Goal: Task Accomplishment & Management: Manage account settings

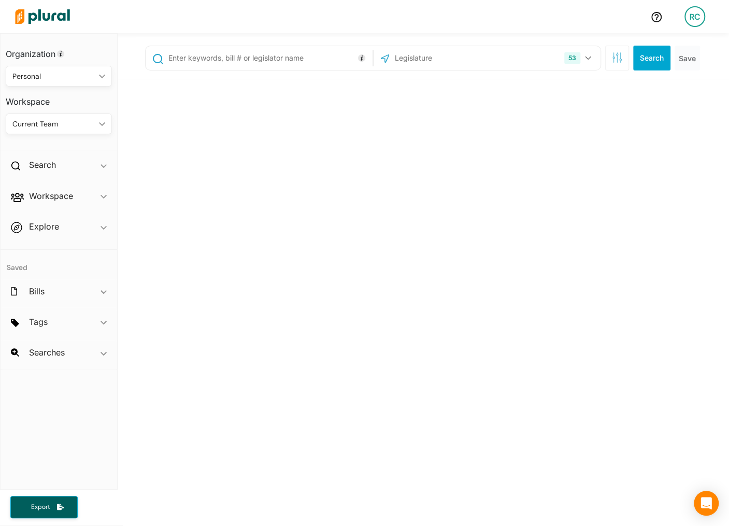
click at [703, 11] on div "RC" at bounding box center [694, 16] width 21 height 21
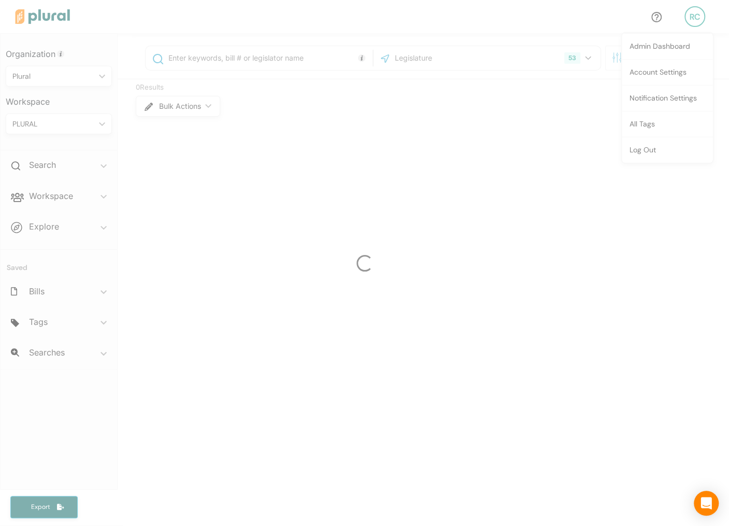
click at [676, 96] on div at bounding box center [364, 263] width 729 height 526
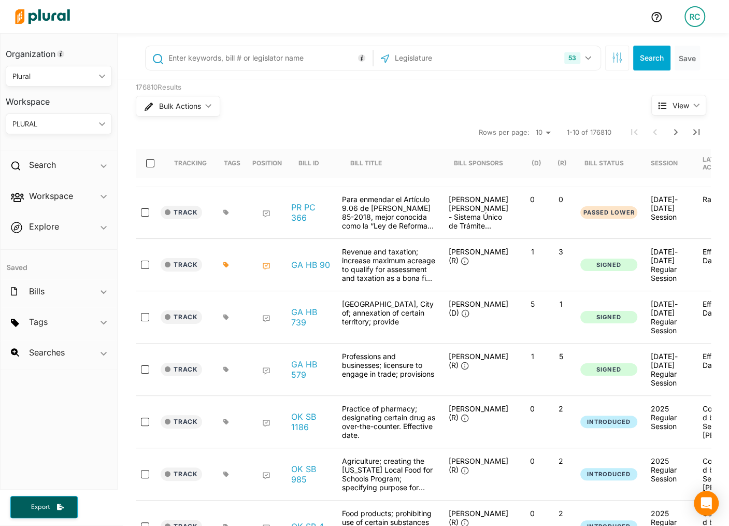
click at [698, 20] on div "RC" at bounding box center [694, 16] width 21 height 21
click at [667, 97] on link "Notification Settings" at bounding box center [666, 98] width 91 height 26
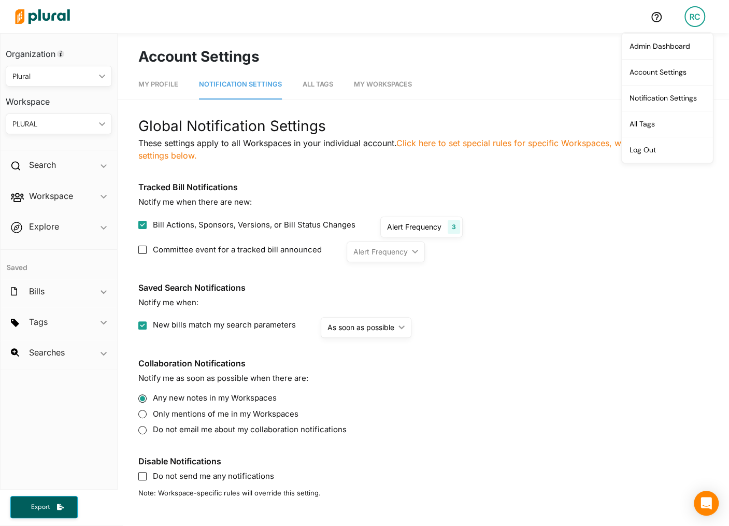
click at [338, 175] on div "Global Notification Settings These settings apply to all Workspaces in your ind…" at bounding box center [423, 306] width 570 height 383
click at [143, 248] on input "Committee event for a tracked bill announced" at bounding box center [142, 249] width 8 height 8
checkbox input "true"
click at [418, 255] on div "As soon as possible" at bounding box center [386, 251] width 67 height 11
radio update "true"
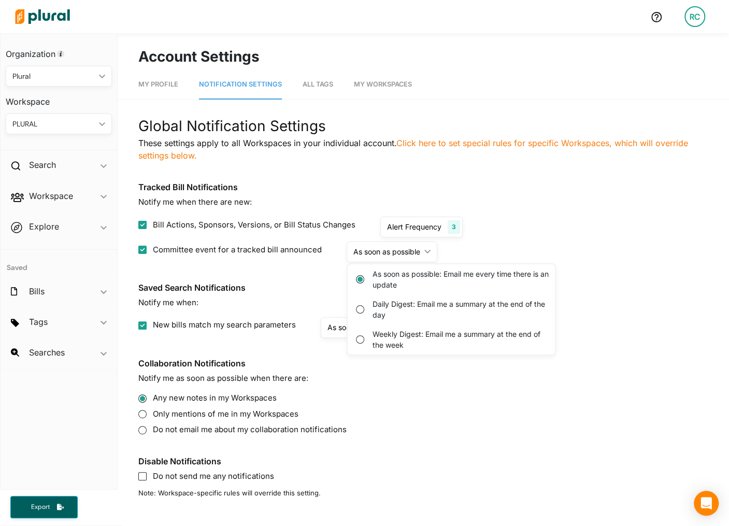
click at [418, 255] on div "As soon as possible" at bounding box center [386, 251] width 67 height 11
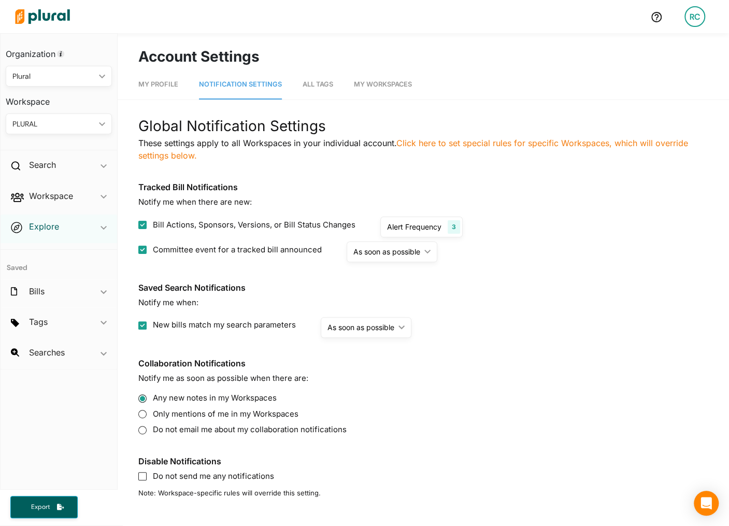
click at [48, 224] on h2 "Explore" at bounding box center [44, 226] width 30 height 11
click at [48, 246] on h4 "Overview" at bounding box center [61, 250] width 91 height 10
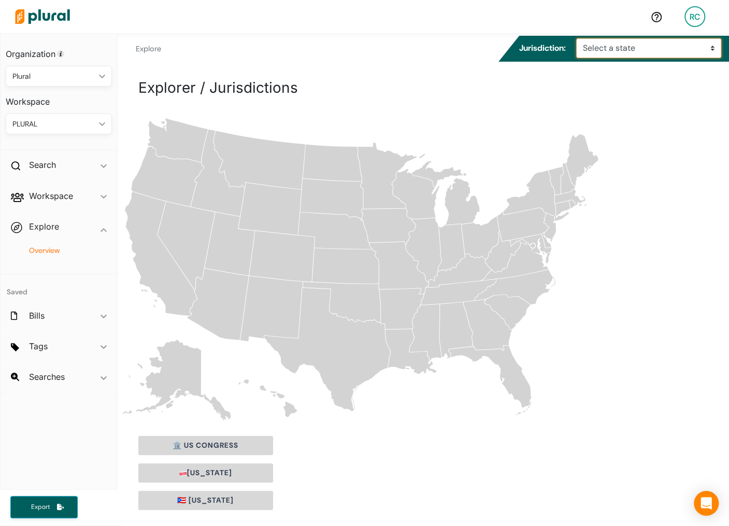
click at [608, 46] on select "Select a state Alabama Alaska Arizona Arkansas California Colorado Connecticut …" at bounding box center [648, 48] width 145 height 20
select select "ar"
click at [579, 38] on select "Select a state Alabama Alaska Arizona Arkansas California Colorado Connecticut …" at bounding box center [648, 48] width 145 height 20
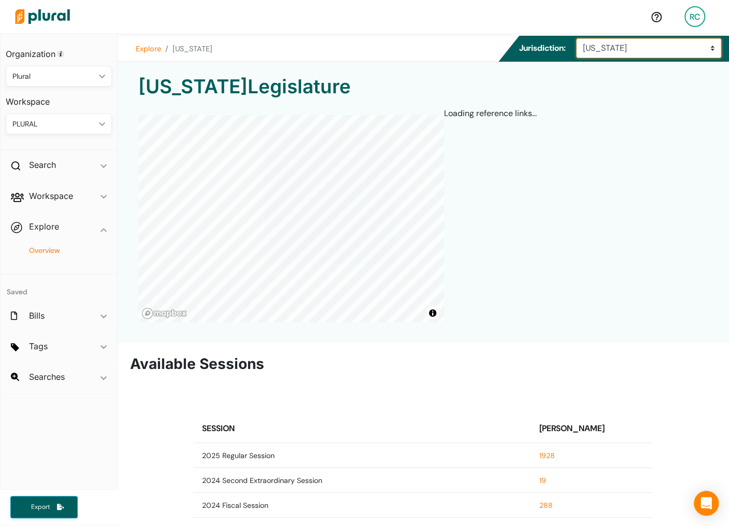
click at [614, 42] on select "Select a state Alabama Alaska Arizona Arkansas California Colorado Connecticut …" at bounding box center [648, 48] width 145 height 20
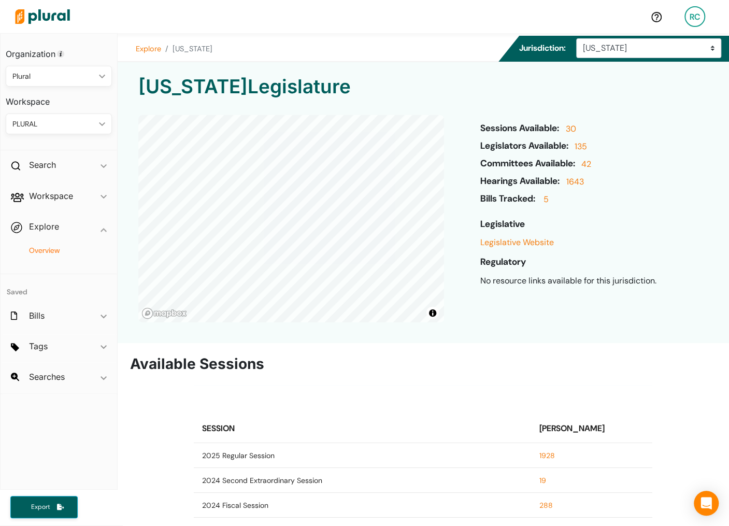
click at [35, 14] on img at bounding box center [42, 16] width 72 height 36
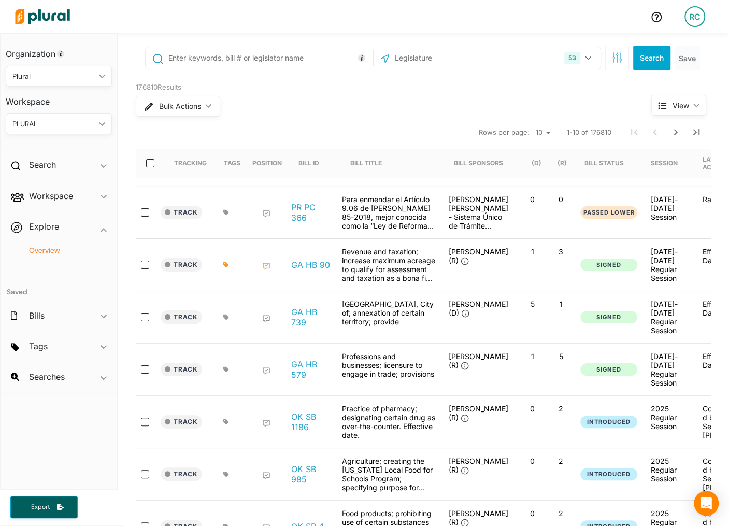
click at [54, 250] on h4 "Overview" at bounding box center [61, 250] width 91 height 10
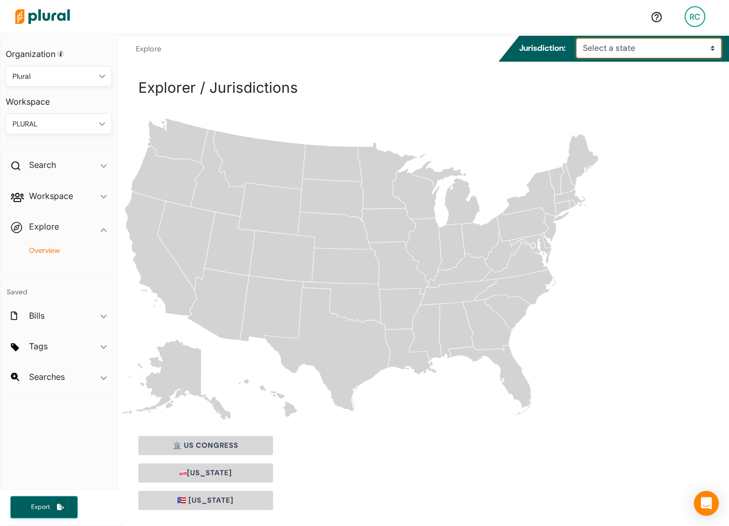
click at [633, 48] on select "Select a state Alabama Alaska Arizona Arkansas California Colorado Connecticut …" at bounding box center [648, 48] width 145 height 20
select select "pa"
click at [579, 38] on select "Select a state Alabama Alaska Arizona Arkansas California Colorado Connecticut …" at bounding box center [648, 48] width 145 height 20
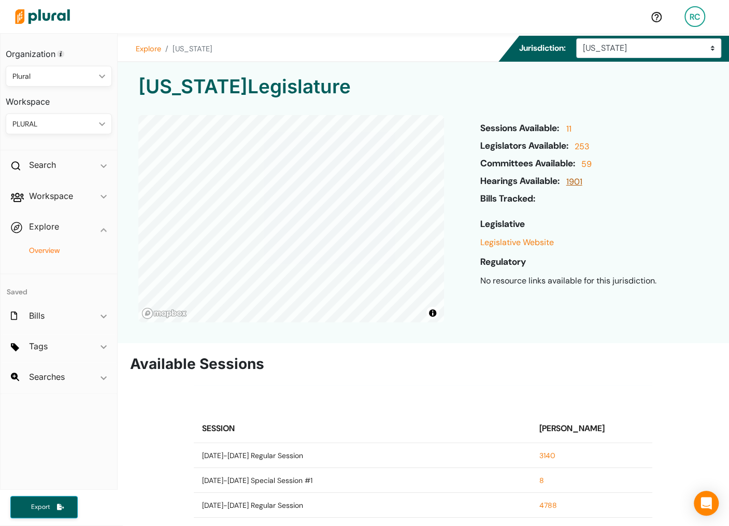
click at [582, 179] on link "1901" at bounding box center [572, 185] width 19 height 18
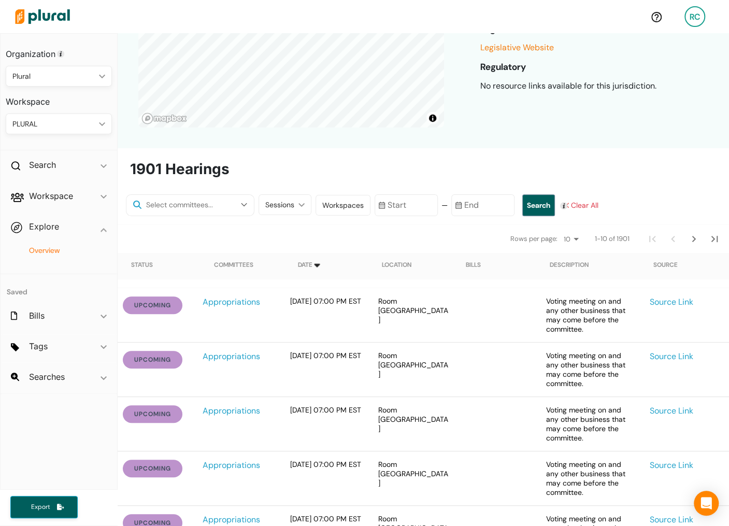
scroll to position [136, 0]
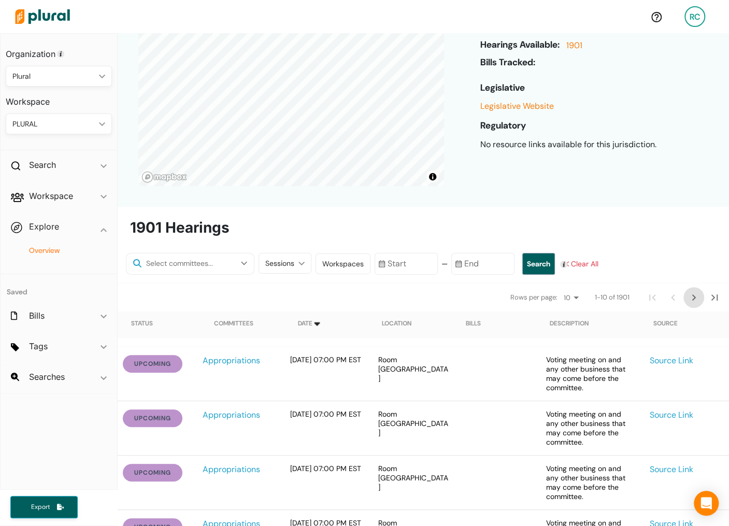
click at [687, 295] on icon "Next Page" at bounding box center [693, 297] width 12 height 12
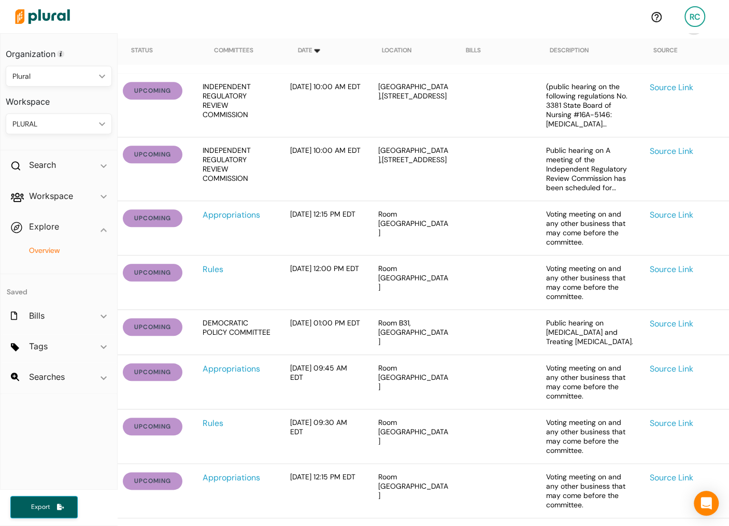
scroll to position [325, 0]
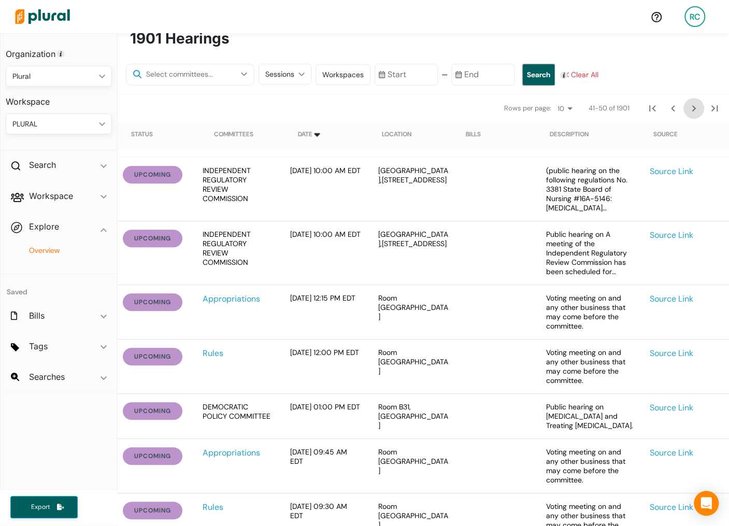
click at [694, 111] on icon "Next Page" at bounding box center [693, 108] width 12 height 12
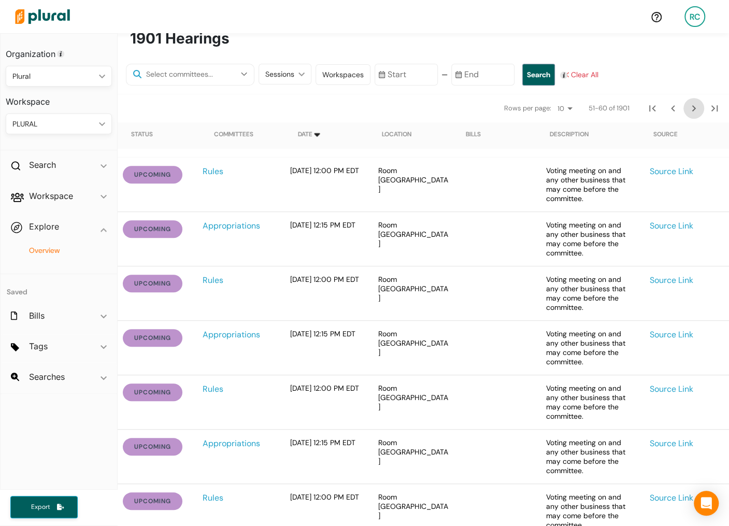
click at [694, 111] on icon "Next Page" at bounding box center [693, 108] width 12 height 12
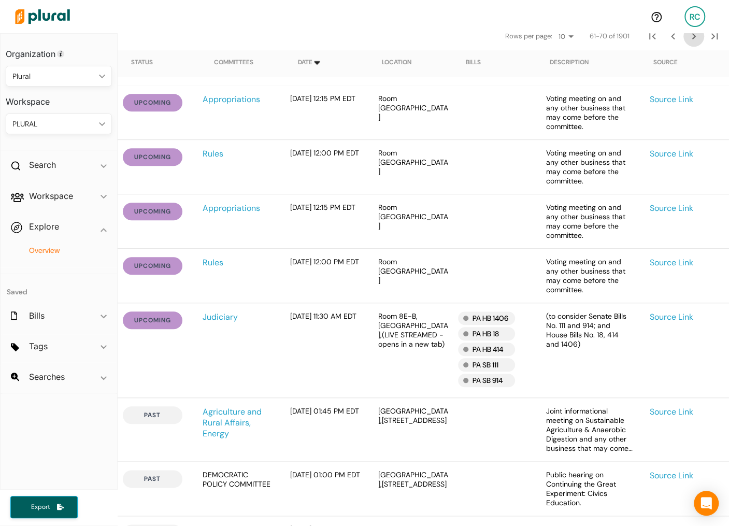
scroll to position [428, 0]
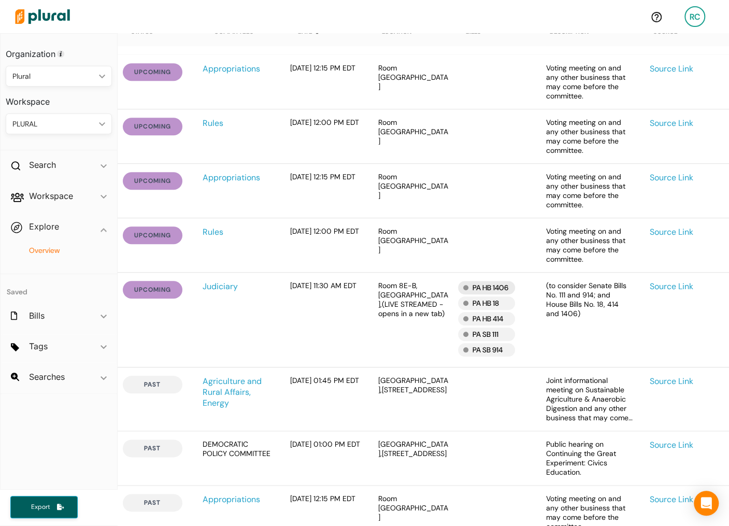
click at [503, 287] on div "PA HB 1406" at bounding box center [486, 287] width 57 height 13
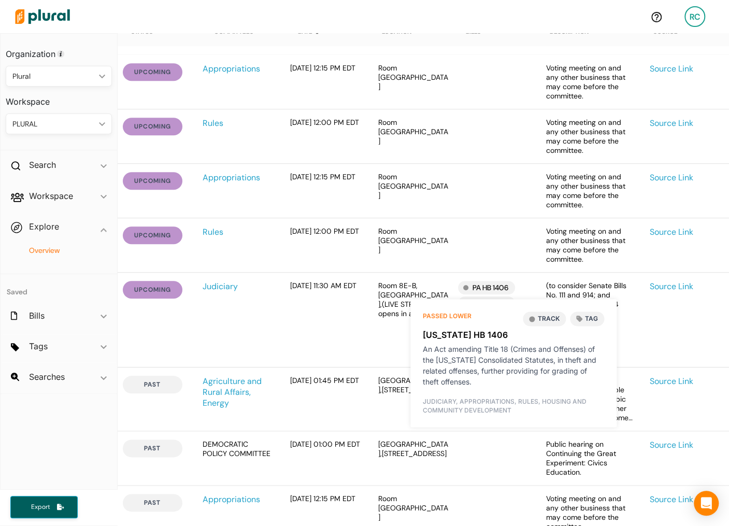
click at [549, 315] on button "Track" at bounding box center [543, 318] width 43 height 14
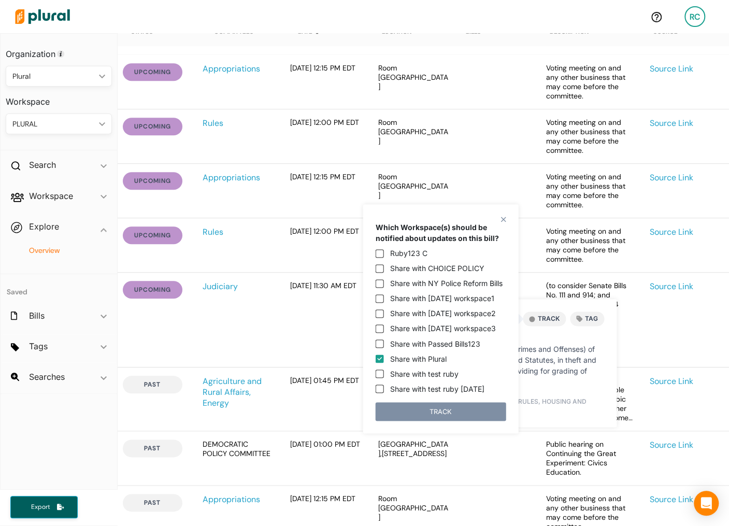
click at [377, 358] on input "Share with Plural" at bounding box center [379, 358] width 8 height 8
checkbox input "false"
click at [73, 197] on h2 "Workspace" at bounding box center [51, 195] width 44 height 11
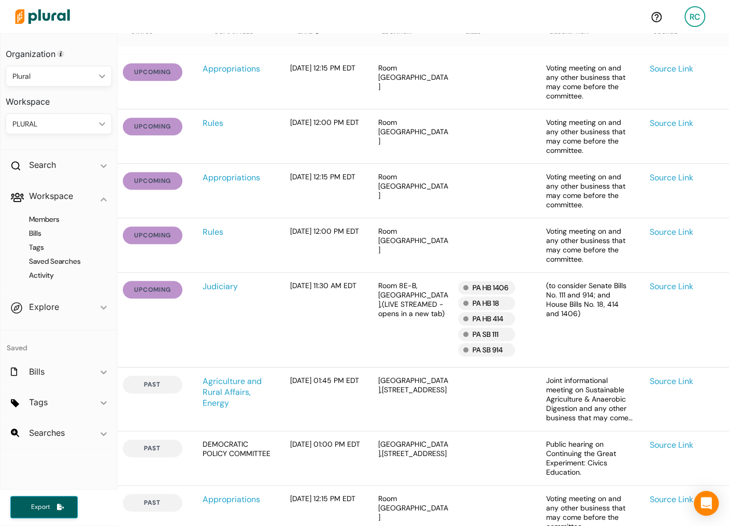
click at [89, 126] on div "PLURAL" at bounding box center [53, 124] width 82 height 11
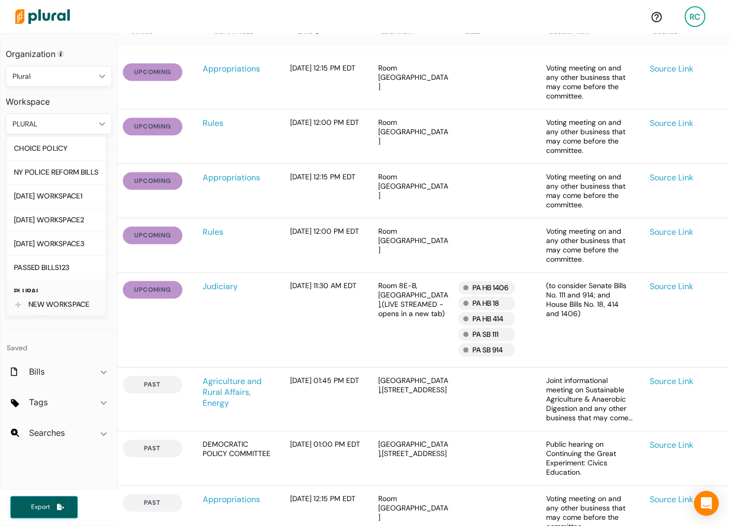
click at [82, 301] on div "NEW WORKSPACE" at bounding box center [63, 304] width 70 height 9
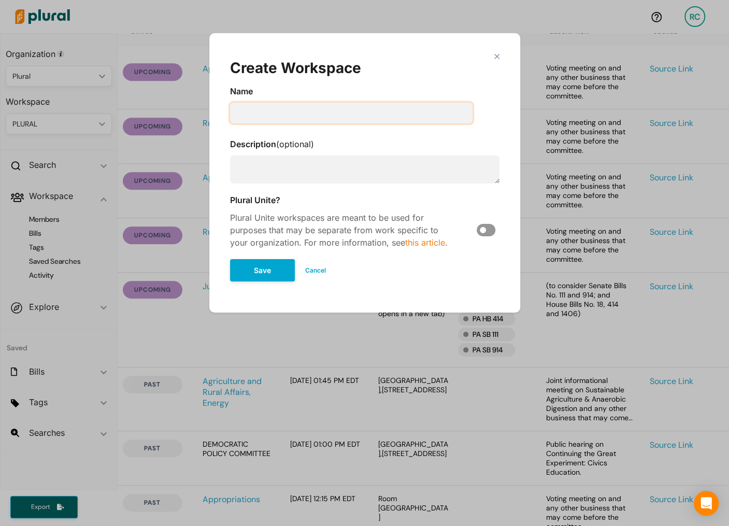
click at [330, 118] on input "Modal" at bounding box center [351, 113] width 242 height 21
type input "[DATE] Hearings Notifs Testing"
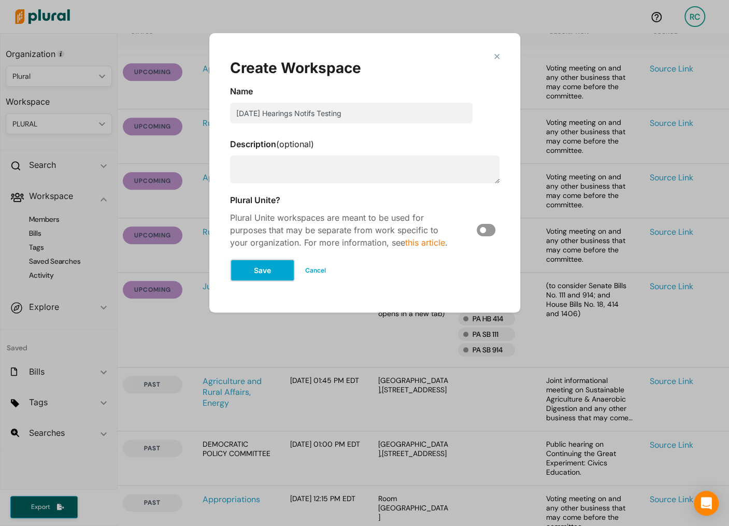
click at [271, 266] on button "Save" at bounding box center [262, 270] width 65 height 22
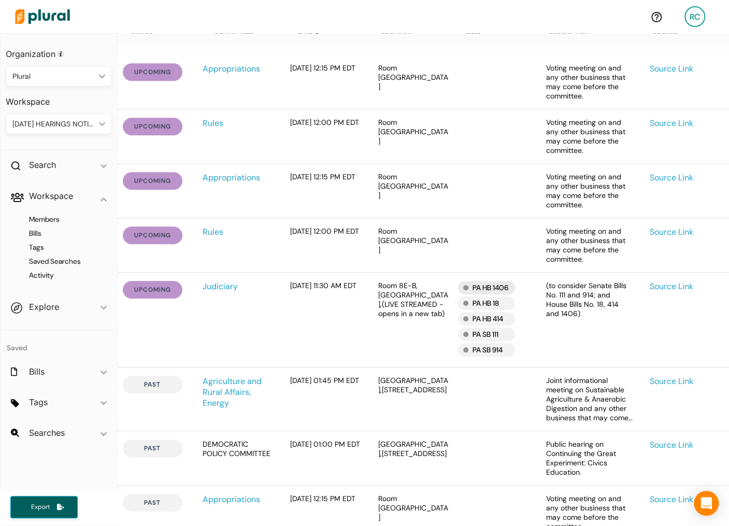
click at [497, 290] on div "PA HB 1406" at bounding box center [486, 287] width 57 height 13
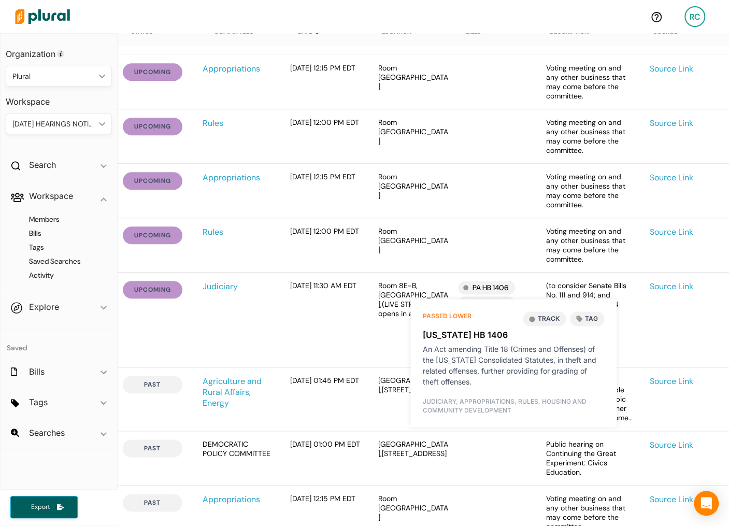
click at [542, 318] on button "Track" at bounding box center [543, 318] width 43 height 14
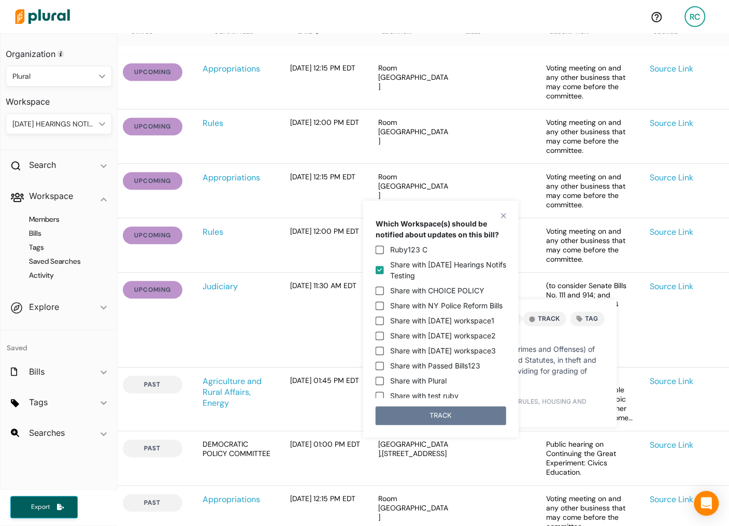
click at [467, 416] on button "TRACK" at bounding box center [440, 415] width 130 height 19
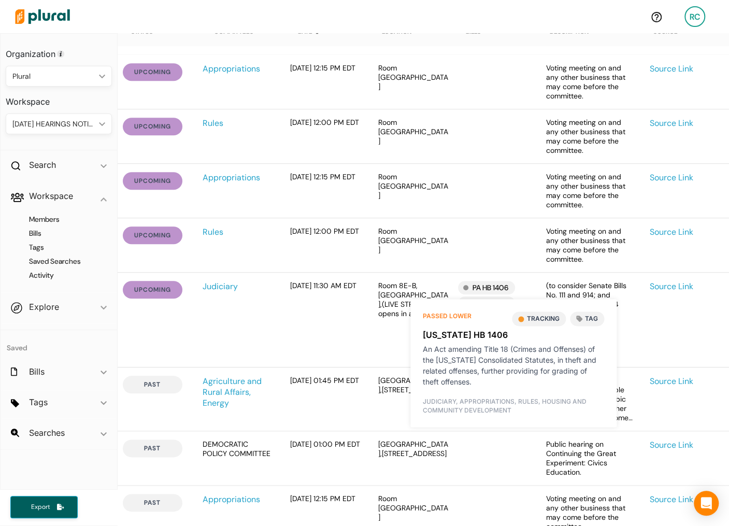
click at [521, 290] on div "PA HB 1406" at bounding box center [493, 287] width 71 height 13
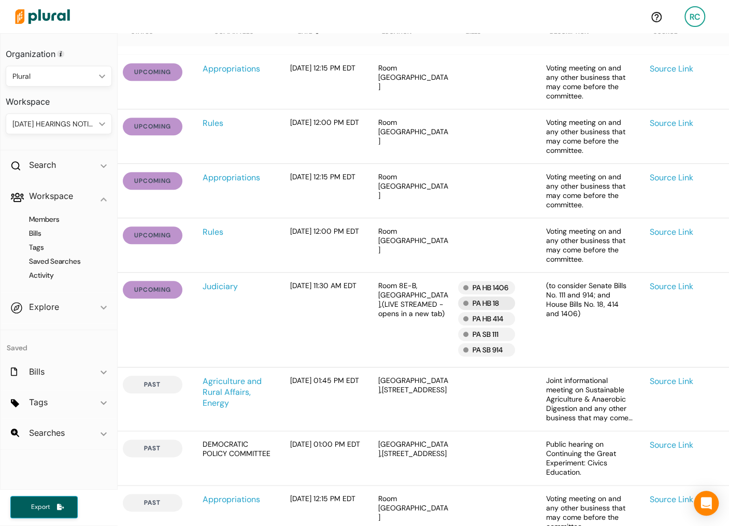
click at [498, 308] on div "PA HB 18" at bounding box center [486, 302] width 57 height 13
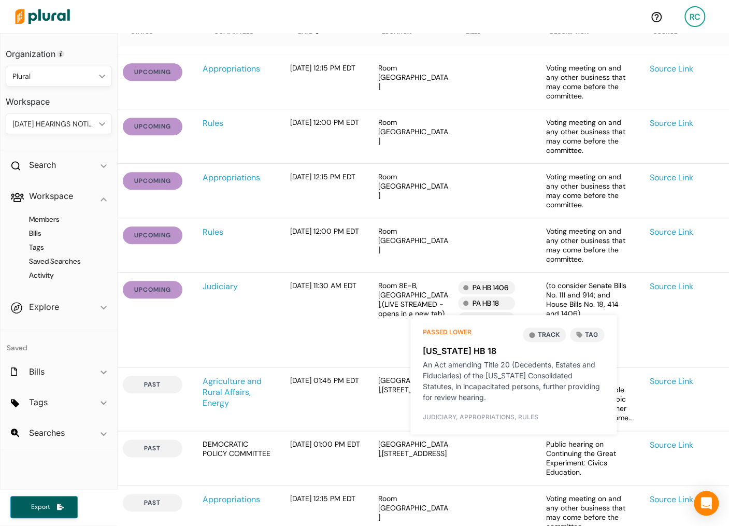
click at [538, 330] on button "Track" at bounding box center [543, 334] width 43 height 14
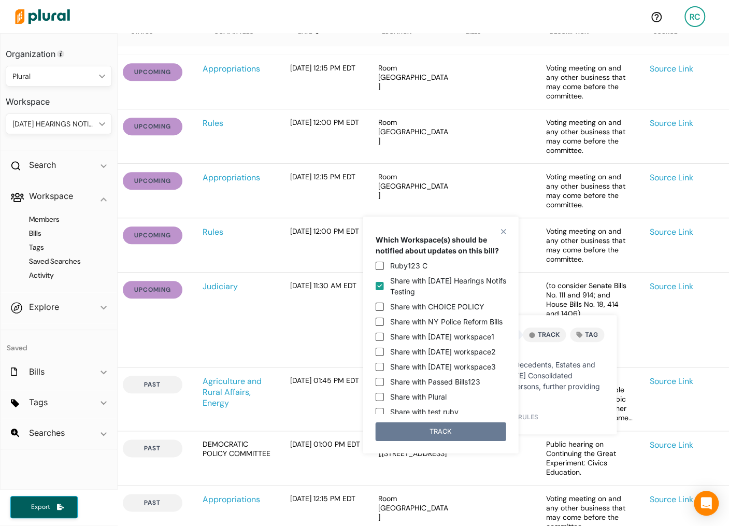
click at [470, 428] on button "TRACK" at bounding box center [440, 431] width 130 height 19
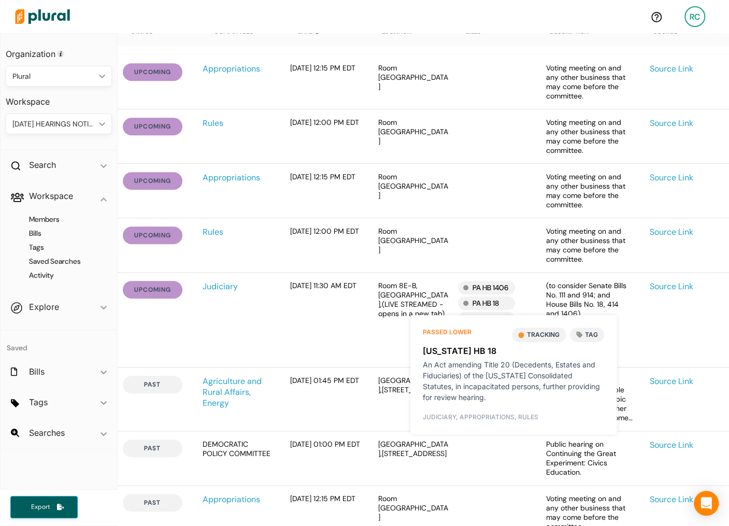
click at [530, 307] on div "PA HB 1406 PA HB 18 PA HB 414 PA SB 111 PA SB 914" at bounding box center [498, 320] width 80 height 78
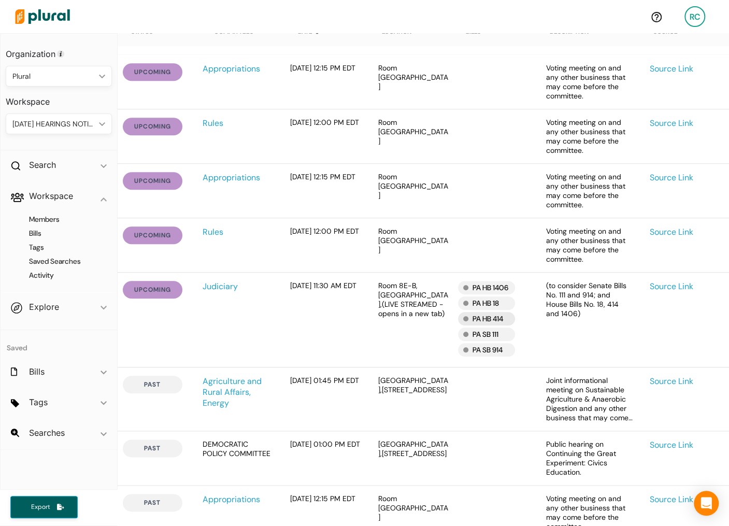
click at [497, 324] on div "PA HB 414" at bounding box center [486, 318] width 57 height 13
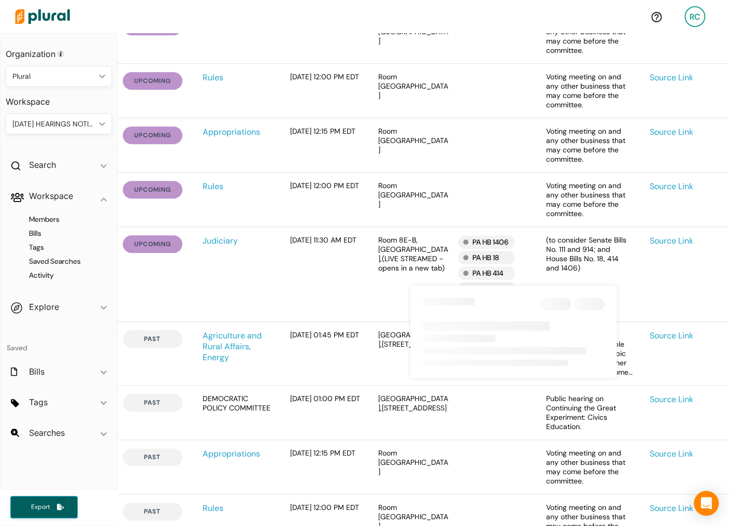
scroll to position [493, 0]
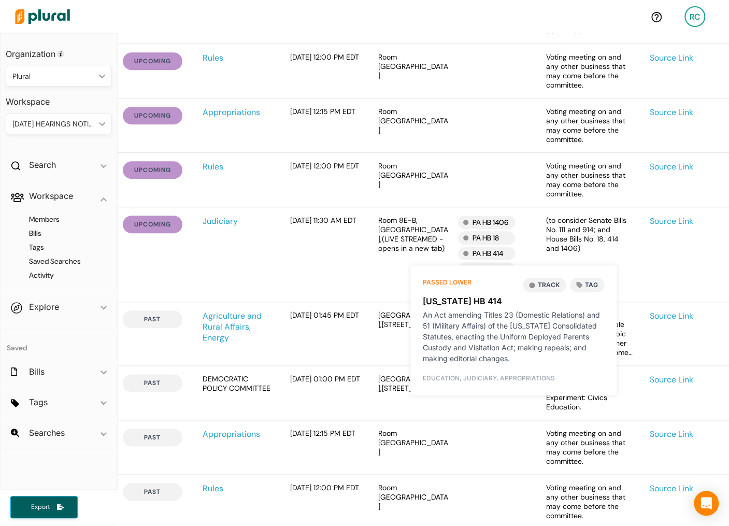
click at [548, 284] on button "Track" at bounding box center [543, 285] width 43 height 14
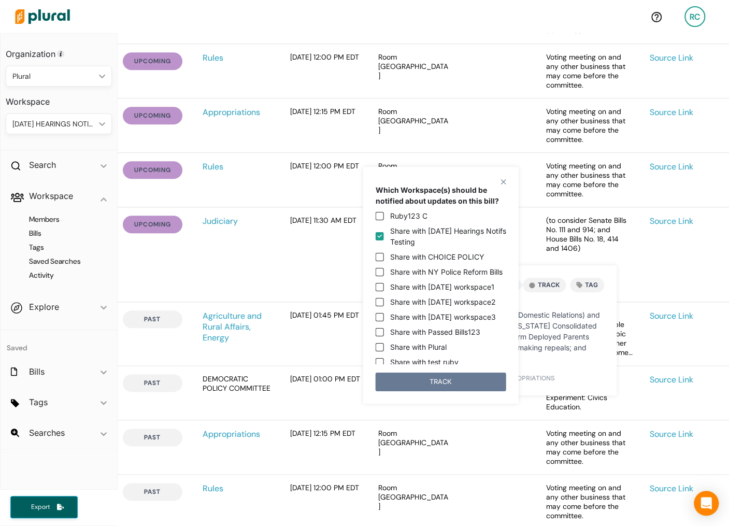
click at [475, 382] on button "TRACK" at bounding box center [440, 381] width 130 height 19
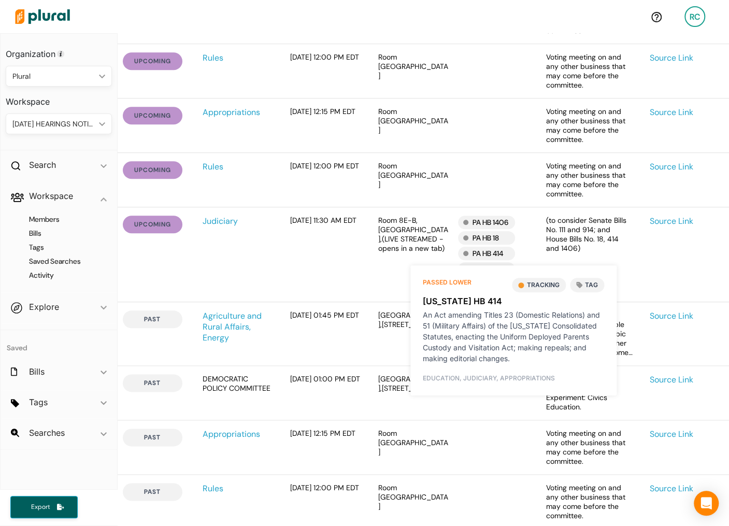
click at [537, 249] on div "(to consider Senate Bills No. 111 and 914; and House Bills No. 18, 414 and 1406)" at bounding box center [589, 254] width 104 height 78
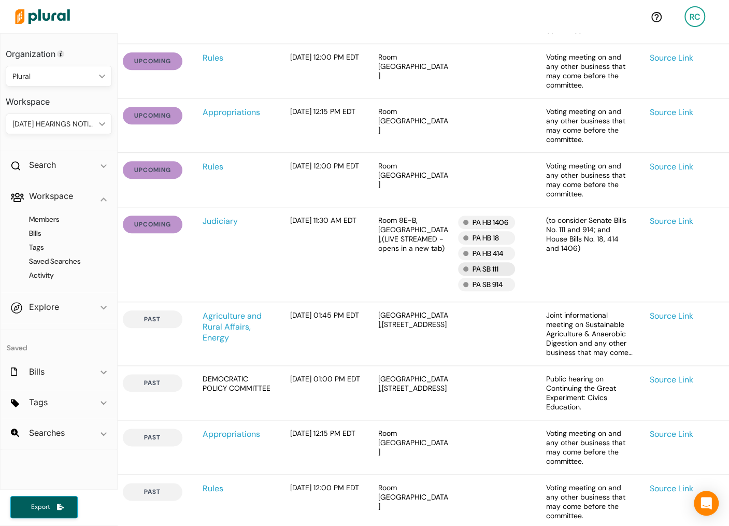
click at [496, 273] on div "PA SB 111" at bounding box center [486, 268] width 57 height 13
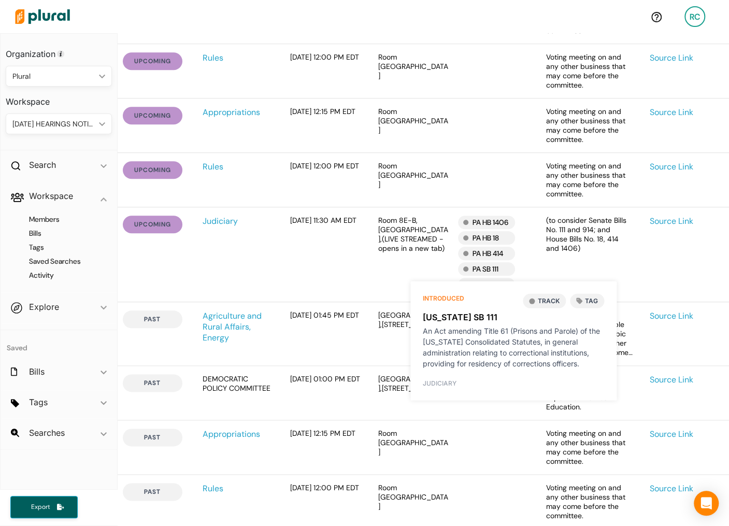
click at [550, 299] on button "Track" at bounding box center [543, 301] width 43 height 14
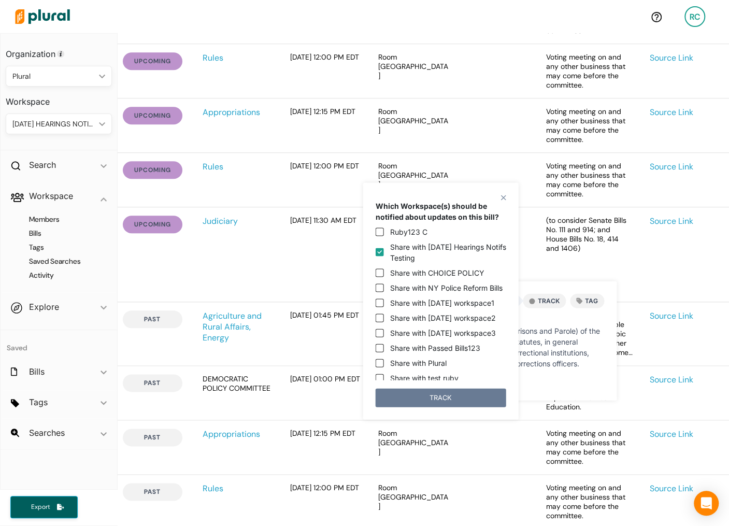
click at [469, 394] on button "TRACK" at bounding box center [440, 397] width 130 height 19
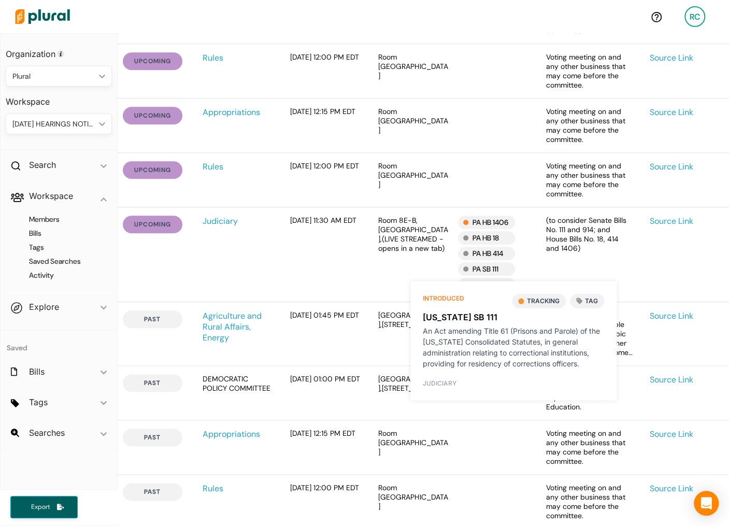
click at [543, 299] on button "Tracking" at bounding box center [539, 301] width 54 height 14
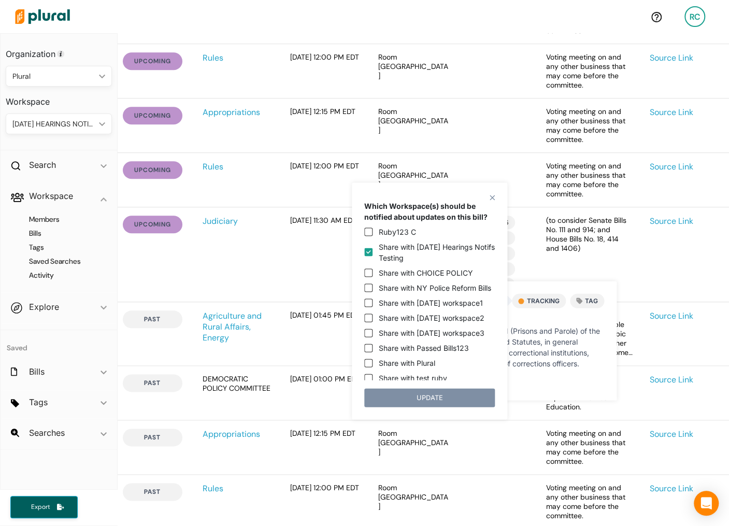
scroll to position [18, 0]
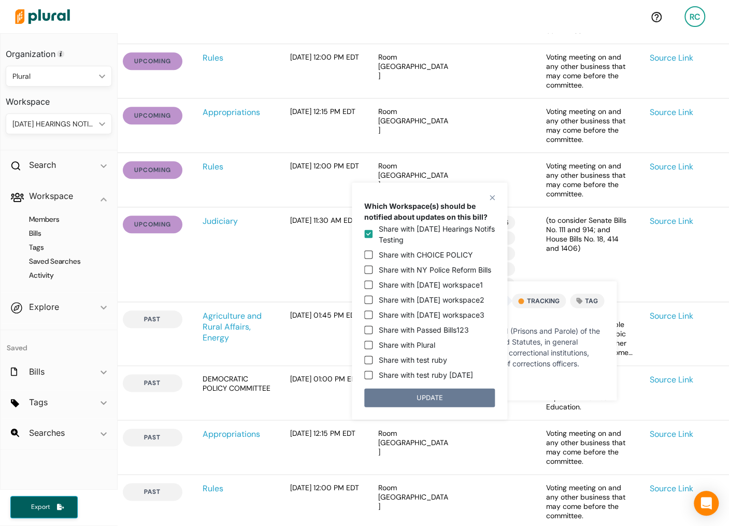
click at [461, 395] on button "UPDATE" at bounding box center [429, 397] width 130 height 19
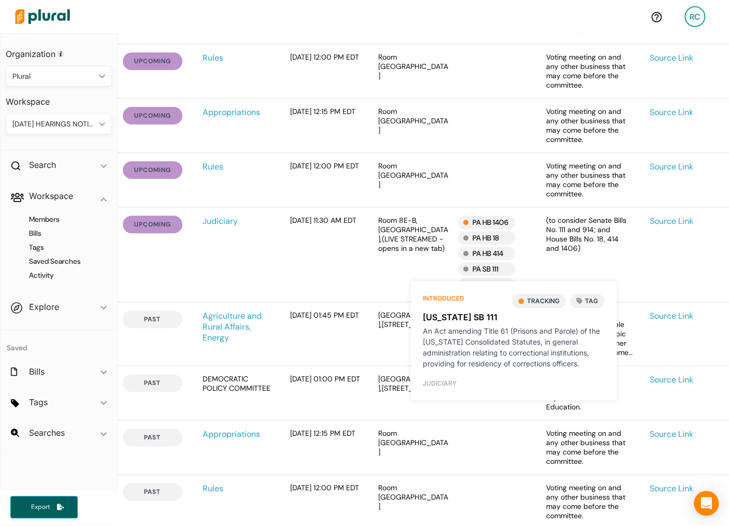
click at [526, 258] on div "PA HB 414" at bounding box center [493, 252] width 71 height 13
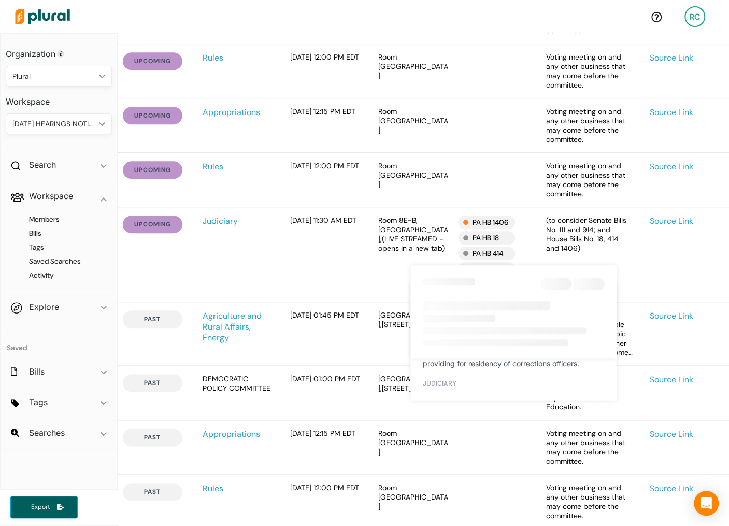
click at [652, 271] on div "Source Link" at bounding box center [685, 254] width 88 height 78
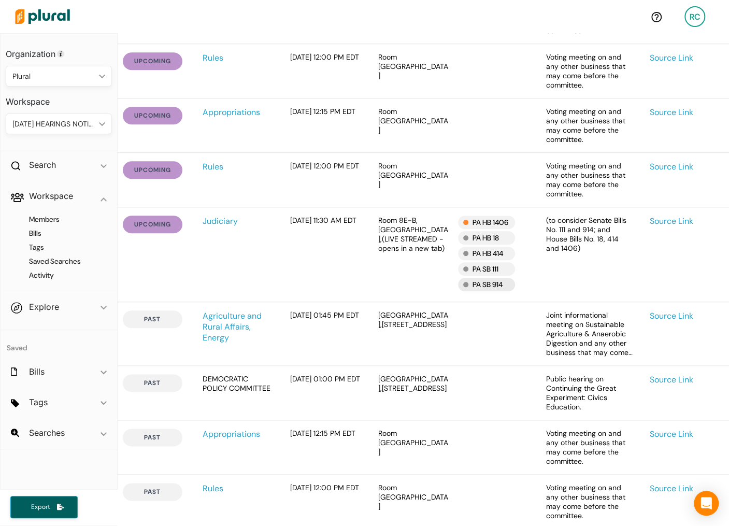
click at [488, 291] on div "PA SB 914" at bounding box center [486, 284] width 57 height 13
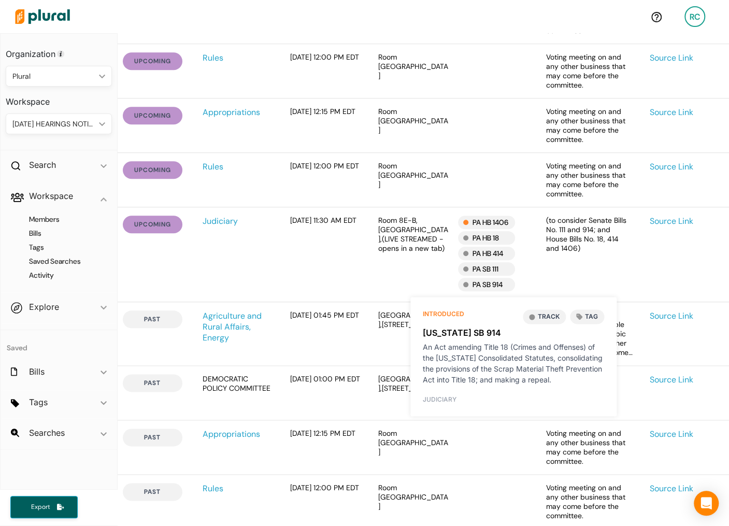
click at [547, 310] on button "Track" at bounding box center [543, 316] width 43 height 14
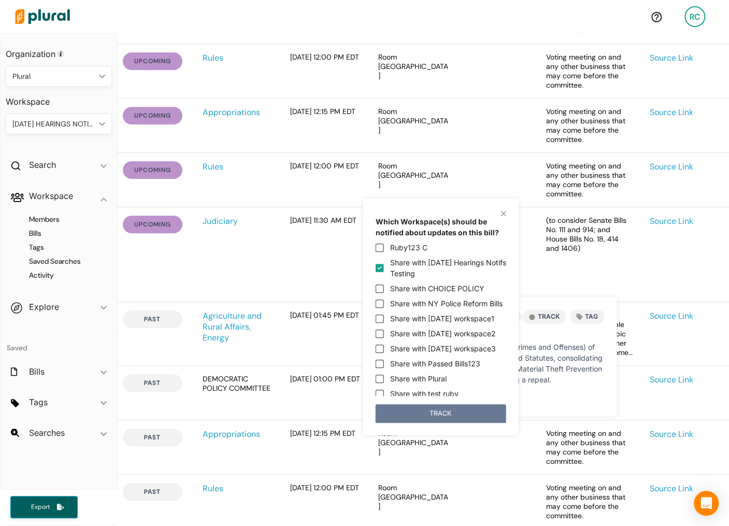
click at [470, 420] on button "TRACK" at bounding box center [440, 413] width 130 height 19
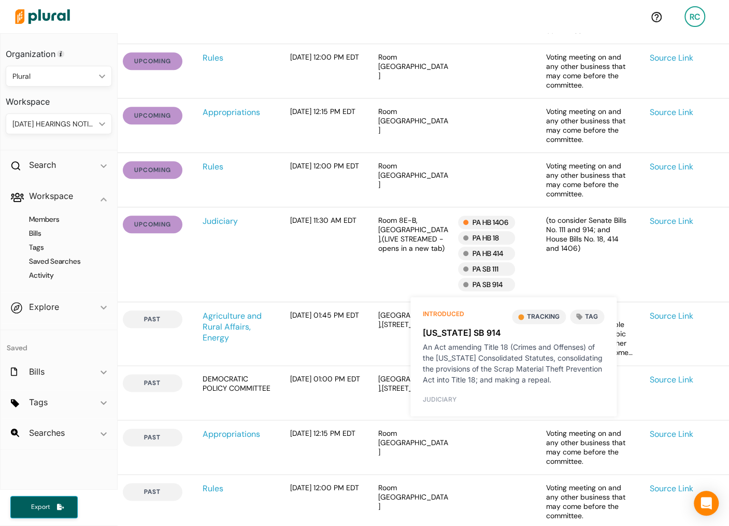
click at [553, 277] on div "(to consider Senate Bills No. 111 and 914; and House Bills No. 18, 414 and 1406)" at bounding box center [589, 254] width 104 height 78
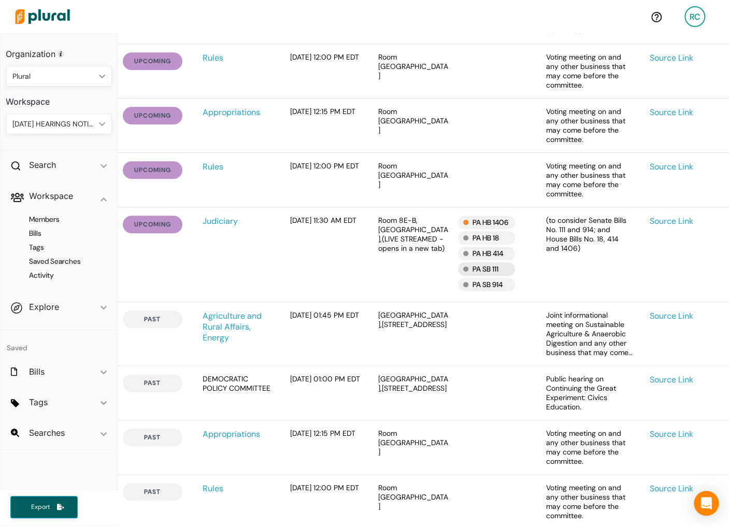
click at [506, 275] on div "PA SB 111" at bounding box center [486, 268] width 57 height 13
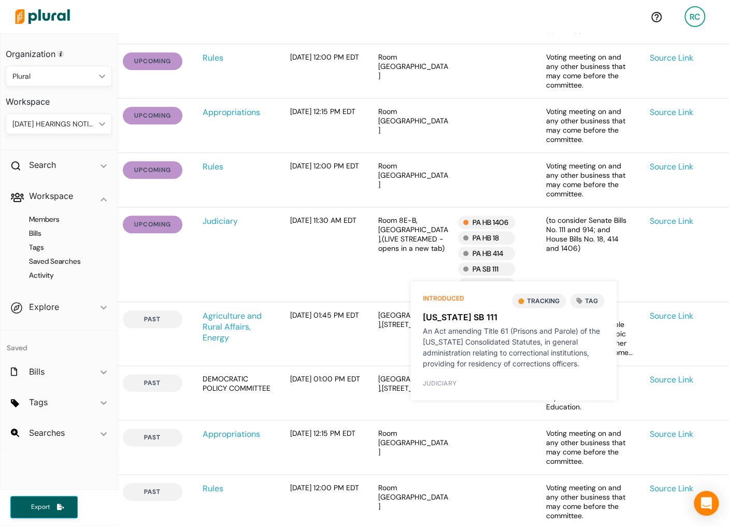
click at [556, 268] on div "(to consider Senate Bills No. 111 and 914; and House Bills No. 18, 414 and 1406)" at bounding box center [589, 254] width 104 height 78
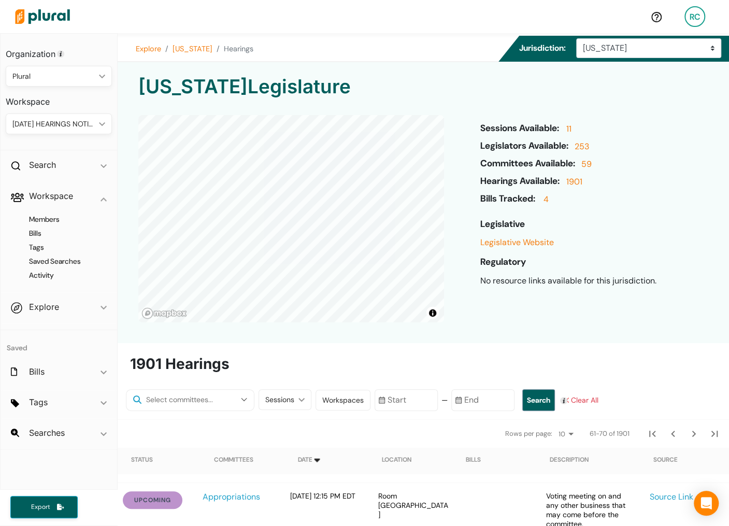
scroll to position [315, 0]
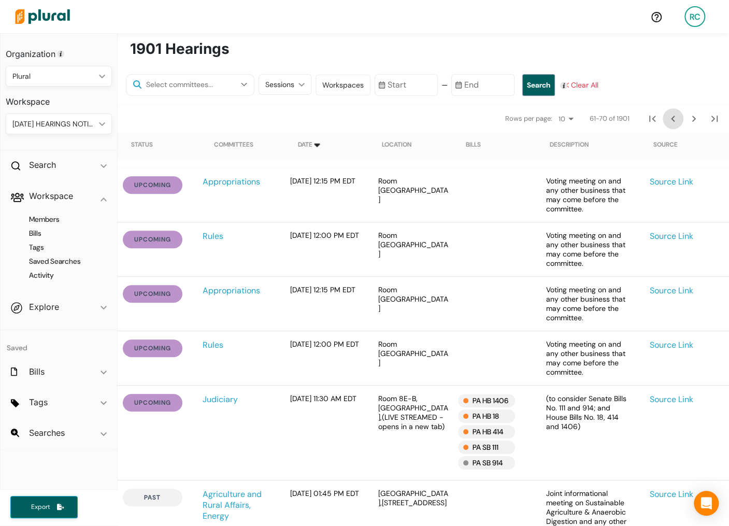
click at [674, 121] on icon "Previous Page" at bounding box center [672, 118] width 12 height 12
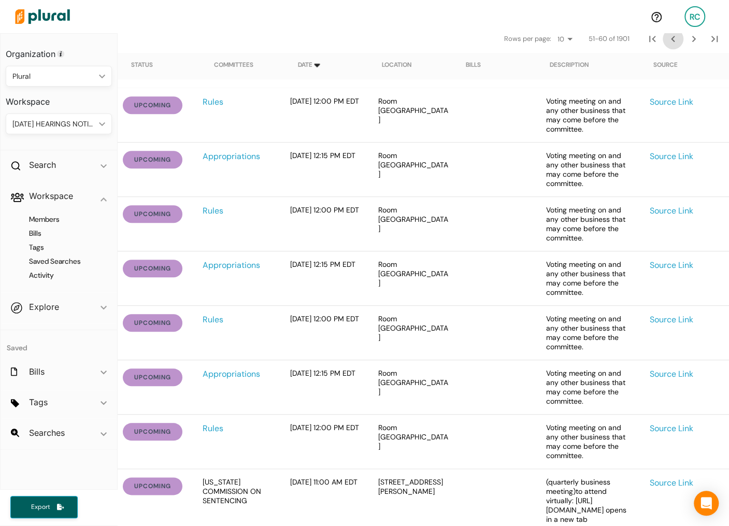
scroll to position [236, 0]
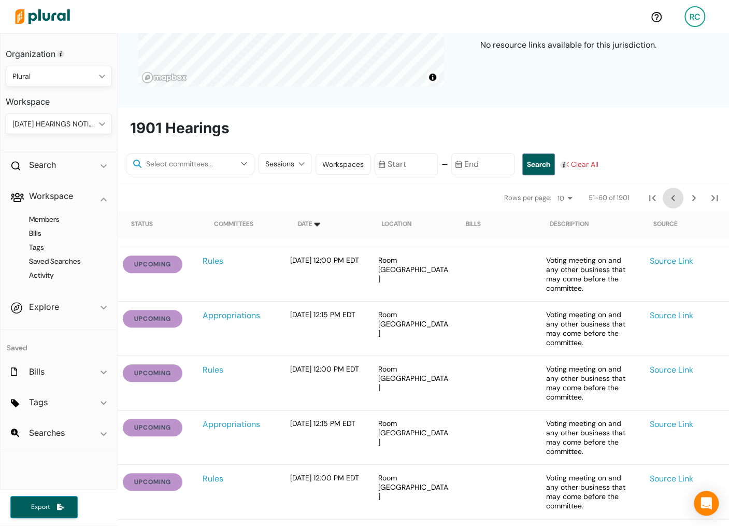
click at [670, 198] on icon "Previous Page" at bounding box center [672, 198] width 12 height 12
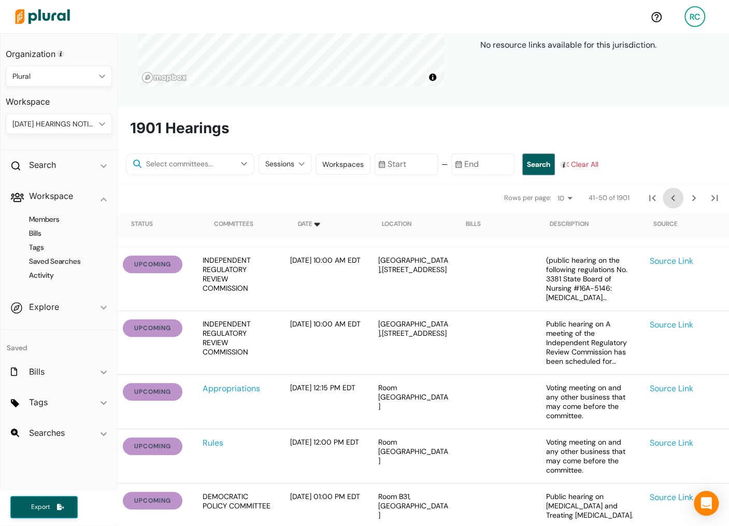
click at [670, 198] on icon "Previous Page" at bounding box center [672, 198] width 12 height 12
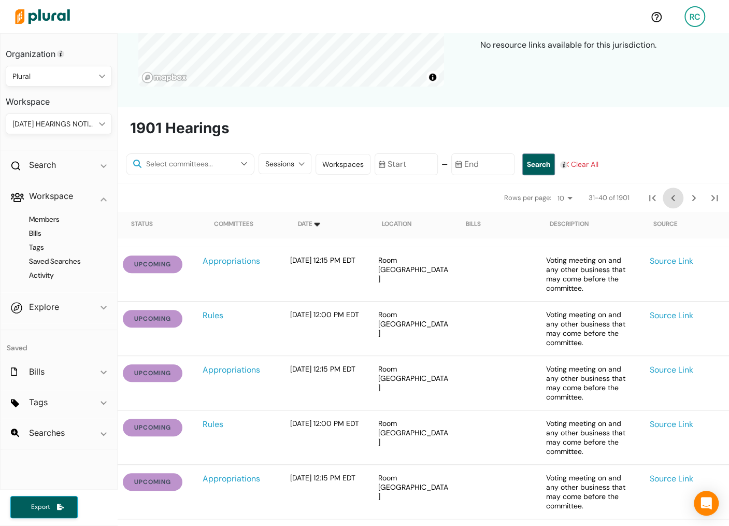
click at [670, 198] on icon "Previous Page" at bounding box center [672, 198] width 12 height 12
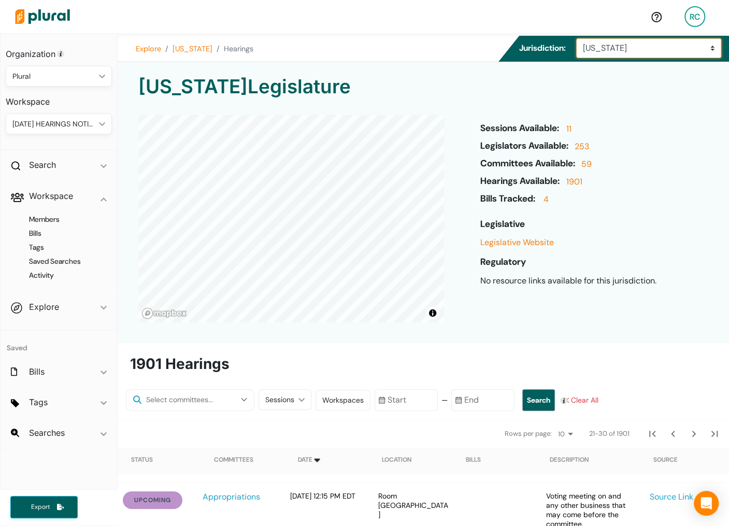
click at [608, 40] on select "Select a state Alabama Alaska Arizona Arkansas California Colorado Connecticut …" at bounding box center [648, 48] width 145 height 20
click at [579, 38] on select "Select a state Alabama Alaska Arizona Arkansas California Colorado Connecticut …" at bounding box center [648, 48] width 145 height 20
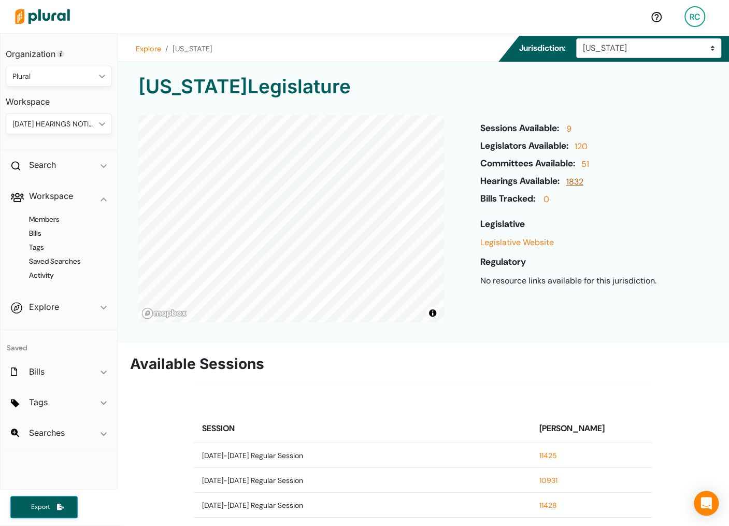
click at [582, 182] on link "1832" at bounding box center [573, 185] width 20 height 18
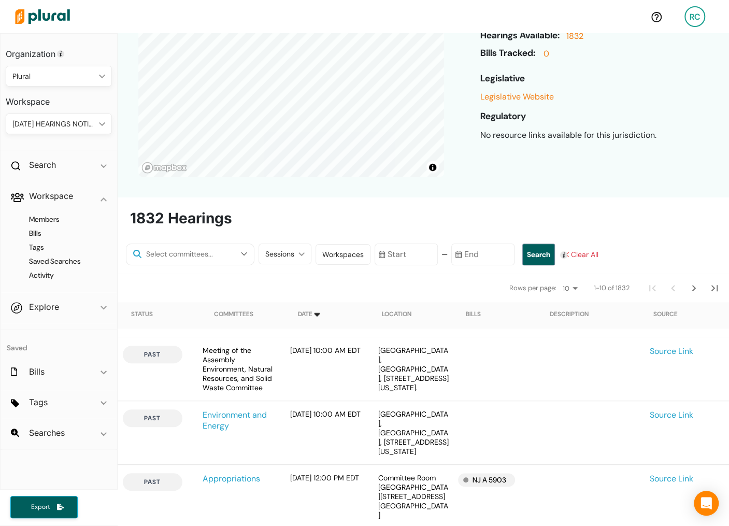
scroll to position [201, 0]
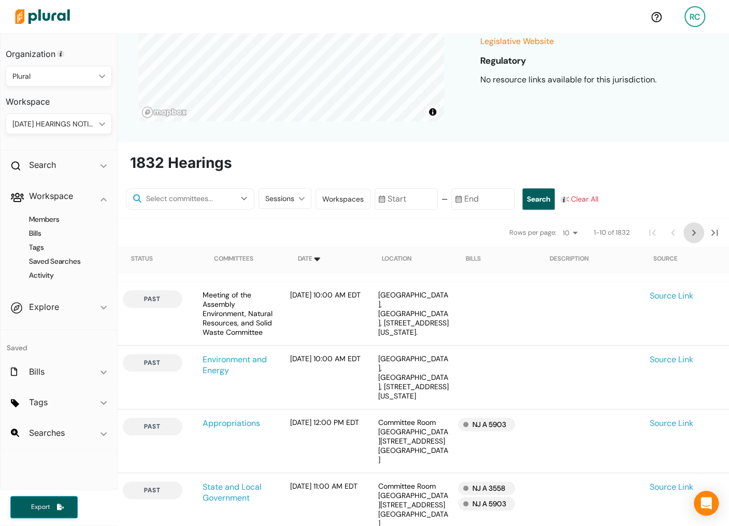
click at [695, 235] on icon "Next Page" at bounding box center [693, 232] width 12 height 12
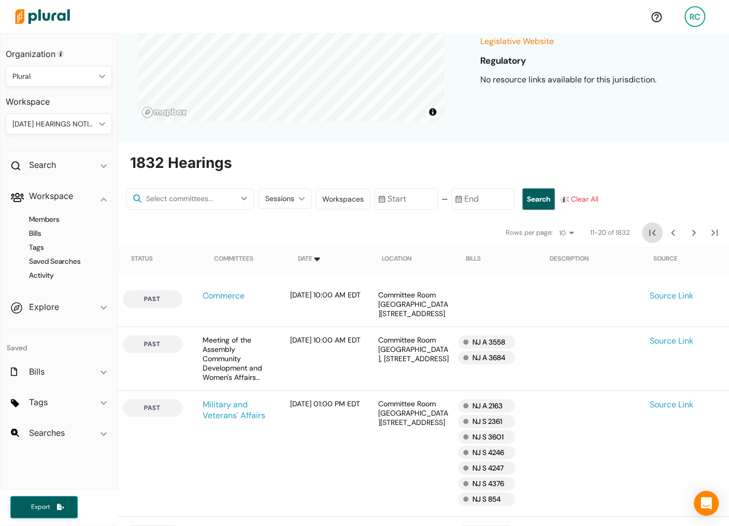
click at [650, 234] on icon "First Page" at bounding box center [652, 232] width 12 height 12
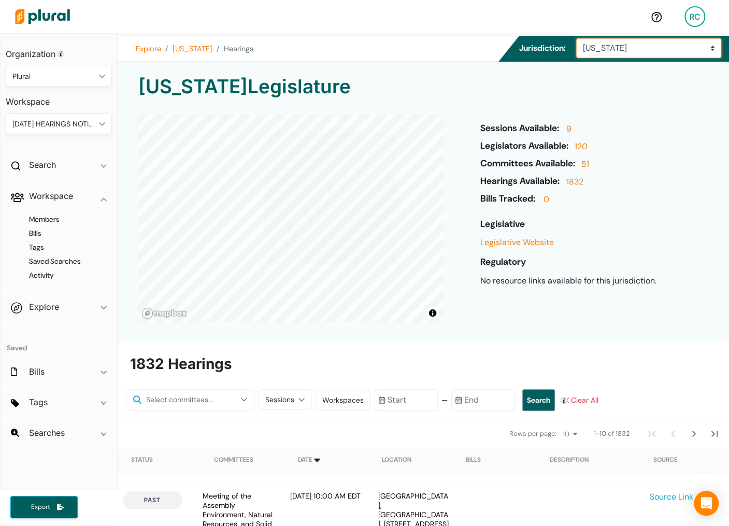
click at [618, 48] on select "Select a state Alabama Alaska Arizona Arkansas California Colorado Connecticut …" at bounding box center [648, 48] width 145 height 20
click at [579, 38] on select "Select a state Alabama Alaska Arizona Arkansas California Colorado Connecticut …" at bounding box center [648, 48] width 145 height 20
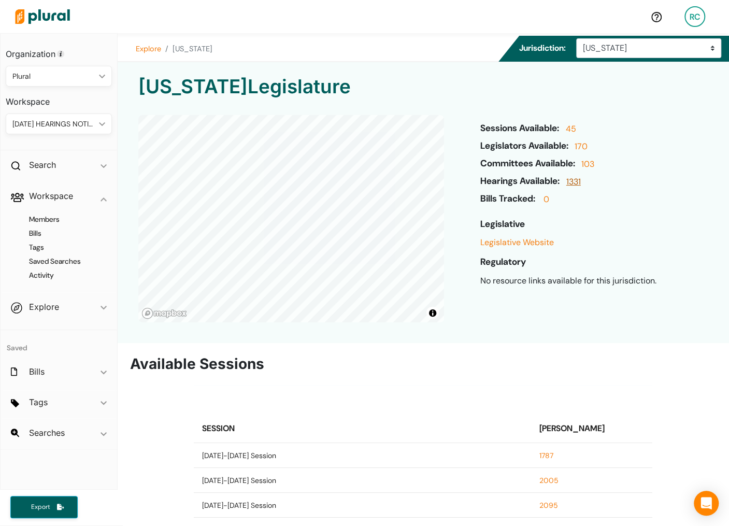
click at [579, 184] on link "1331" at bounding box center [571, 185] width 17 height 18
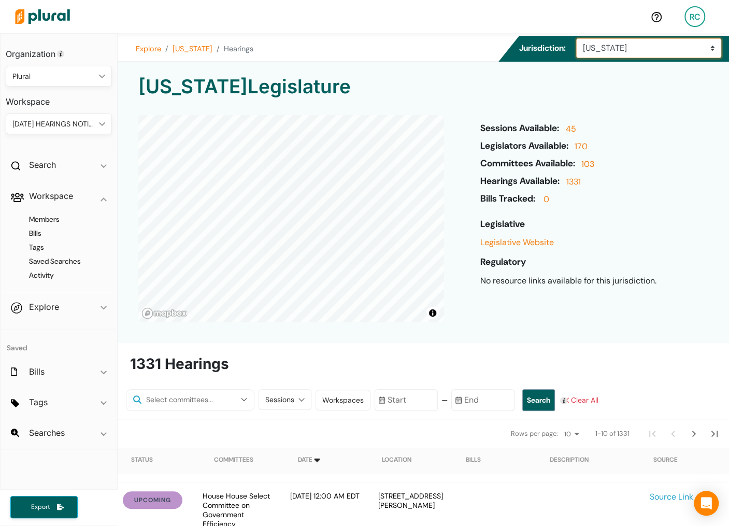
click at [619, 52] on select "Select a state Alabama Alaska Arizona Arkansas California Colorado Connecticut …" at bounding box center [648, 48] width 145 height 20
click at [579, 38] on select "Select a state Alabama Alaska Arizona Arkansas California Colorado Connecticut …" at bounding box center [648, 48] width 145 height 20
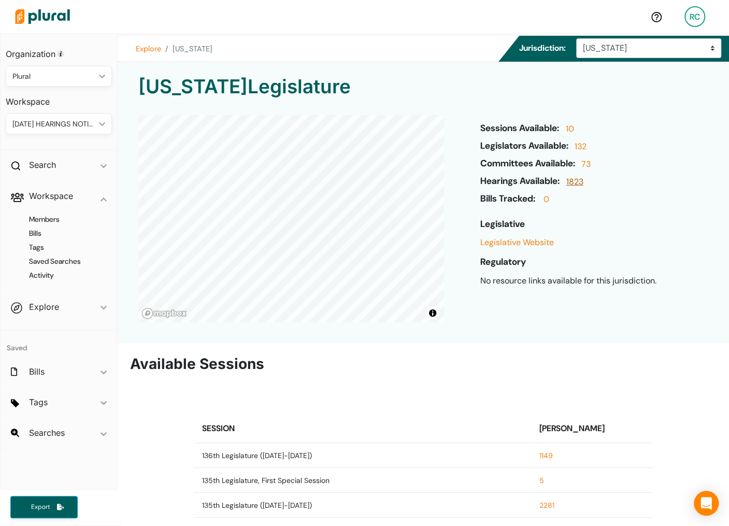
click at [582, 184] on link "1823" at bounding box center [573, 185] width 20 height 18
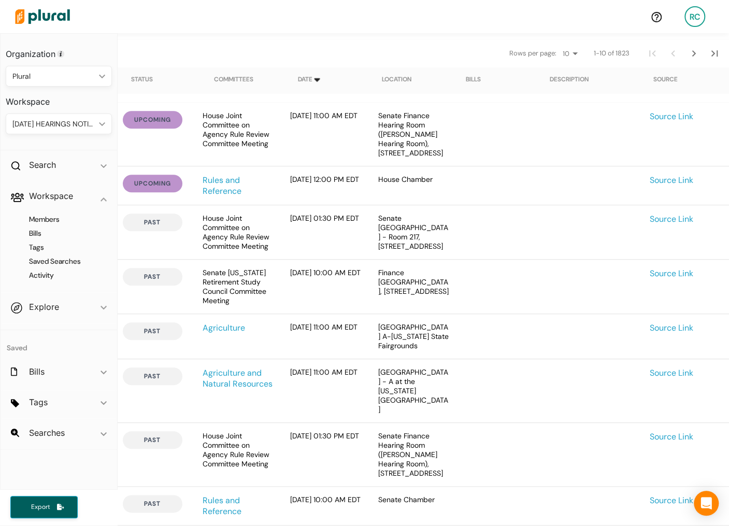
scroll to position [341, 0]
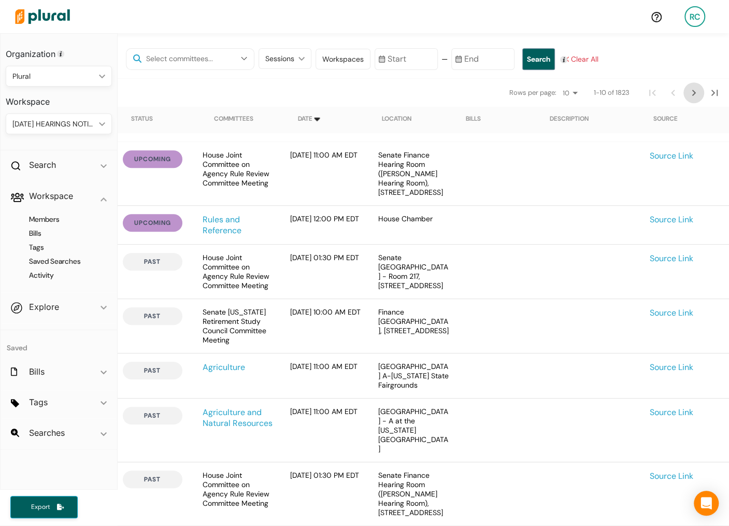
click at [687, 99] on button "Next Page" at bounding box center [693, 92] width 21 height 21
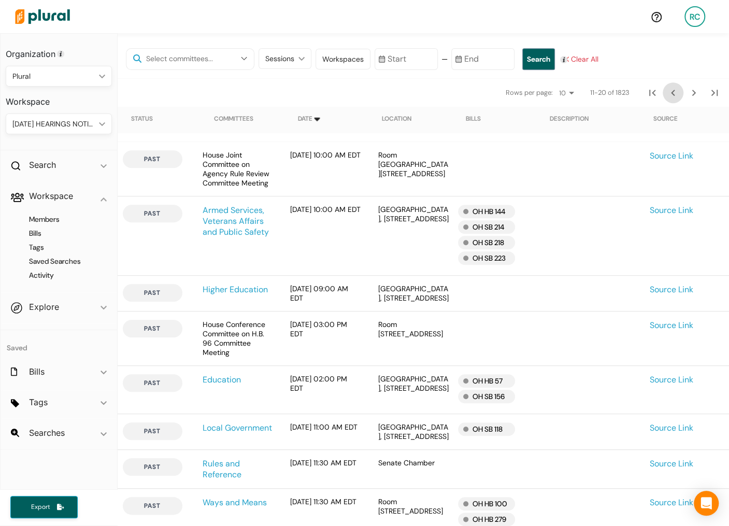
click at [673, 97] on icon "Previous Page" at bounding box center [672, 92] width 12 height 12
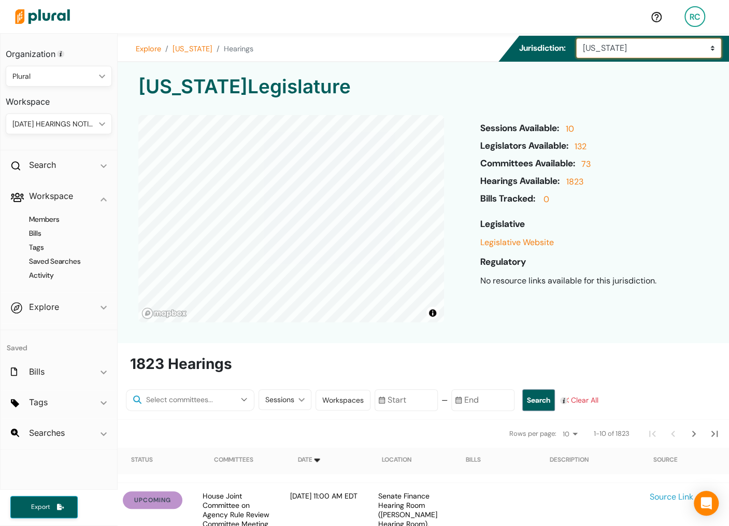
click at [640, 51] on select "Select a state Alabama Alaska Arizona Arkansas California Colorado Connecticut …" at bounding box center [648, 48] width 145 height 20
select select "mi"
click at [579, 38] on select "Select a state Alabama Alaska Arizona Arkansas California Colorado Connecticut …" at bounding box center [648, 48] width 145 height 20
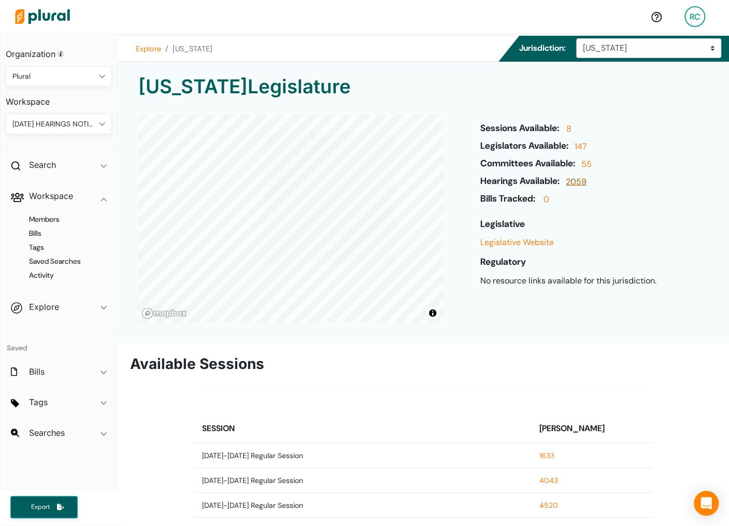
click at [586, 182] on link "2059" at bounding box center [574, 185] width 23 height 18
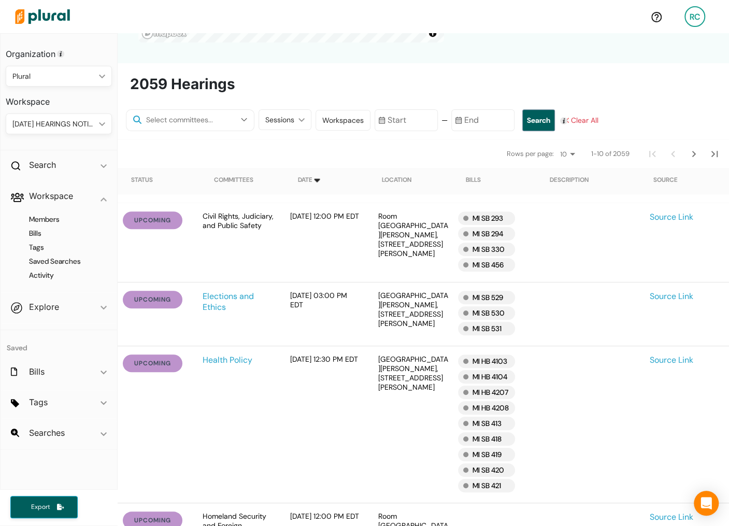
scroll to position [339, 0]
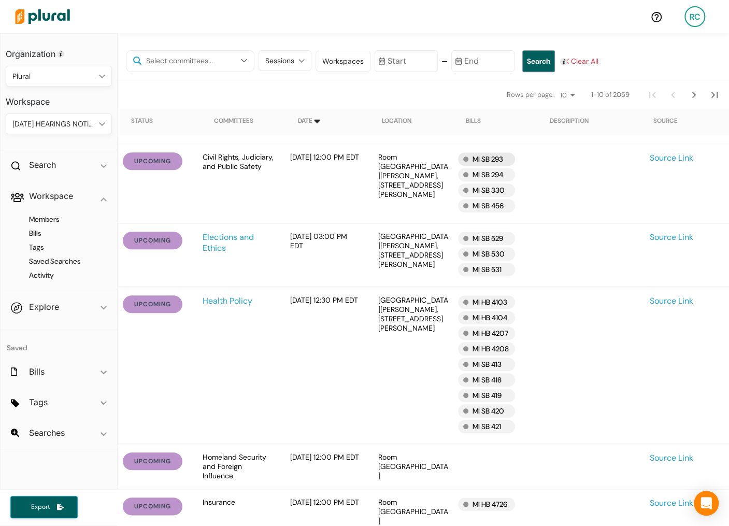
click at [505, 161] on div "MI SB 293" at bounding box center [486, 158] width 57 height 13
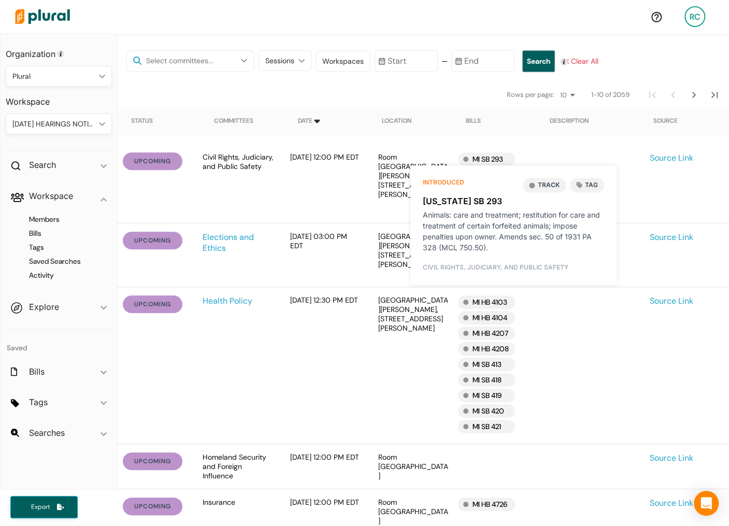
click at [543, 192] on button "Track" at bounding box center [543, 185] width 43 height 14
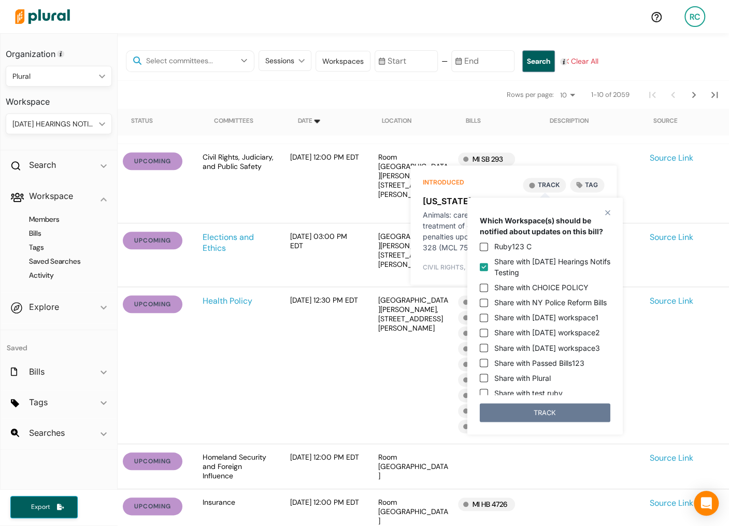
click at [566, 409] on button "TRACK" at bounding box center [545, 412] width 130 height 19
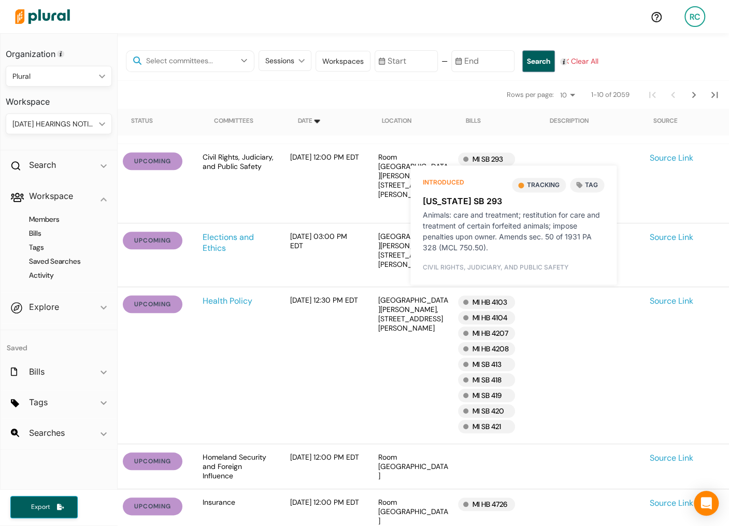
click at [525, 145] on div "upcoming Civil Rights, Judiciary, and Public Safety September 11, 2025 at 12:00…" at bounding box center [423, 183] width 611 height 79
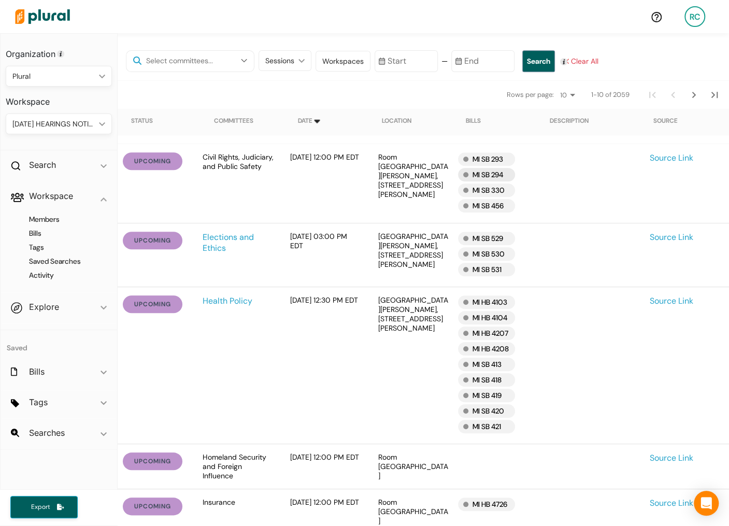
click at [499, 173] on div "MI SB 294" at bounding box center [486, 174] width 57 height 13
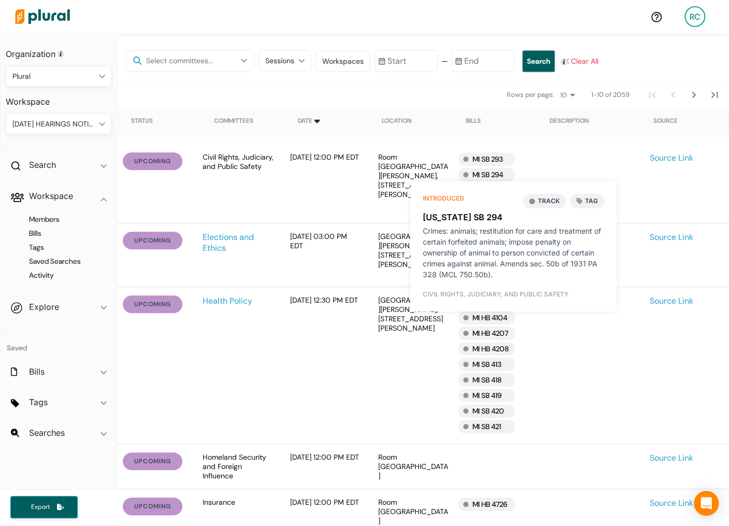
click at [555, 197] on button "Track" at bounding box center [543, 201] width 43 height 14
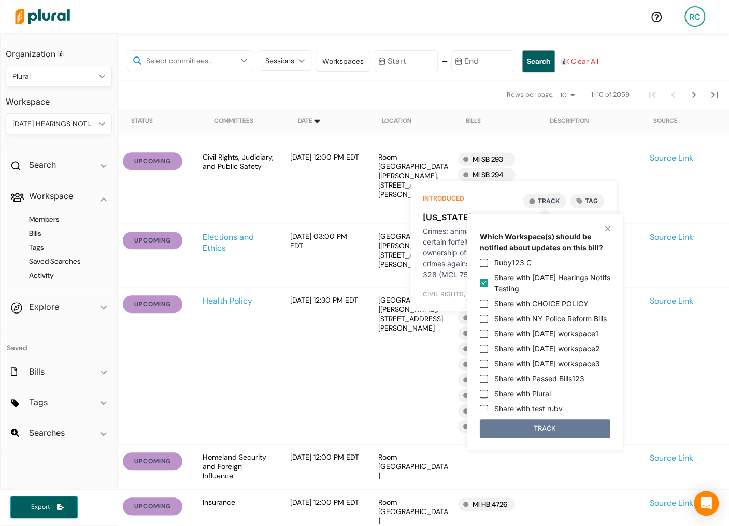
click at [555, 426] on button "TRACK" at bounding box center [545, 428] width 130 height 19
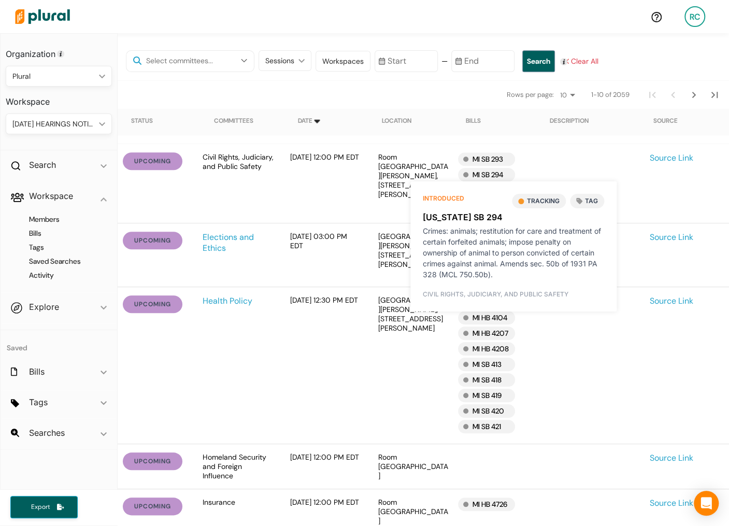
click at [550, 161] on div at bounding box center [589, 183] width 104 height 62
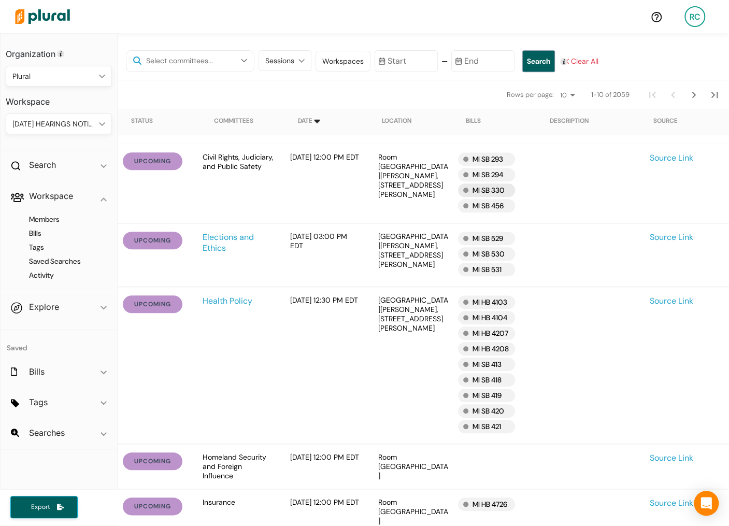
click at [499, 192] on div "MI SB 330" at bounding box center [486, 189] width 57 height 13
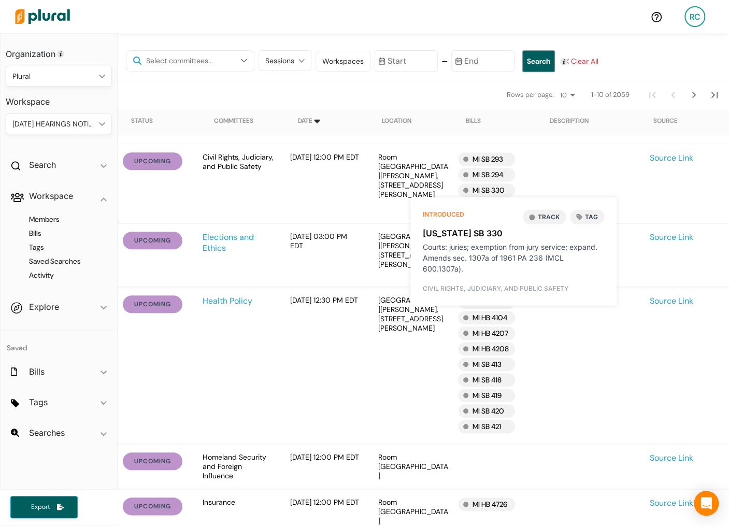
click at [557, 220] on button "Track" at bounding box center [543, 217] width 43 height 14
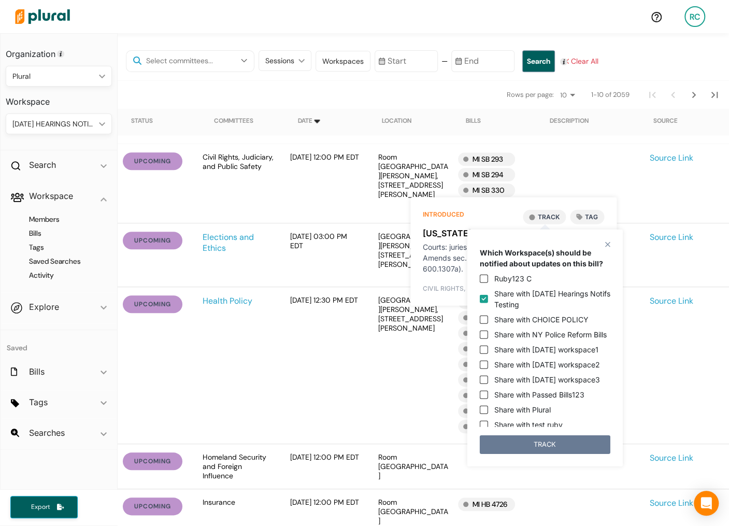
click at [555, 440] on button "TRACK" at bounding box center [545, 443] width 130 height 19
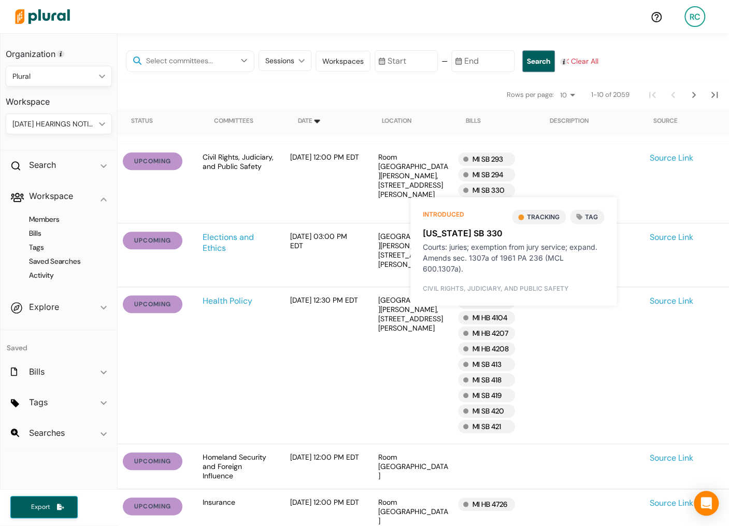
click at [544, 160] on div at bounding box center [589, 183] width 104 height 62
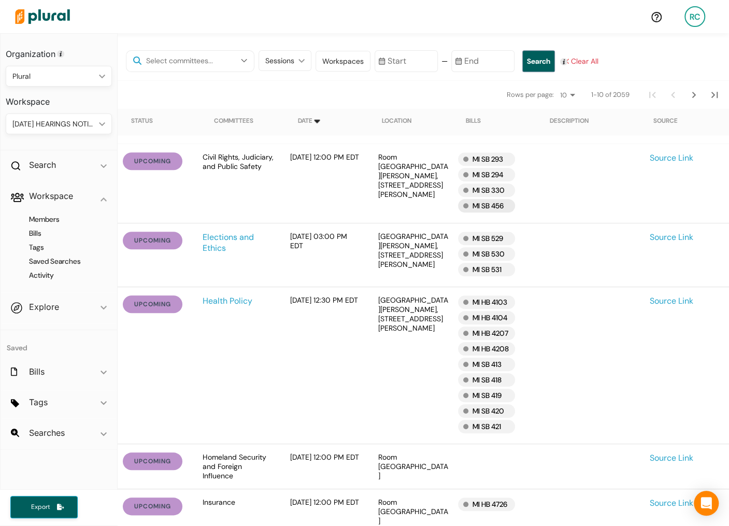
click at [501, 206] on div "MI SB 456" at bounding box center [486, 205] width 57 height 13
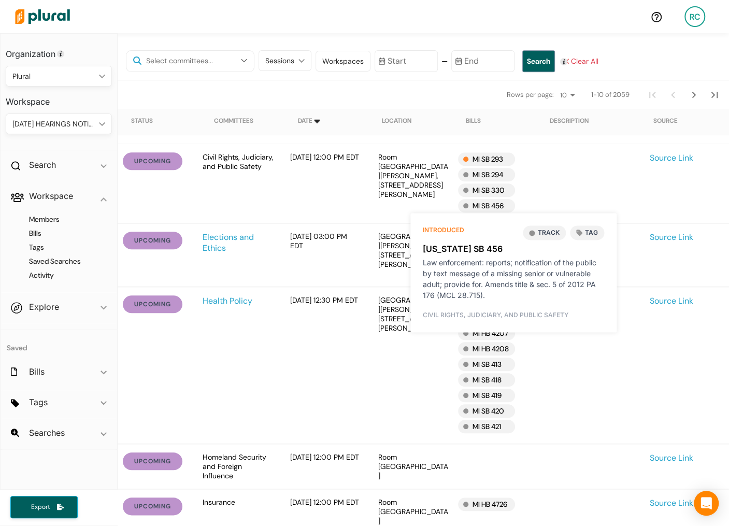
click at [558, 232] on button "Track" at bounding box center [543, 232] width 43 height 14
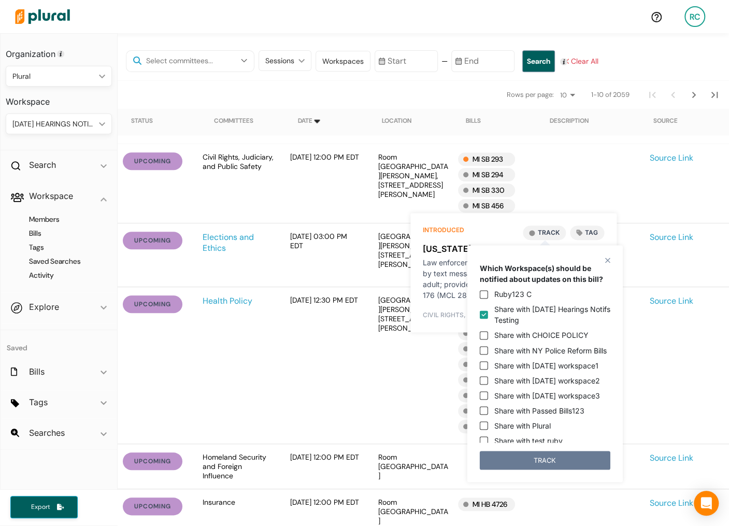
click at [565, 456] on button "TRACK" at bounding box center [545, 460] width 130 height 19
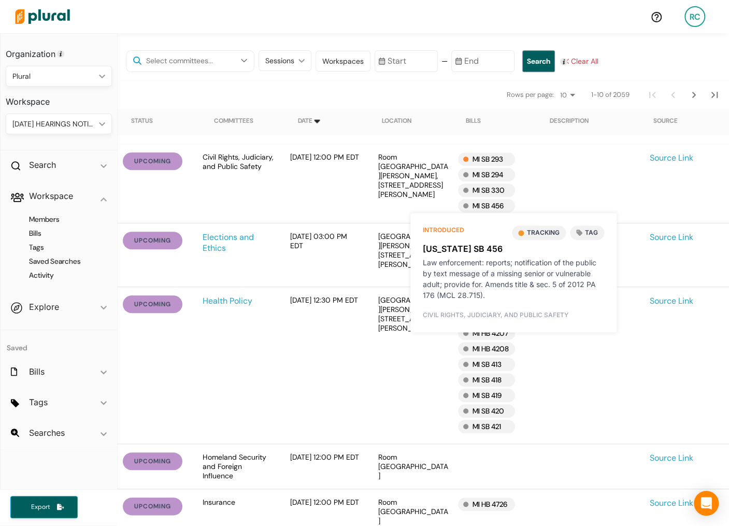
click at [571, 182] on div at bounding box center [589, 183] width 104 height 62
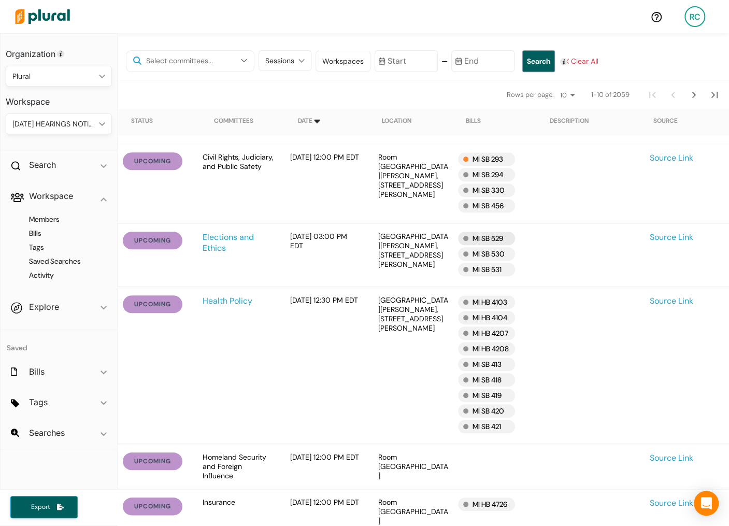
click at [503, 236] on div "MI SB 529" at bounding box center [486, 237] width 57 height 13
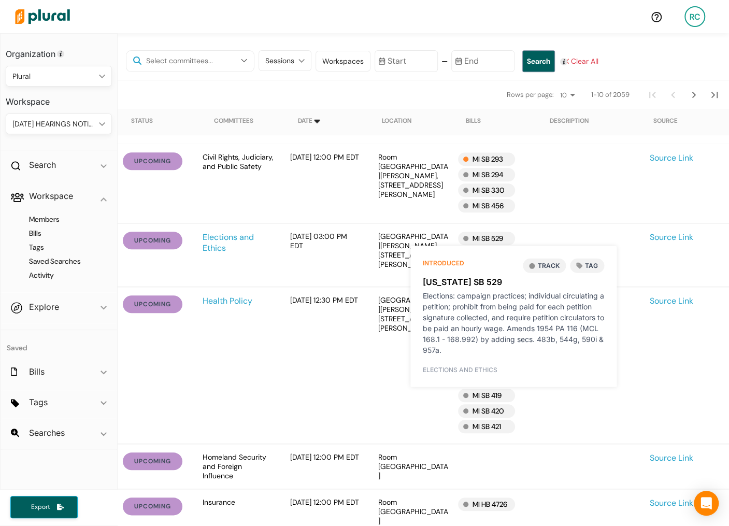
click at [555, 265] on button "Track" at bounding box center [543, 265] width 43 height 14
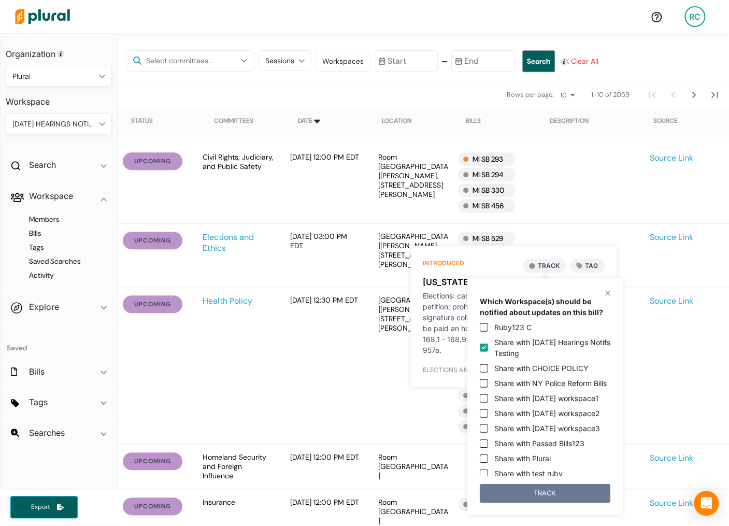
click at [568, 488] on button "TRACK" at bounding box center [545, 492] width 130 height 19
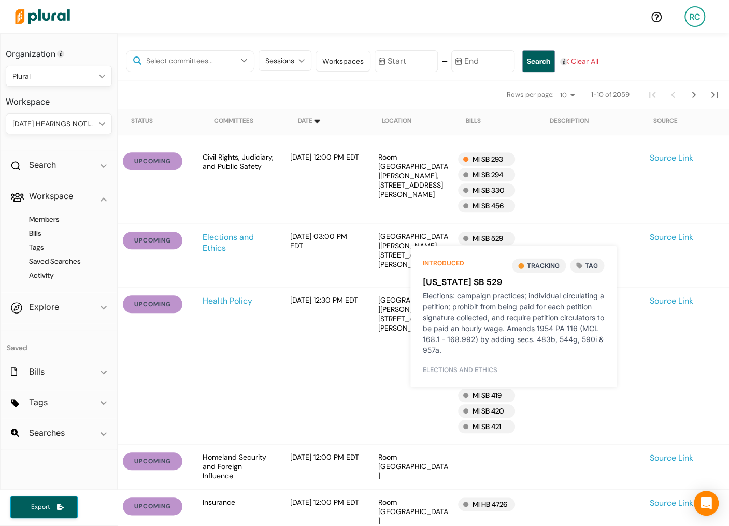
click at [555, 218] on div "upcoming Civil Rights, Judiciary, and Public Safety September 11, 2025 at 12:00…" at bounding box center [423, 183] width 611 height 79
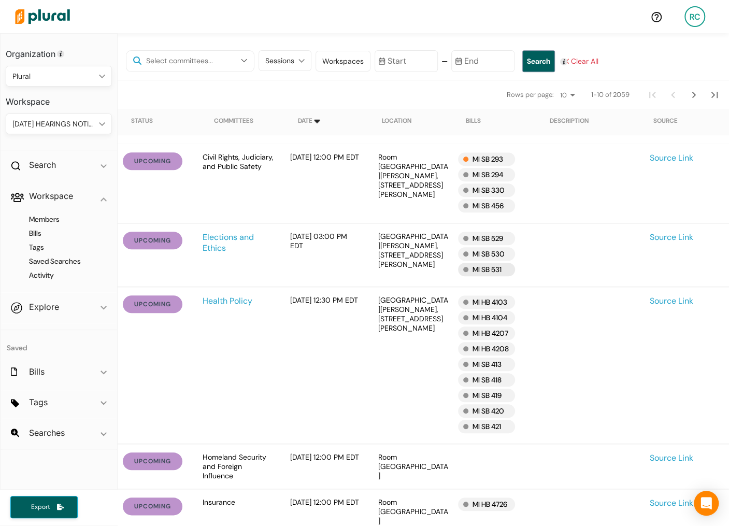
click at [500, 270] on div "MI SB 531" at bounding box center [486, 269] width 57 height 13
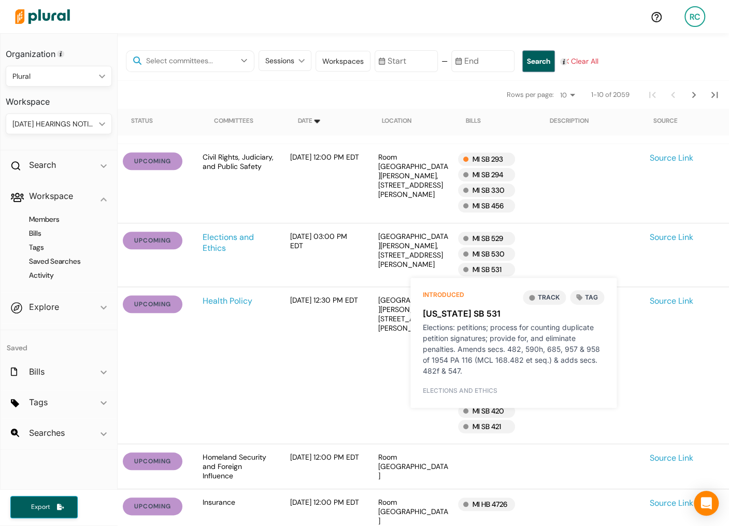
click at [548, 299] on button "Track" at bounding box center [543, 297] width 43 height 14
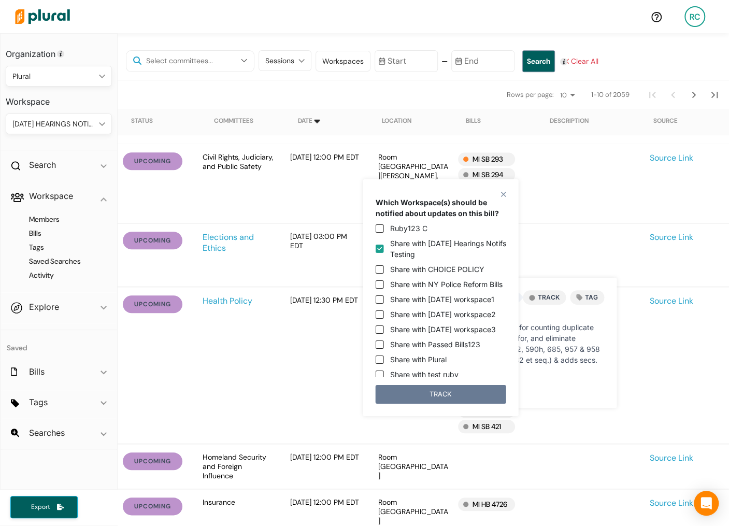
click at [487, 396] on button "TRACK" at bounding box center [440, 393] width 130 height 19
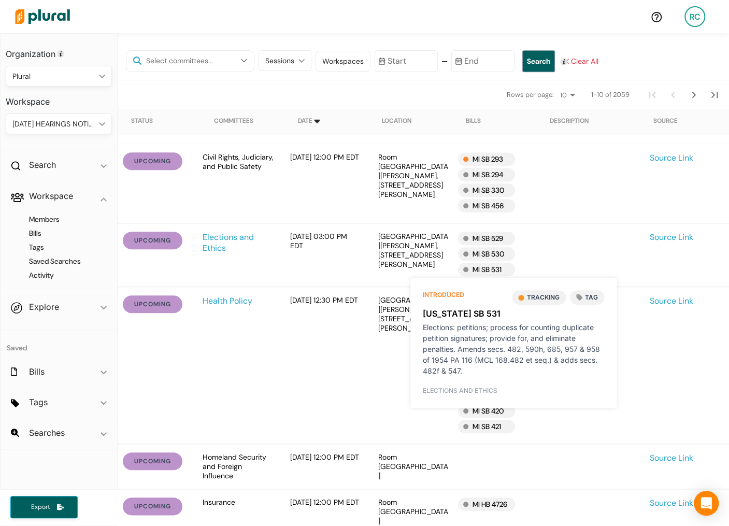
click at [579, 246] on div at bounding box center [589, 254] width 104 height 47
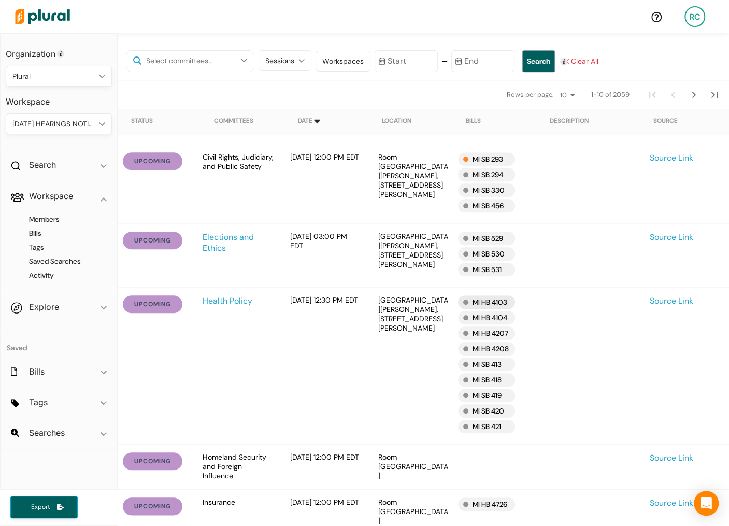
click at [502, 302] on div "MI HB 4103" at bounding box center [486, 301] width 57 height 13
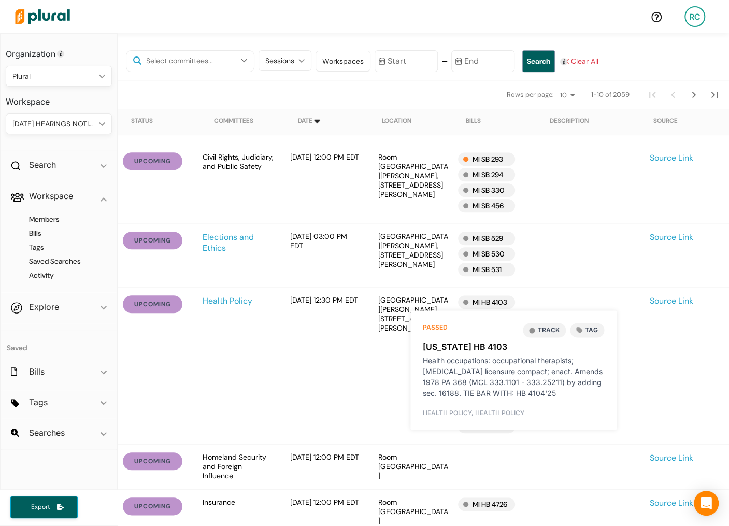
click at [539, 327] on button "Track" at bounding box center [543, 330] width 43 height 14
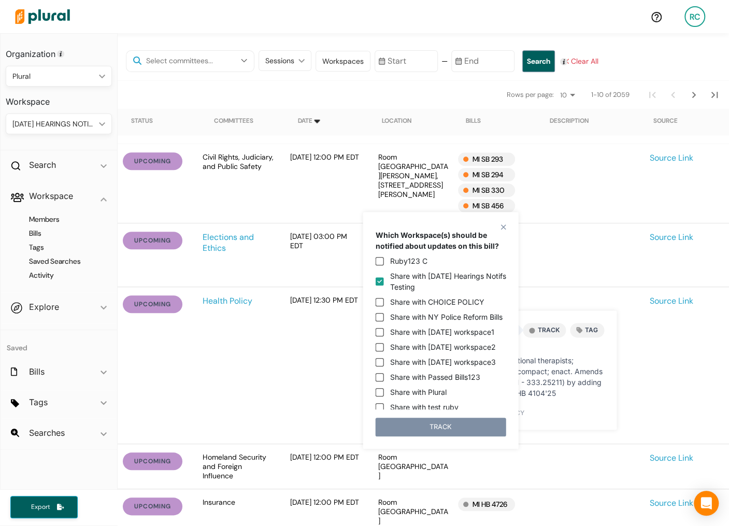
click at [482, 426] on button "TRACK" at bounding box center [440, 426] width 130 height 19
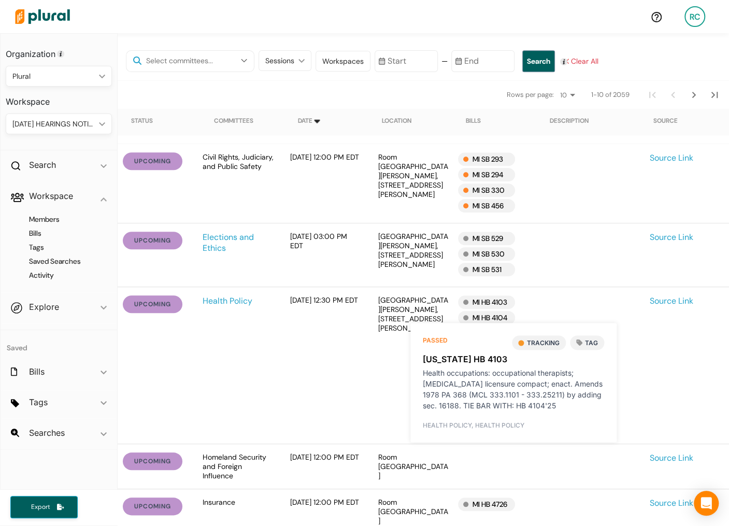
scroll to position [324, 0]
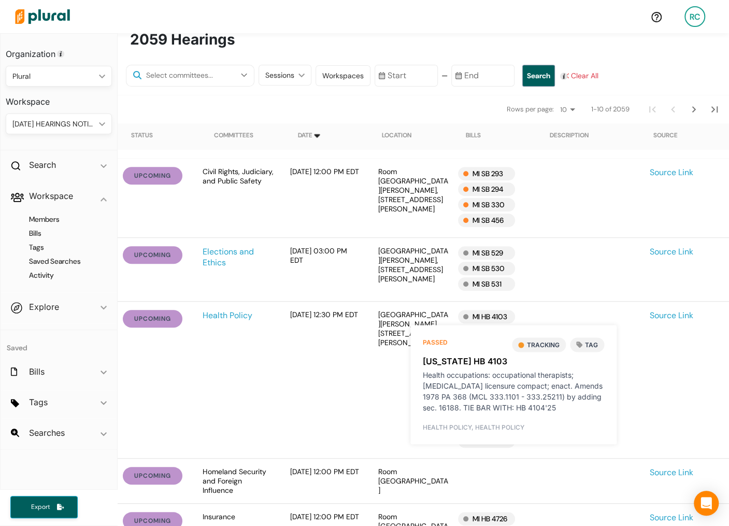
click at [260, 397] on div "Health Policy" at bounding box center [238, 380] width 88 height 140
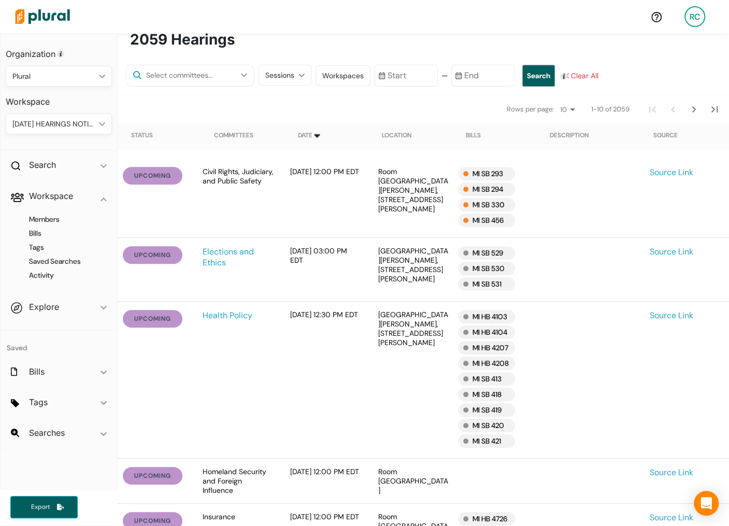
click at [69, 14] on img at bounding box center [42, 16] width 72 height 36
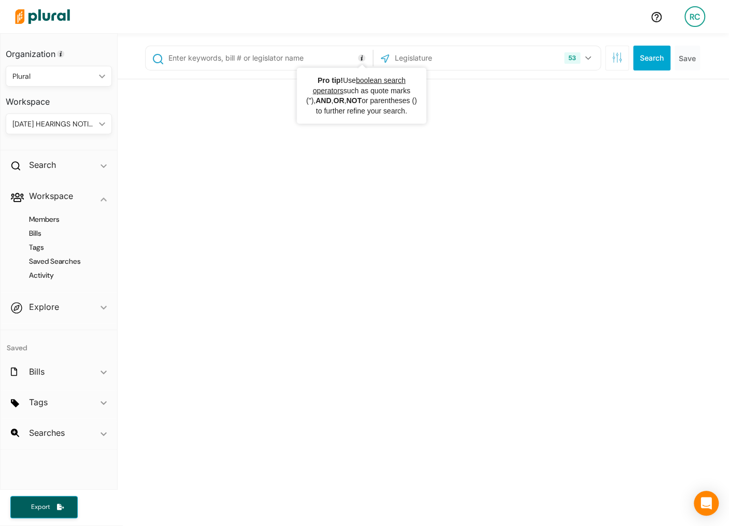
click at [296, 56] on input "text" at bounding box center [268, 58] width 202 height 20
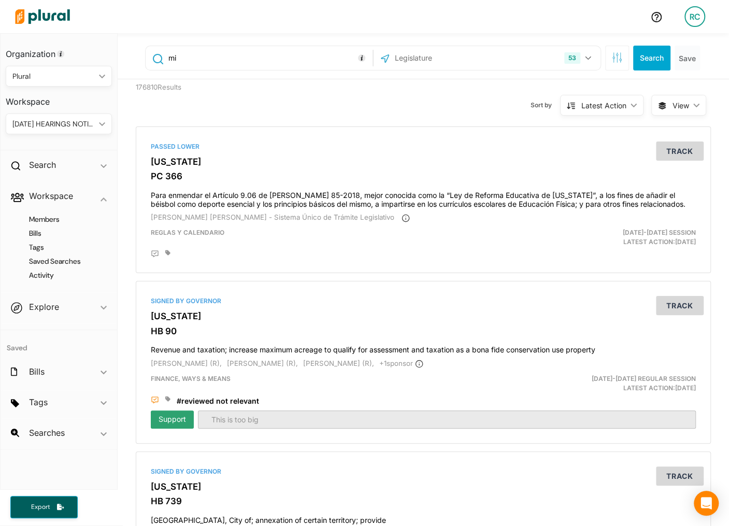
type input "mic"
click at [452, 53] on input "text" at bounding box center [449, 58] width 111 height 20
type input "michi"
click at [432, 109] on button "Clear All" at bounding box center [431, 113] width 34 height 16
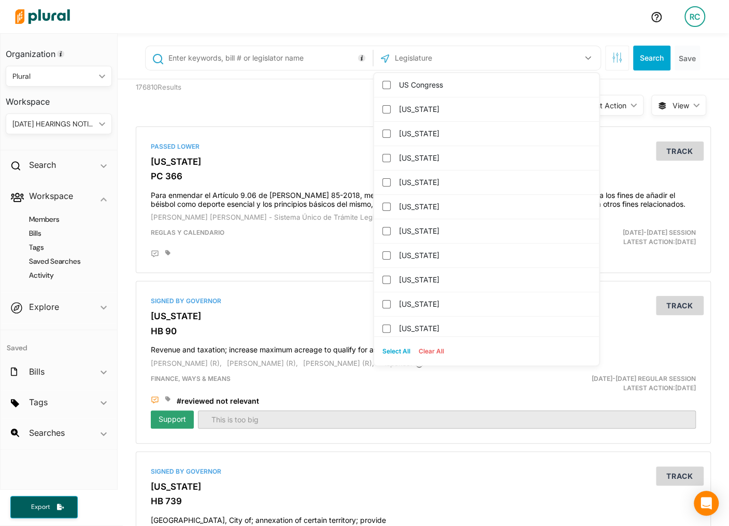
click at [430, 55] on input "text" at bounding box center [449, 58] width 111 height 20
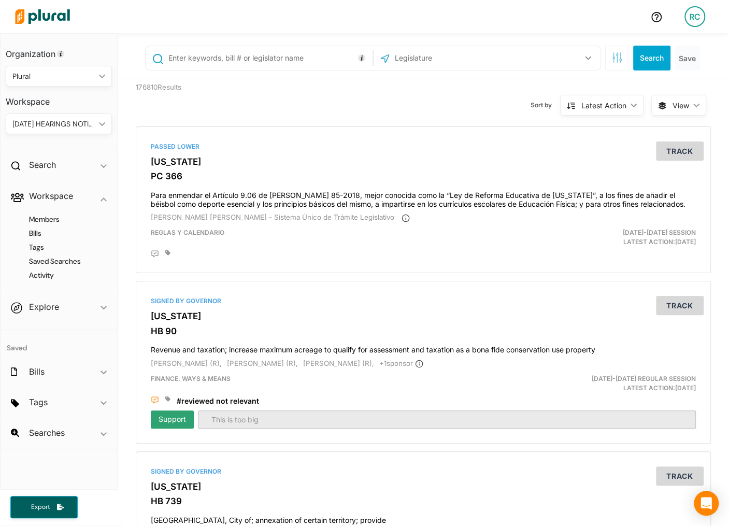
type input "i"
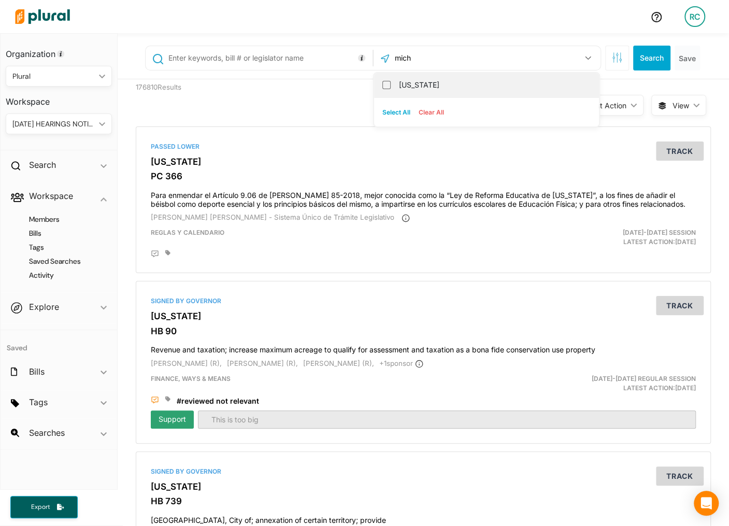
type input "mich"
click at [416, 82] on label "[US_STATE]" at bounding box center [494, 85] width 190 height 16
click at [390, 82] on input "[US_STATE]" at bounding box center [386, 85] width 8 height 8
checkbox input "true"
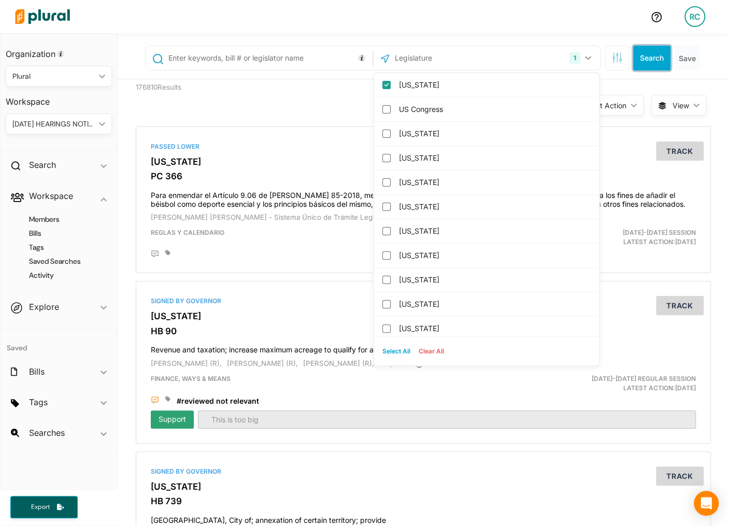
click at [650, 60] on button "Search" at bounding box center [651, 58] width 37 height 25
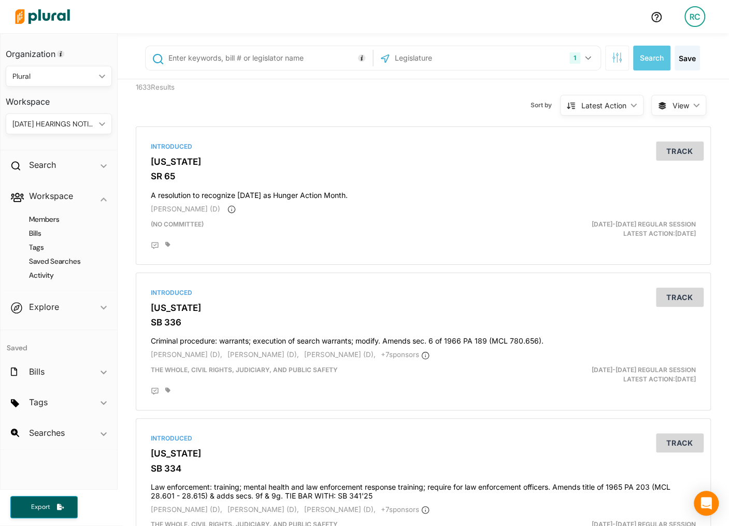
click at [691, 103] on icon "ic_keyboard_arrow_down" at bounding box center [694, 105] width 10 height 5
click at [667, 129] on span "Table" at bounding box center [667, 129] width 62 height 9
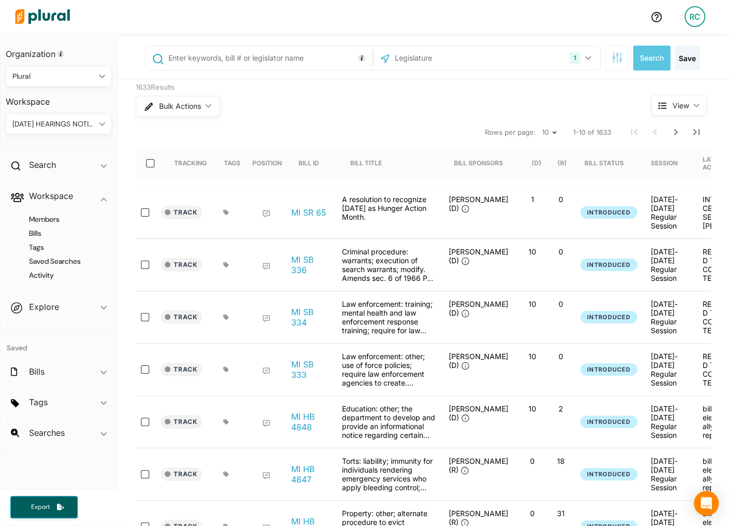
click at [159, 176] on div at bounding box center [153, 163] width 25 height 29
click at [147, 165] on input "select-all-rows" at bounding box center [150, 163] width 8 height 8
checkbox input "true"
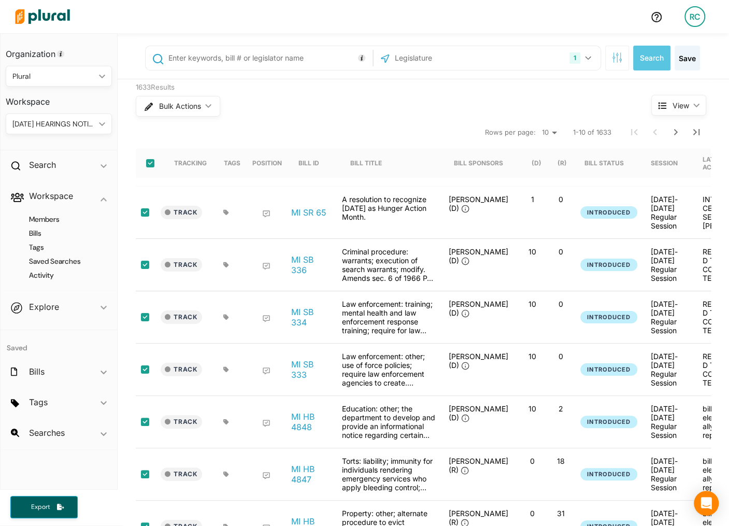
checkbox input "true"
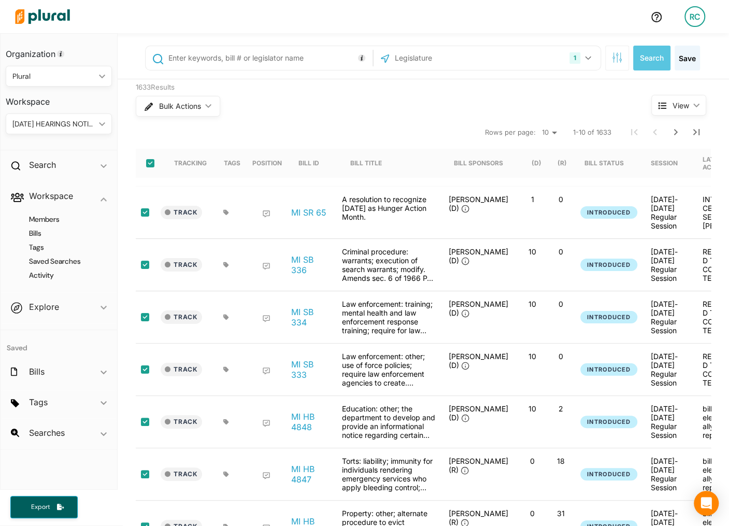
checkbox input "true"
click at [198, 98] on button "Bulk Actions ic_keyboard_arrow_down" at bounding box center [177, 106] width 83 height 21
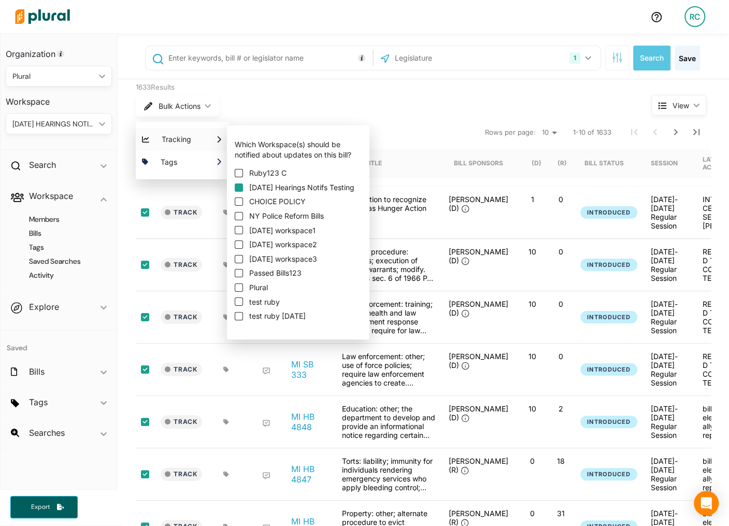
click at [239, 185] on input "[DATE] Hearings Notifs Testing" at bounding box center [239, 187] width 8 height 8
checkbox input "true"
checkbox input "false"
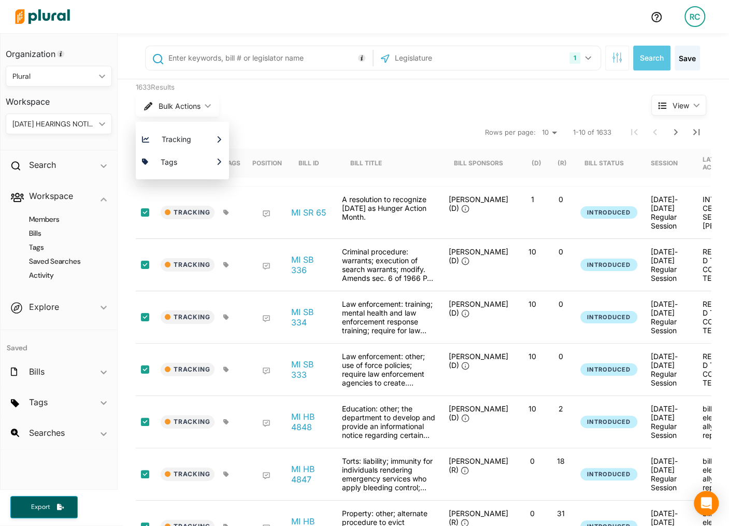
click at [451, 94] on div "Bulk Actions ic_keyboard_arrow_down Tracking Which Workspace(s) should be notif…" at bounding box center [374, 106] width 476 height 27
click at [679, 133] on icon "Next Page" at bounding box center [675, 132] width 12 height 12
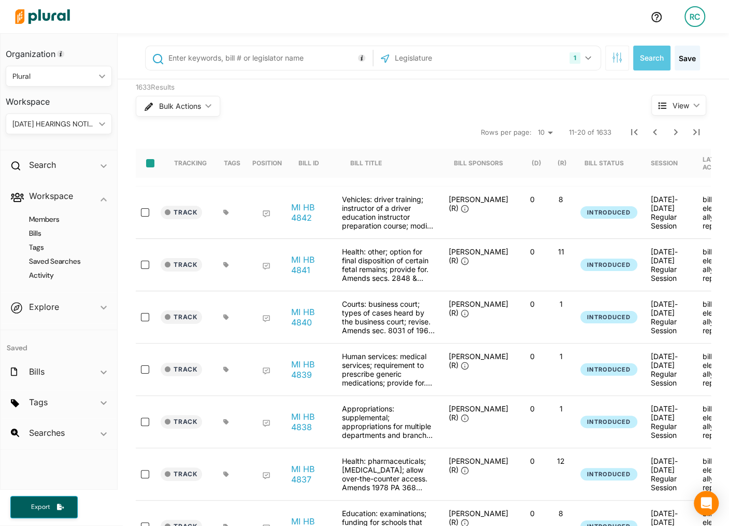
click at [152, 160] on input "select-all-rows" at bounding box center [150, 163] width 8 height 8
checkbox input "true"
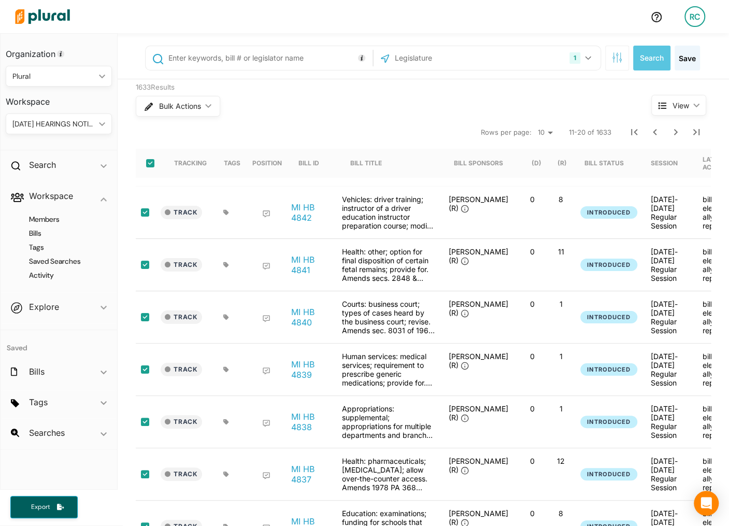
checkbox input "true"
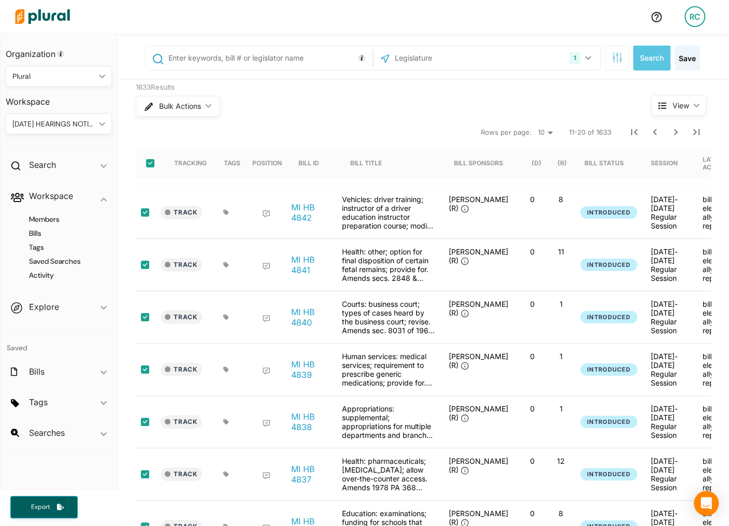
checkbox input "true"
click at [187, 107] on span "Bulk Actions" at bounding box center [179, 106] width 42 height 7
click at [344, 107] on div "Bulk Actions ic_keyboard_arrow_down Tracking Which Workspace(s) should be notif…" at bounding box center [374, 106] width 476 height 27
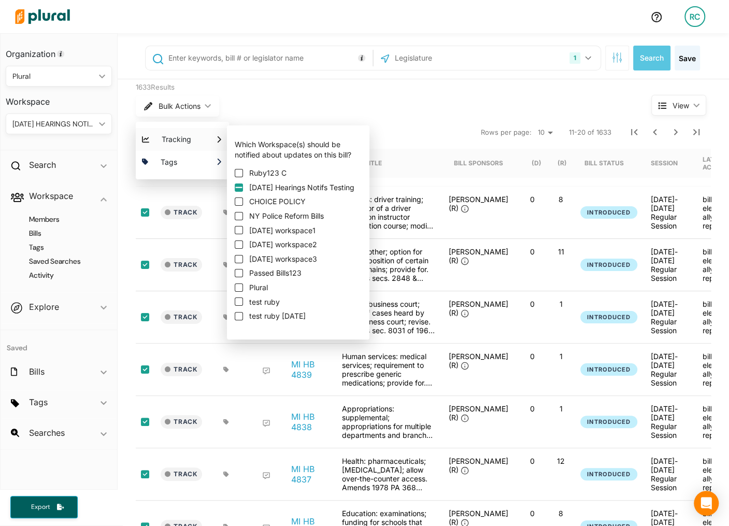
click at [237, 186] on input "[DATE] Hearings Notifs Testing" at bounding box center [239, 187] width 8 height 8
checkbox input "true"
checkbox input "false"
click at [237, 186] on input "[DATE] Hearings Notifs Testing" at bounding box center [239, 187] width 8 height 8
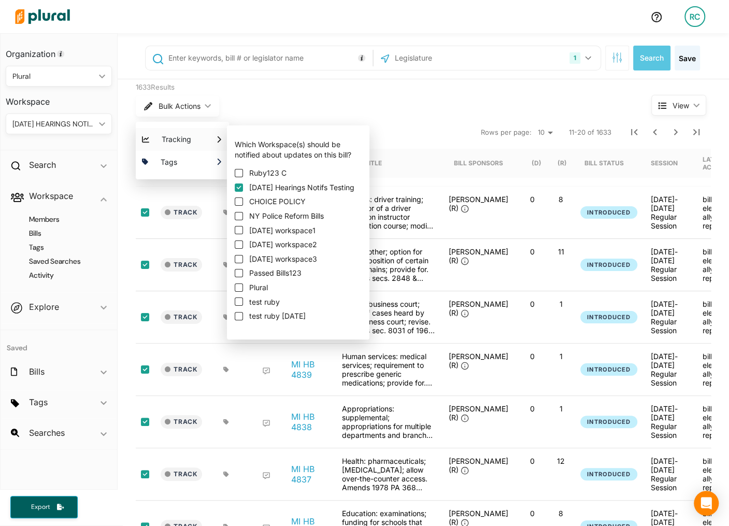
checkbox input "true"
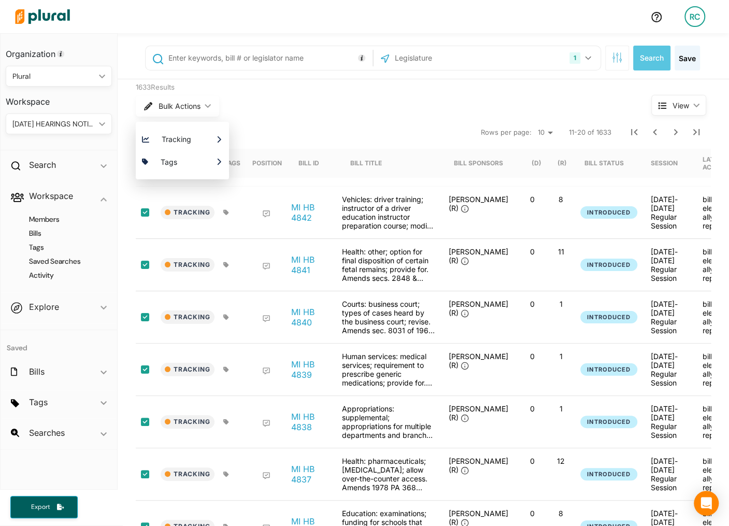
click at [419, 114] on div "Bulk Actions ic_keyboard_arrow_down Tracking Which Workspace(s) should be notif…" at bounding box center [374, 106] width 476 height 27
click at [675, 128] on icon "Next Page" at bounding box center [675, 132] width 12 height 12
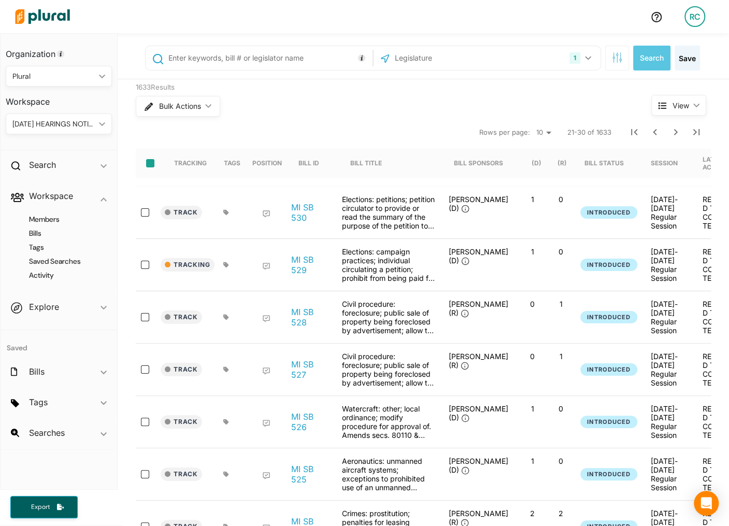
click at [152, 162] on input "select-all-rows" at bounding box center [150, 163] width 8 height 8
checkbox input "true"
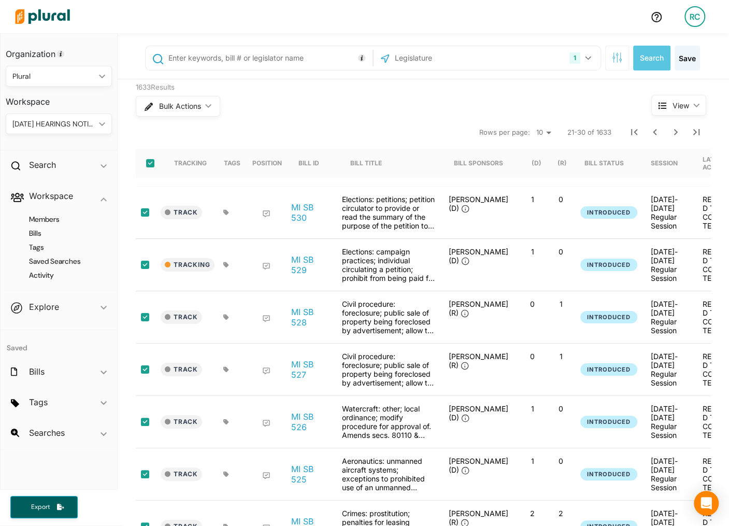
checkbox input "true"
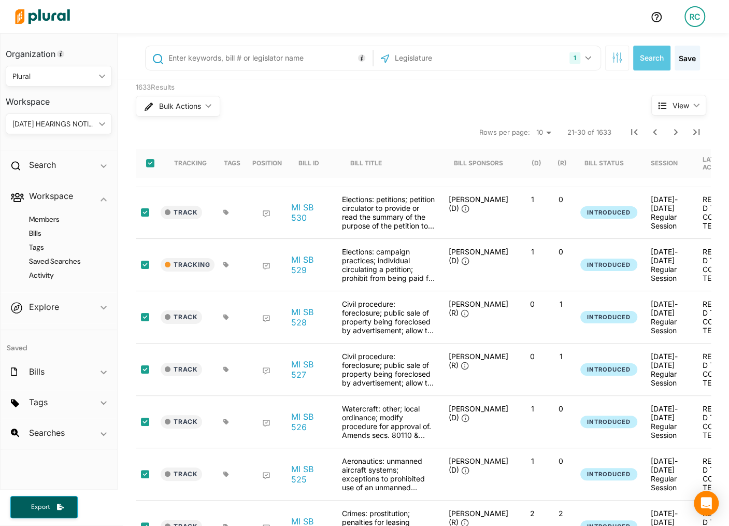
checkbox input "true"
click at [181, 106] on span "Bulk Actions" at bounding box center [179, 106] width 42 height 7
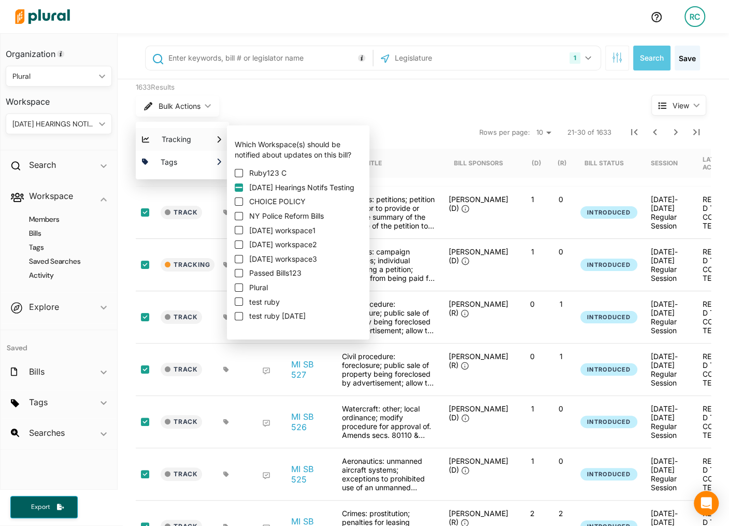
click at [236, 187] on input "[DATE] Hearings Notifs Testing" at bounding box center [239, 187] width 8 height 8
checkbox input "true"
checkbox input "false"
click at [236, 187] on input "[DATE] Hearings Notifs Testing" at bounding box center [239, 187] width 8 height 8
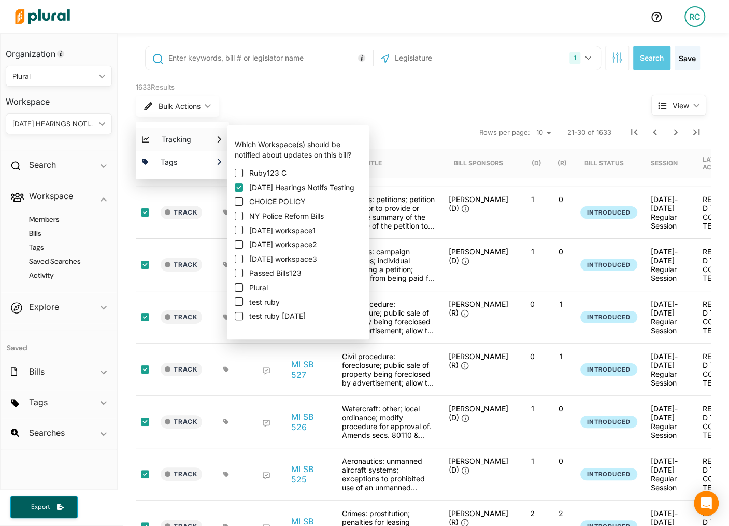
checkbox input "true"
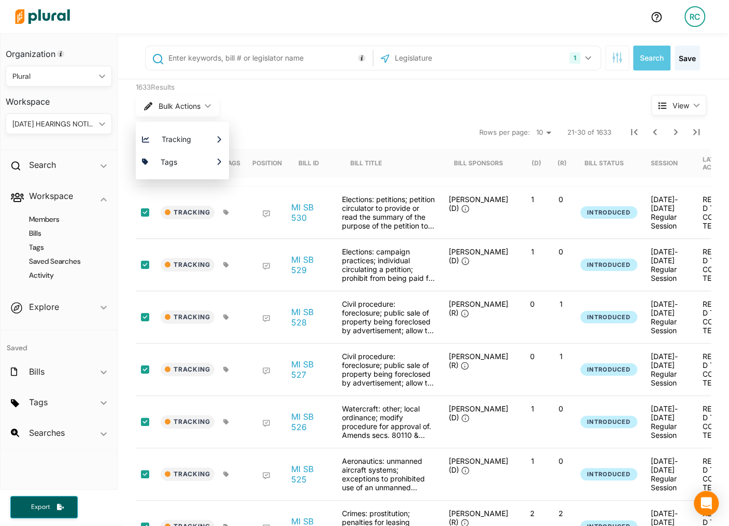
click at [483, 110] on div "Bulk Actions ic_keyboard_arrow_down Tracking Which Workspace(s) should be notif…" at bounding box center [374, 106] width 476 height 27
click at [677, 126] on icon "Next Page" at bounding box center [675, 132] width 12 height 12
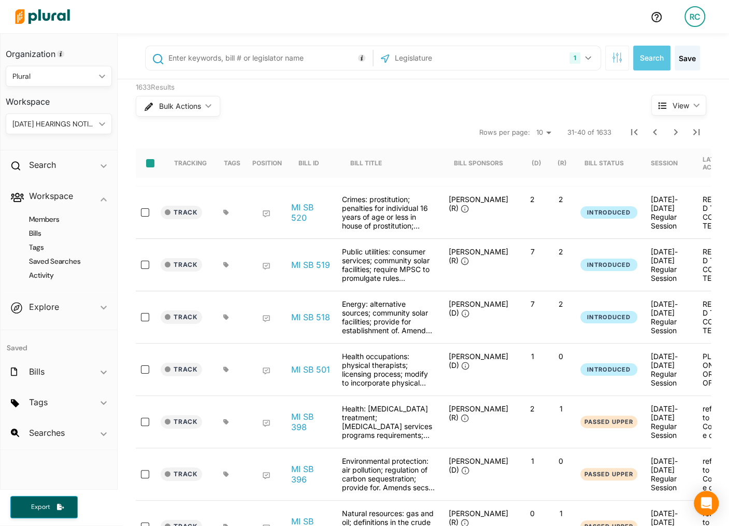
click at [148, 165] on input "select-all-rows" at bounding box center [150, 163] width 8 height 8
checkbox input "true"
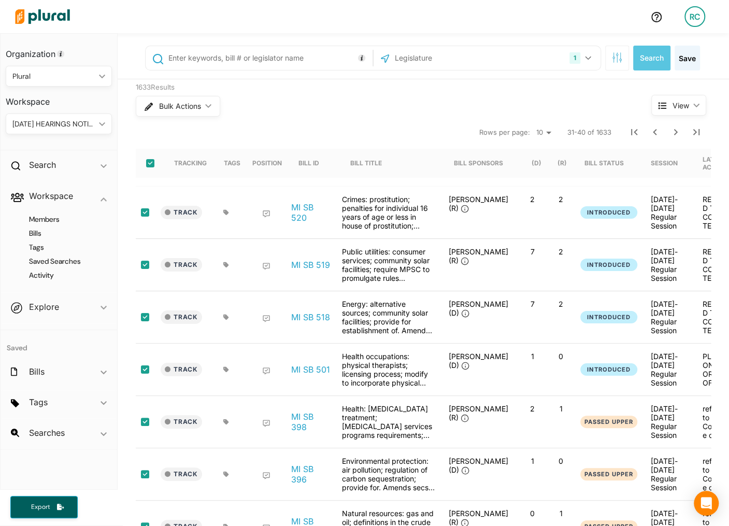
checkbox input "true"
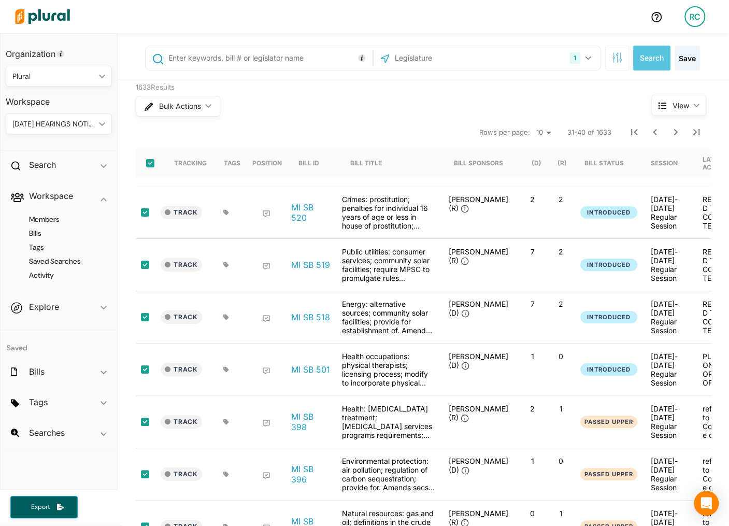
checkbox input "true"
click at [179, 117] on div "Bulk Actions ic_keyboard_arrow_down" at bounding box center [374, 106] width 476 height 27
click at [179, 108] on span "Bulk Actions" at bounding box center [179, 106] width 42 height 7
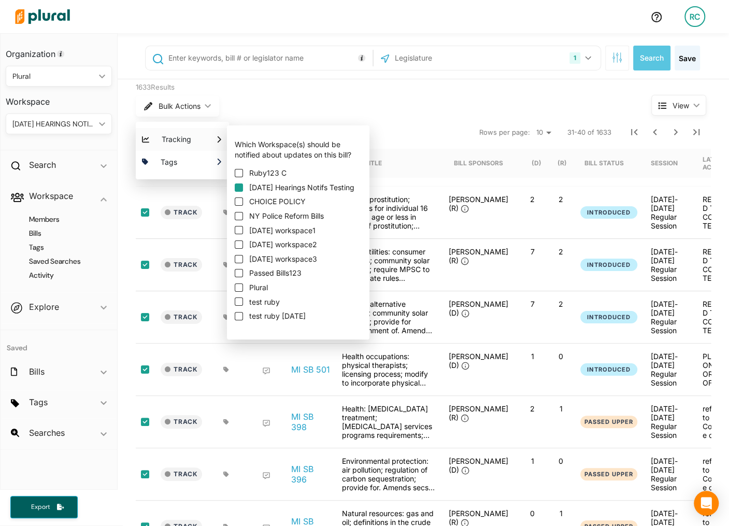
click at [241, 188] on input "[DATE] Hearings Notifs Testing" at bounding box center [239, 187] width 8 height 8
checkbox input "true"
checkbox input "false"
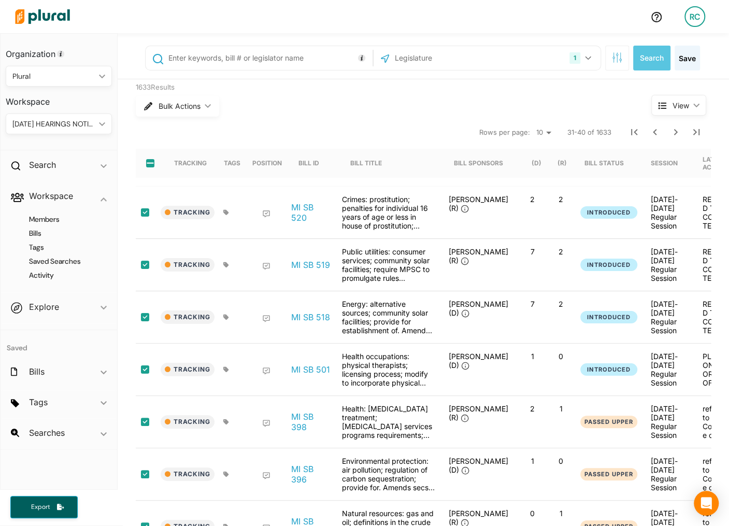
click at [417, 129] on nav "Rows per page: 10 20 50 31-40 of 1633" at bounding box center [423, 132] width 575 height 29
click at [49, 301] on h2 "Explore" at bounding box center [44, 306] width 30 height 11
click at [48, 243] on div "Overview" at bounding box center [59, 255] width 117 height 24
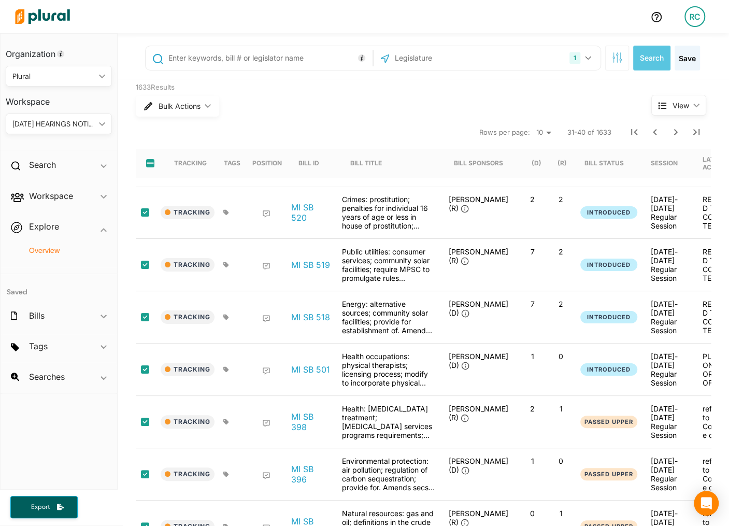
click at [46, 253] on h4 "Overview" at bounding box center [61, 250] width 91 height 10
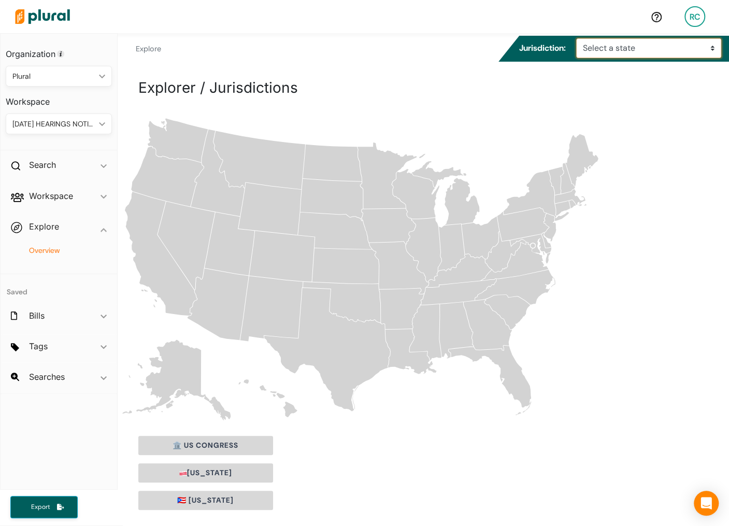
click at [595, 49] on select "Select a state Alabama Alaska Arizona Arkansas California Colorado Connecticut …" at bounding box center [648, 48] width 145 height 20
select select "wi"
click at [579, 38] on select "Select a state Alabama Alaska Arizona Arkansas California Colorado Connecticut …" at bounding box center [648, 48] width 145 height 20
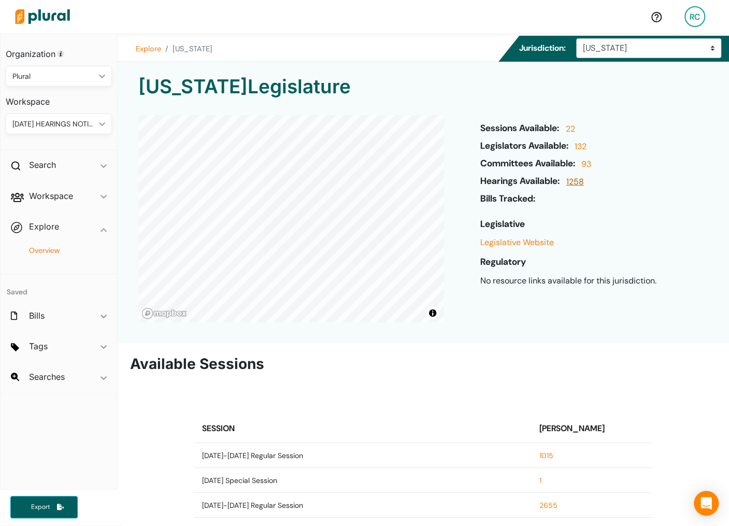
click at [582, 180] on link "1258" at bounding box center [573, 185] width 20 height 18
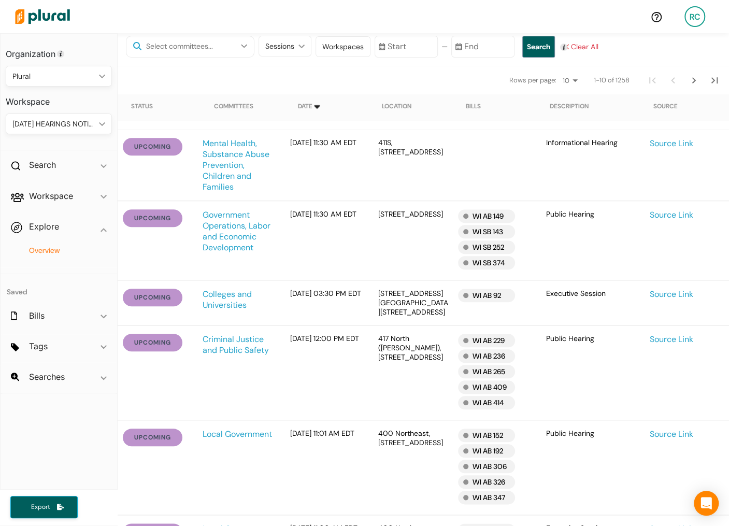
scroll to position [272, 0]
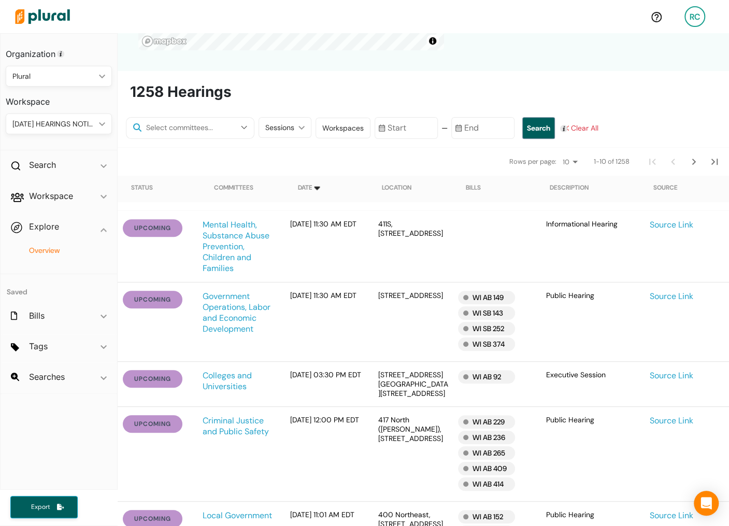
click at [53, 21] on img at bounding box center [42, 16] width 72 height 36
click at [486, 292] on div "WI AB 149" at bounding box center [486, 296] width 57 height 13
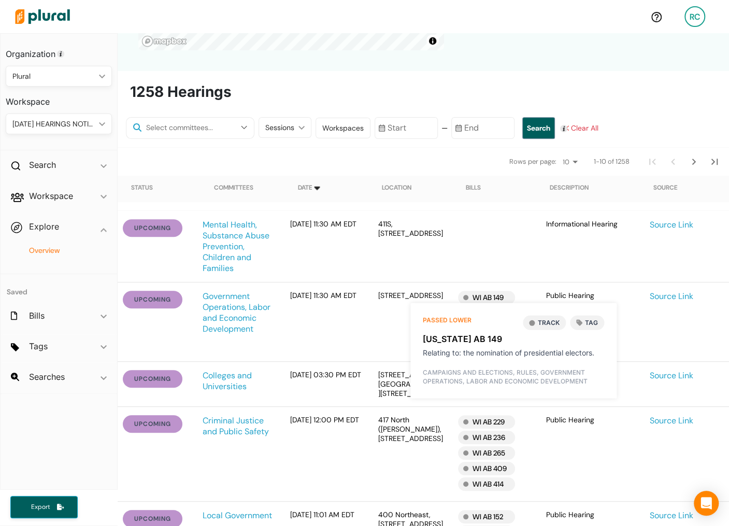
click at [549, 323] on button "Track" at bounding box center [543, 322] width 43 height 14
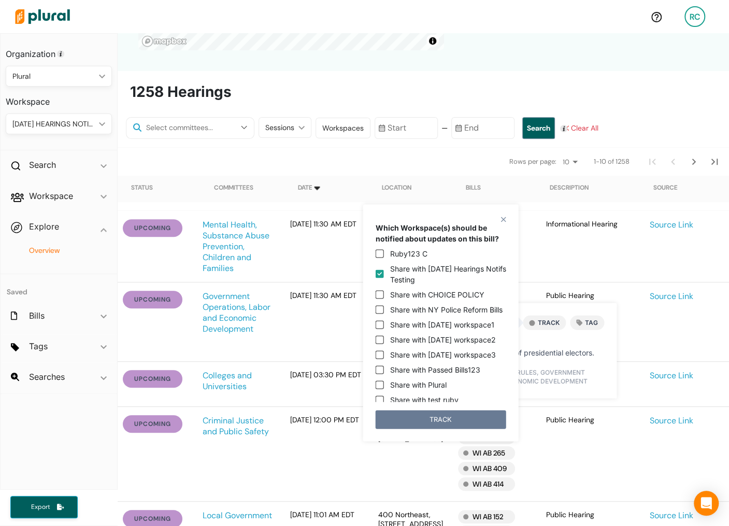
click at [468, 421] on button "TRACK" at bounding box center [440, 419] width 130 height 19
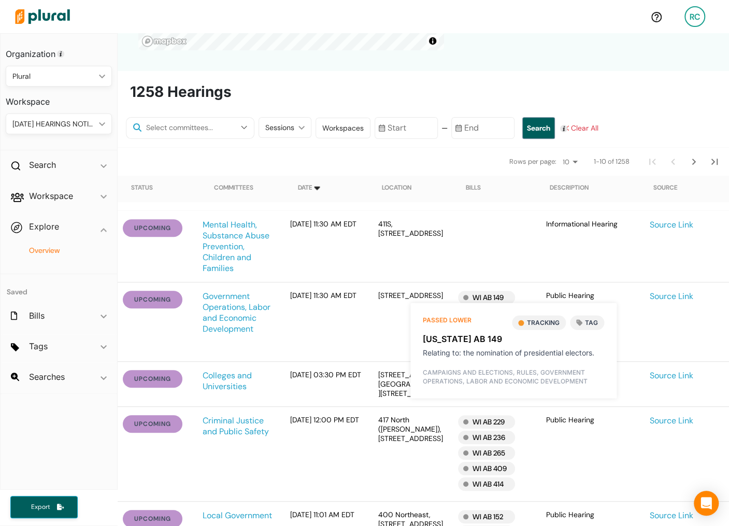
click at [537, 251] on div "Informational Hearing" at bounding box center [589, 246] width 104 height 54
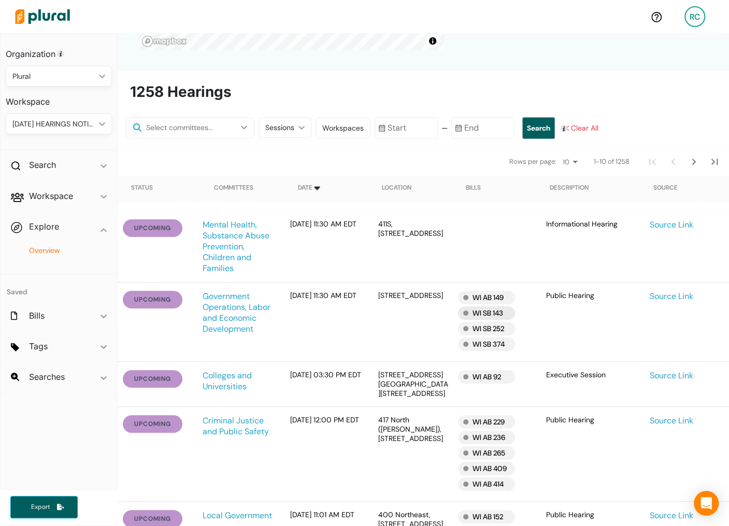
click at [486, 311] on div "WI SB 143" at bounding box center [486, 312] width 57 height 13
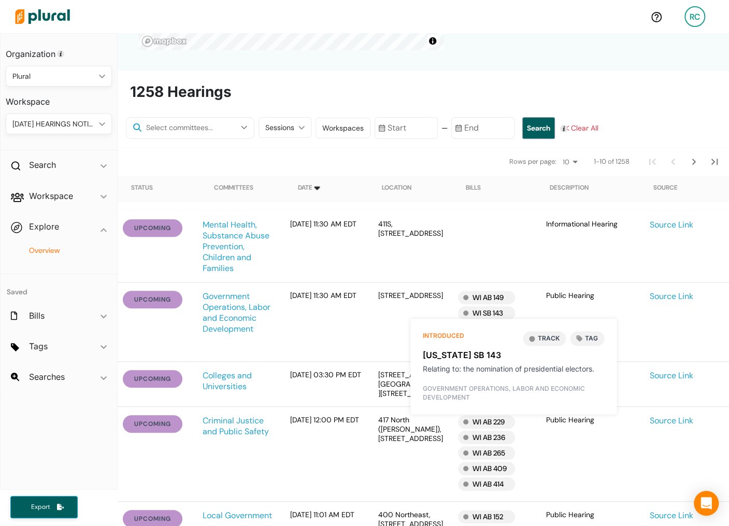
click at [556, 337] on button "Track" at bounding box center [543, 338] width 43 height 14
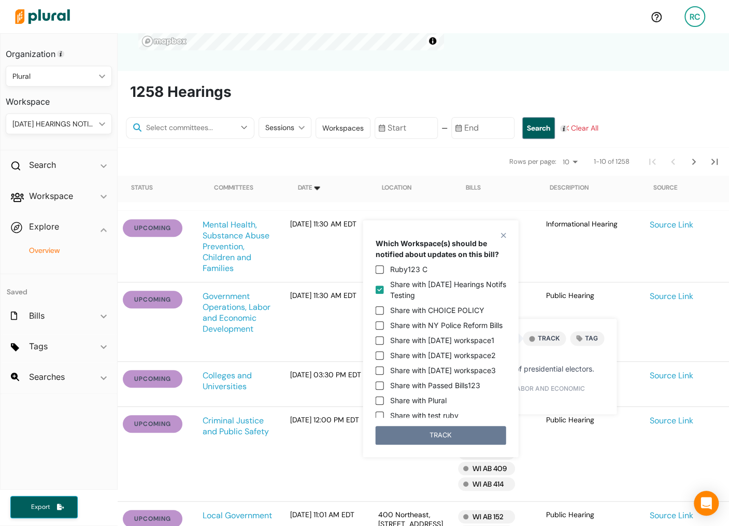
click at [478, 435] on button "TRACK" at bounding box center [440, 435] width 130 height 19
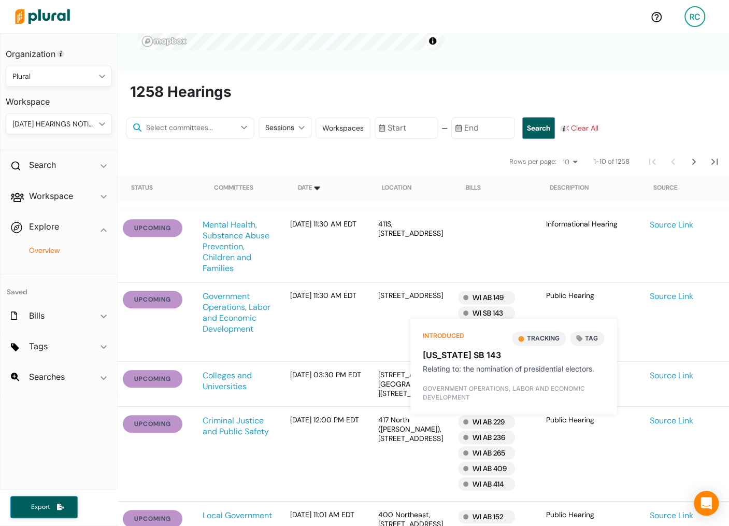
click at [526, 262] on div at bounding box center [498, 246] width 80 height 54
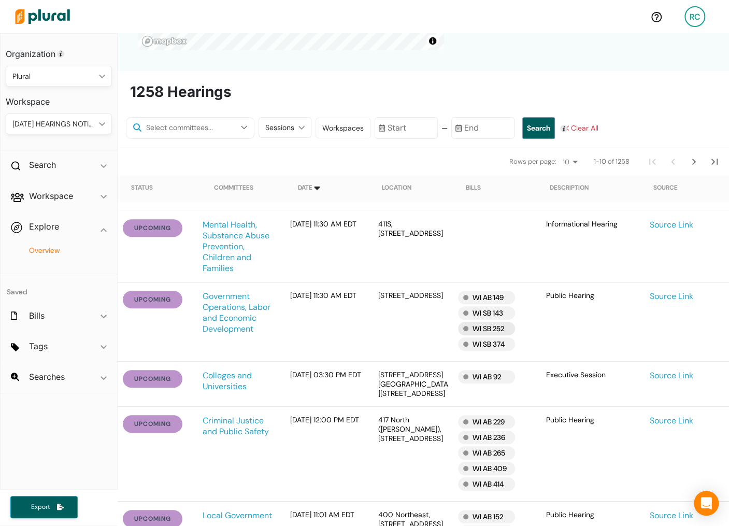
click at [497, 330] on div "WI SB 252" at bounding box center [486, 328] width 57 height 13
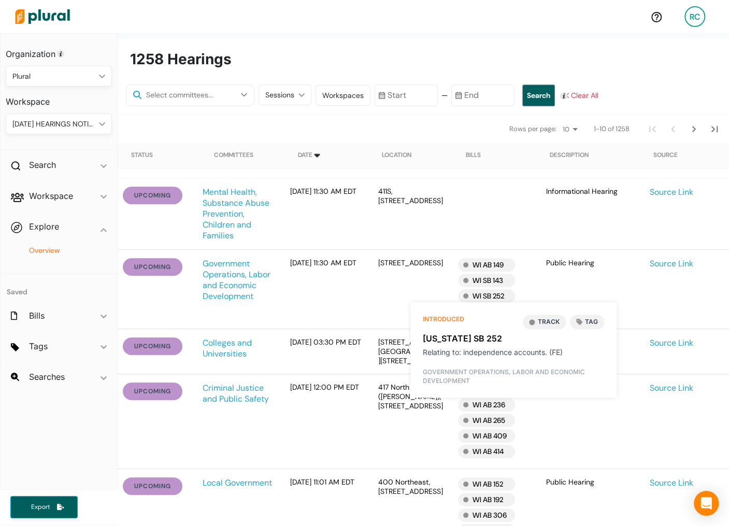
click at [550, 318] on button "Track" at bounding box center [543, 321] width 43 height 14
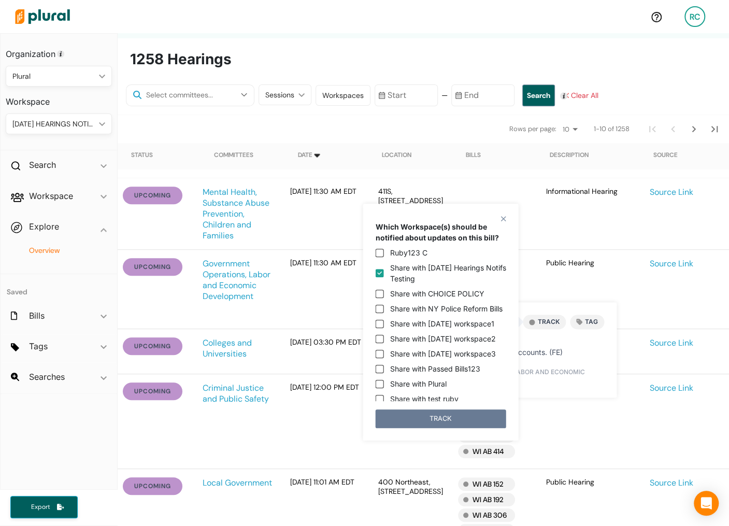
click at [464, 415] on button "TRACK" at bounding box center [440, 418] width 130 height 19
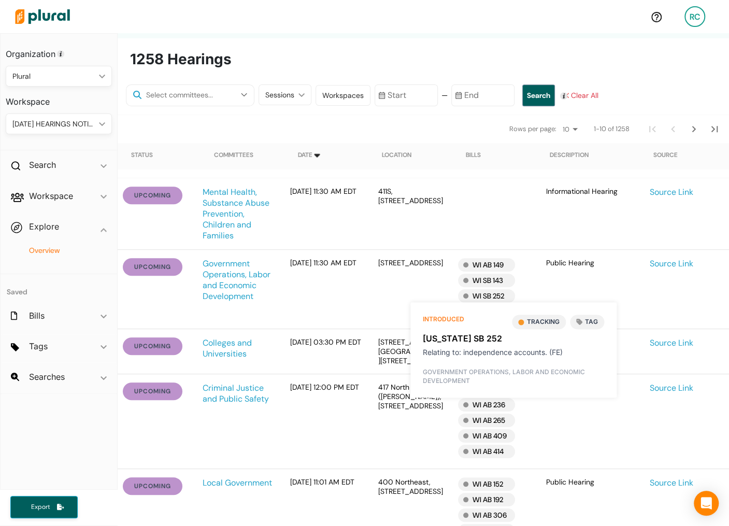
click at [546, 245] on div "upcoming Mental Health, Substance Abuse Prevention, Children and Families Septe…" at bounding box center [423, 213] width 611 height 71
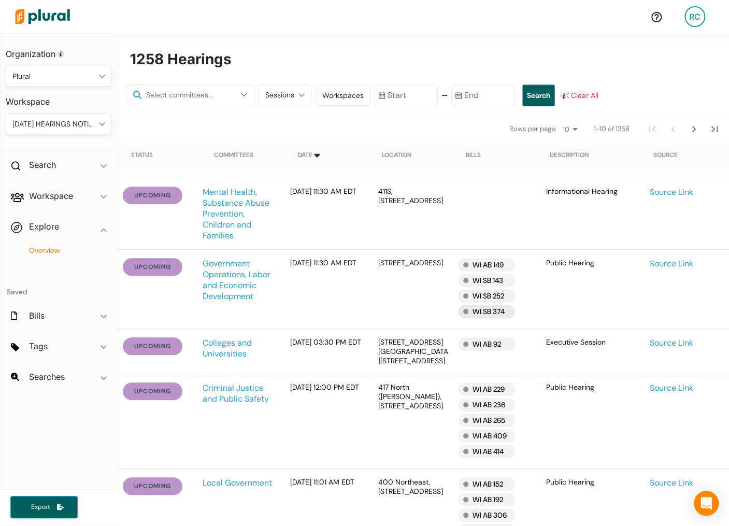
click at [498, 315] on div "WI SB 374" at bounding box center [486, 310] width 57 height 13
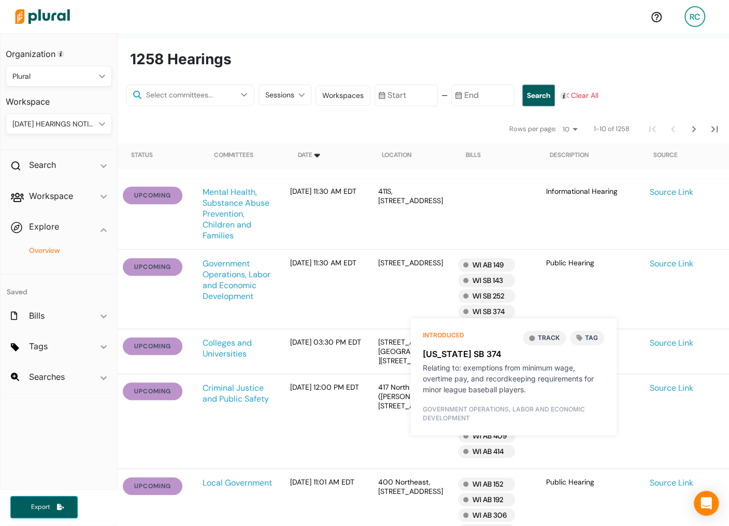
click at [551, 336] on button "Track" at bounding box center [543, 337] width 43 height 14
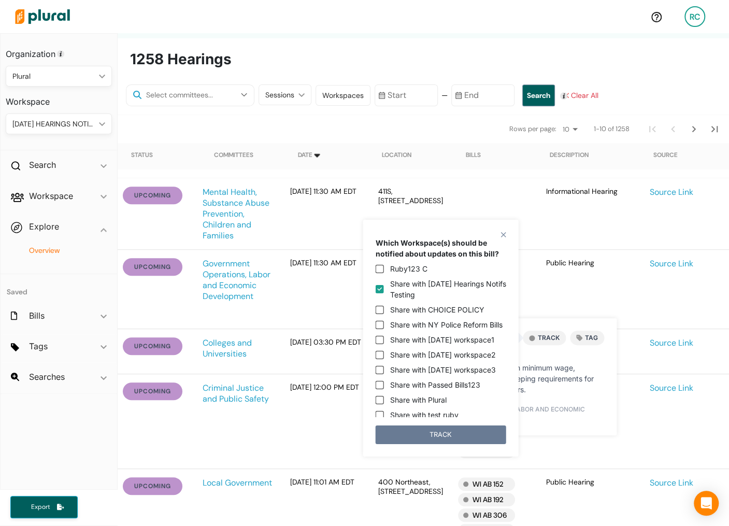
click at [471, 429] on button "TRACK" at bounding box center [440, 434] width 130 height 19
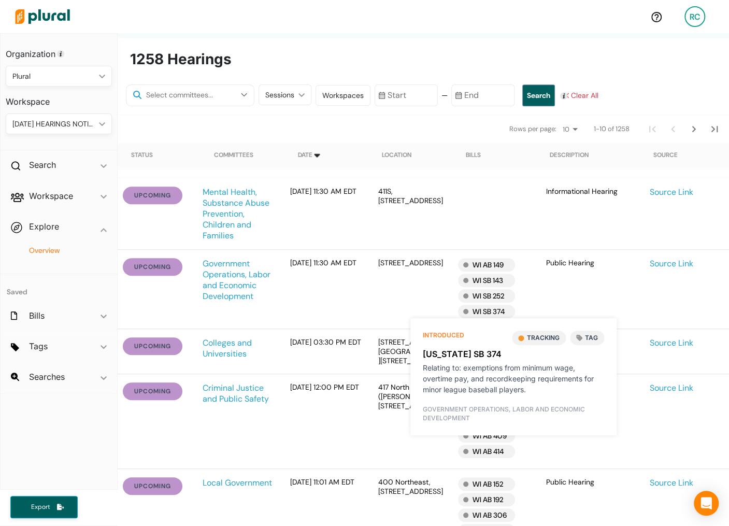
click at [537, 270] on div "Public Hearing" at bounding box center [589, 289] width 104 height 62
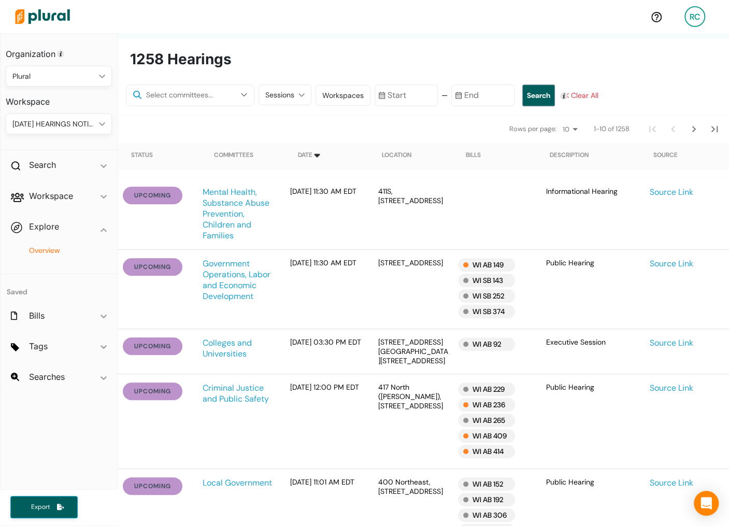
scroll to position [332, 0]
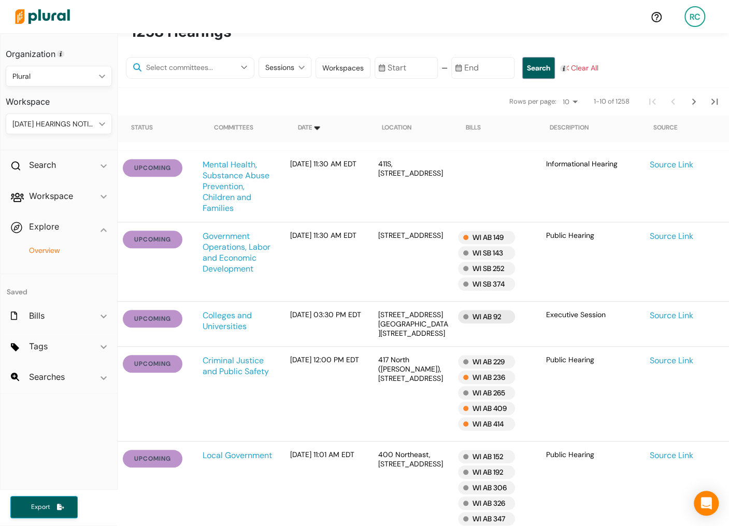
click at [499, 315] on div "WI AB 92" at bounding box center [486, 316] width 57 height 13
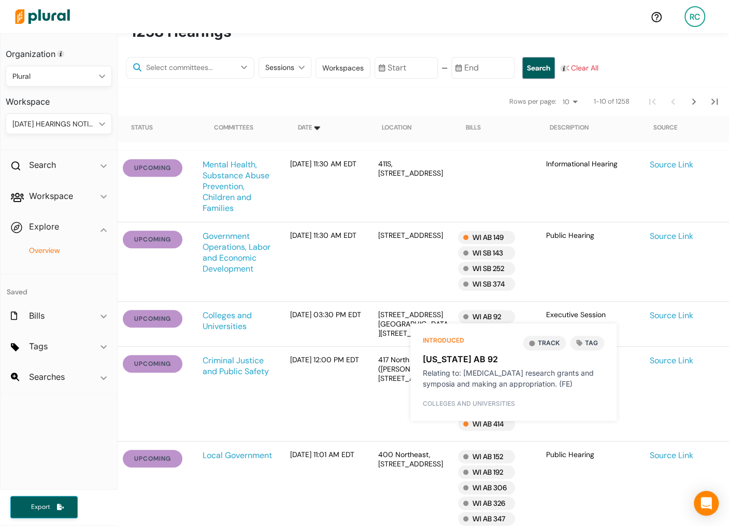
click at [558, 342] on button "Track" at bounding box center [543, 343] width 43 height 14
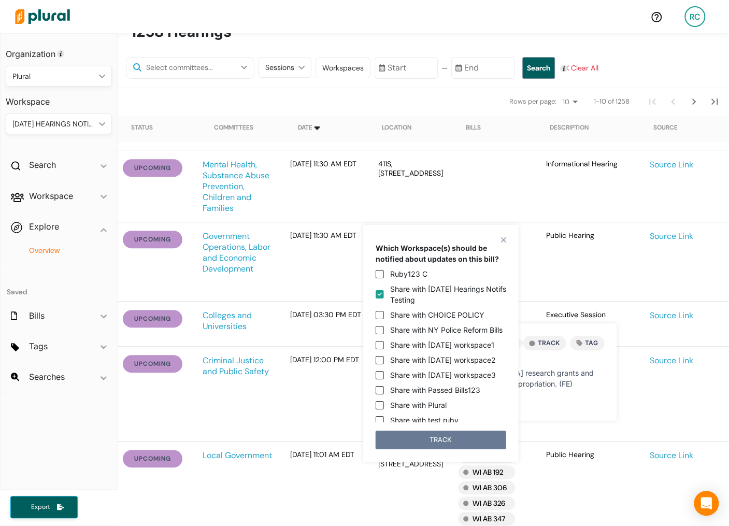
click at [483, 439] on button "TRACK" at bounding box center [440, 439] width 130 height 19
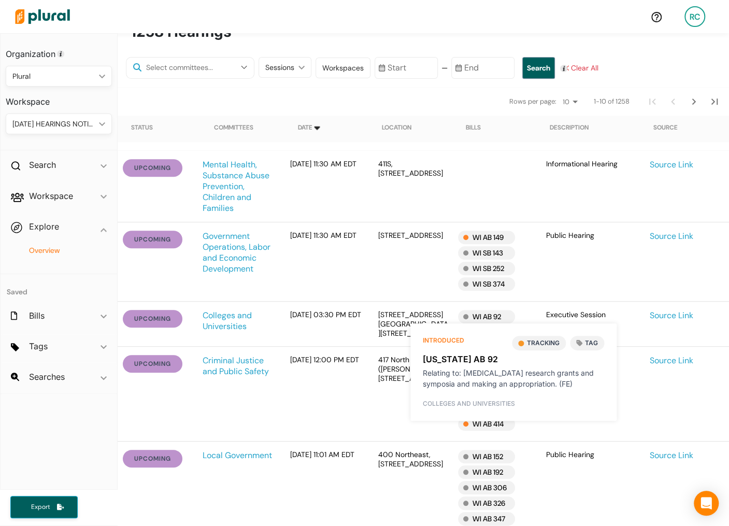
click at [541, 278] on div "Public Hearing" at bounding box center [589, 261] width 104 height 62
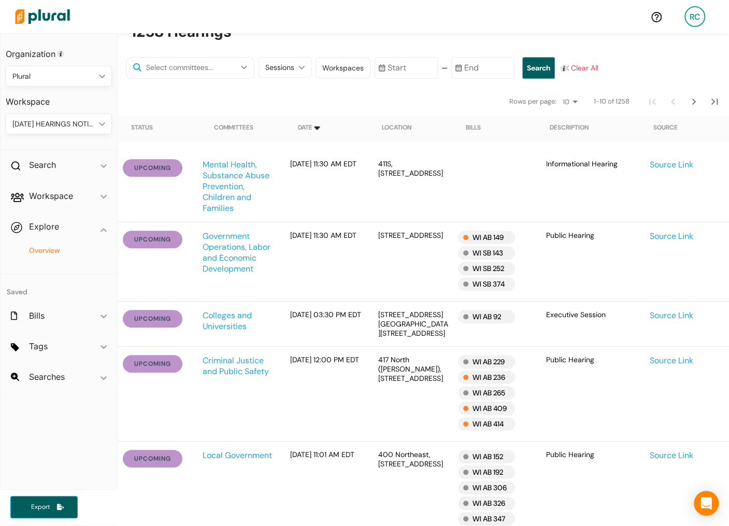
scroll to position [392, 0]
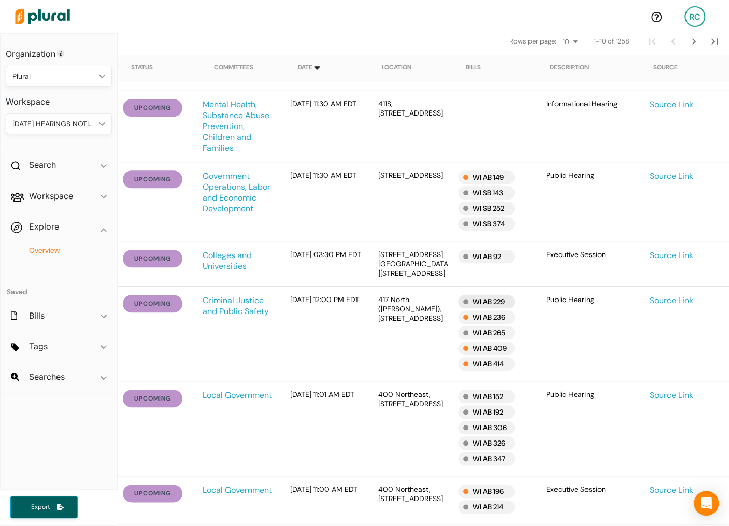
click at [492, 300] on div "WI AB 229" at bounding box center [486, 301] width 57 height 13
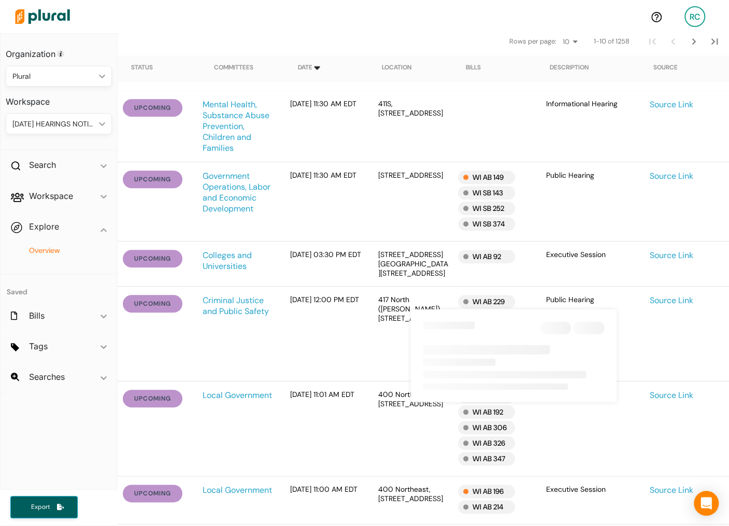
click at [531, 284] on div "upcoming Colleges and Universities September 10, 2025 at 03:30 PM EDT 225 North…" at bounding box center [423, 263] width 611 height 45
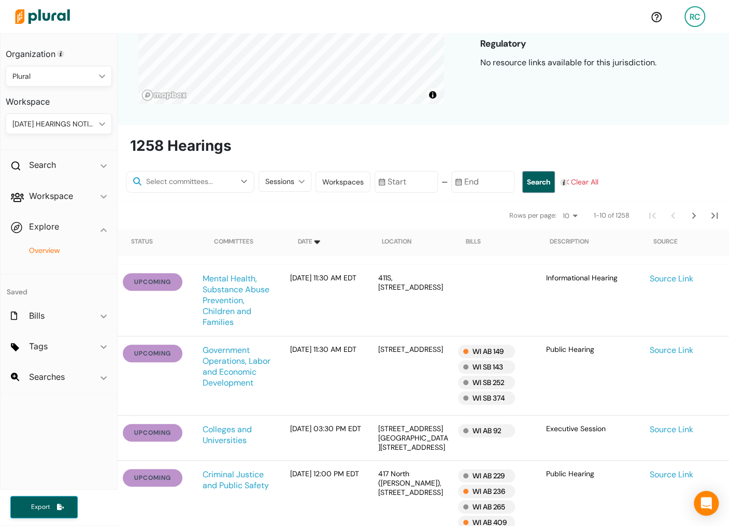
scroll to position [101, 0]
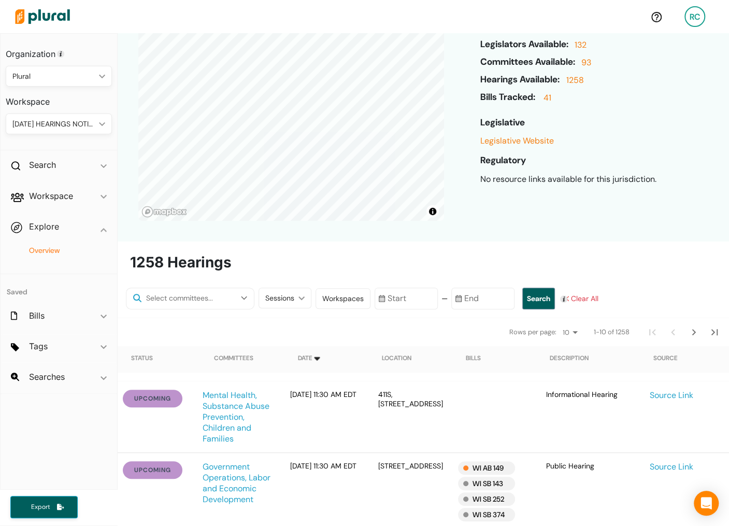
click at [690, 15] on div "RC" at bounding box center [694, 16] width 21 height 21
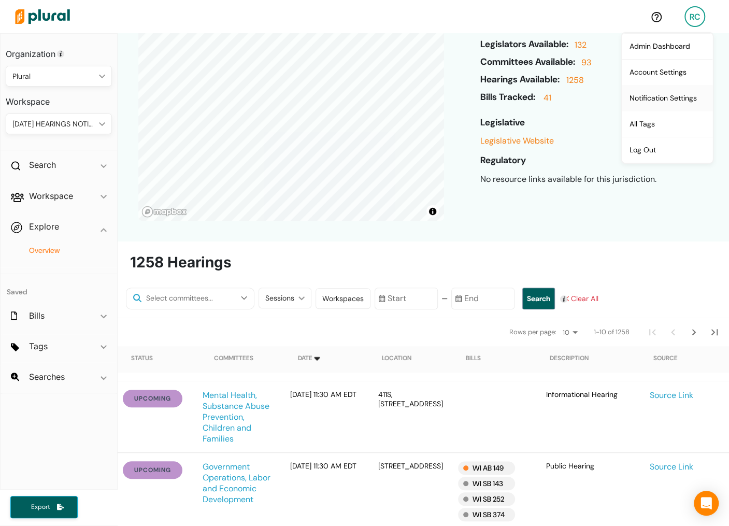
click at [652, 96] on link "Notification Settings" at bounding box center [666, 98] width 91 height 26
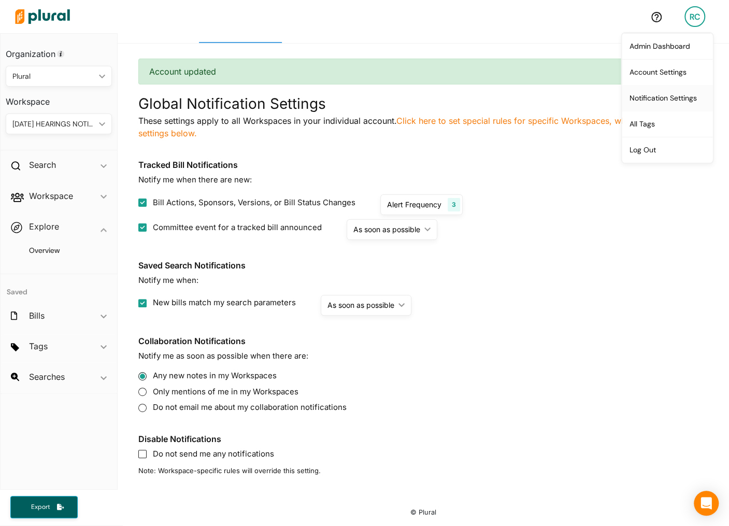
scroll to position [56, 0]
drag, startPoint x: 161, startPoint y: 229, endPoint x: 297, endPoint y: 229, distance: 136.2
click at [297, 229] on span "Committee event for a tracked bill announced" at bounding box center [237, 228] width 169 height 12
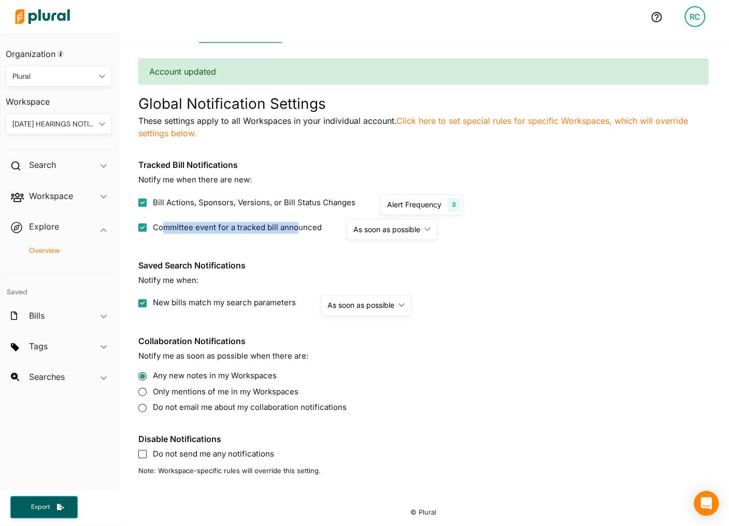
click at [55, 260] on div "Overview" at bounding box center [59, 255] width 117 height 24
click at [48, 249] on h4 "Overview" at bounding box center [61, 250] width 91 height 10
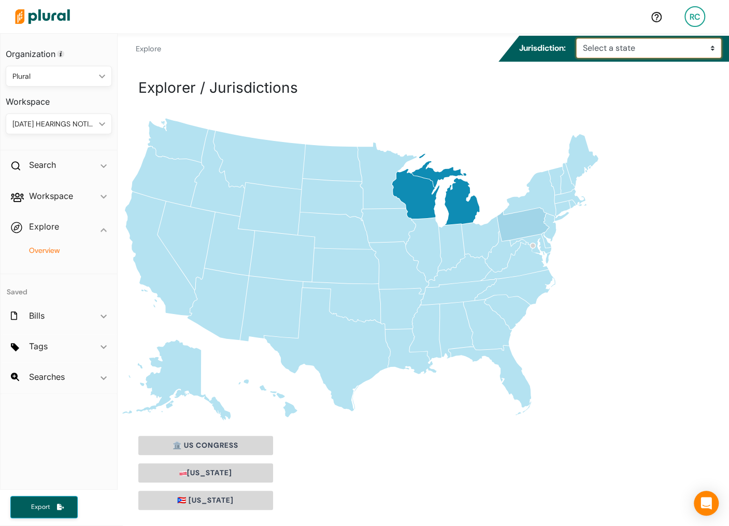
click at [600, 57] on select "Select a state Alabama Alaska Arizona Arkansas California Colorado Connecticut …" at bounding box center [648, 48] width 145 height 20
click at [579, 38] on select "Select a state Alabama Alaska Arizona Arkansas California Colorado Connecticut …" at bounding box center [648, 48] width 145 height 20
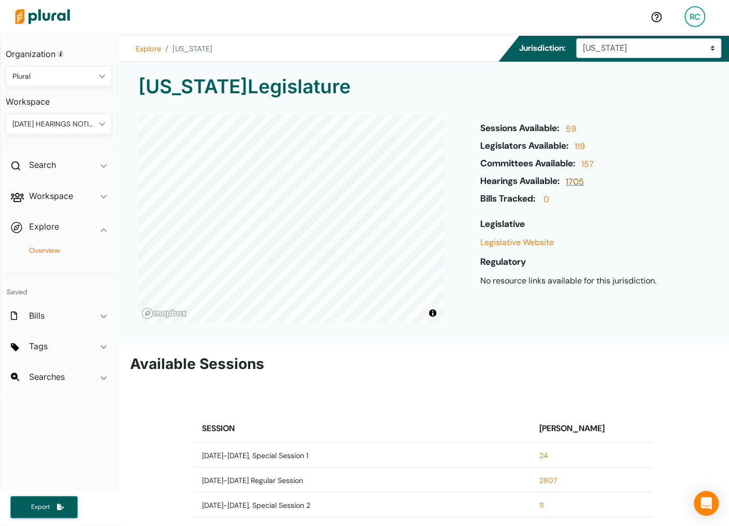
click at [577, 183] on link "1705" at bounding box center [573, 185] width 21 height 18
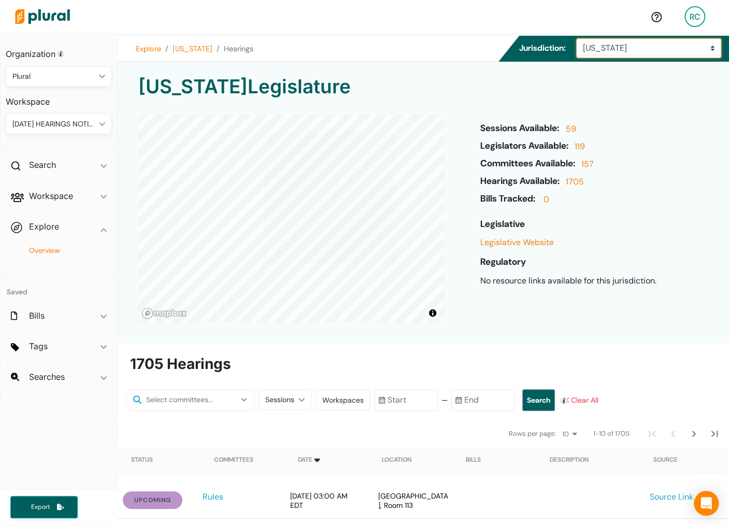
click at [620, 46] on select "Select a state Alabama Alaska Arizona Arkansas California Colorado Connecticut …" at bounding box center [648, 48] width 145 height 20
select select "pa"
click at [579, 38] on select "Select a state Alabama Alaska Arizona Arkansas California Colorado Connecticut …" at bounding box center [648, 48] width 145 height 20
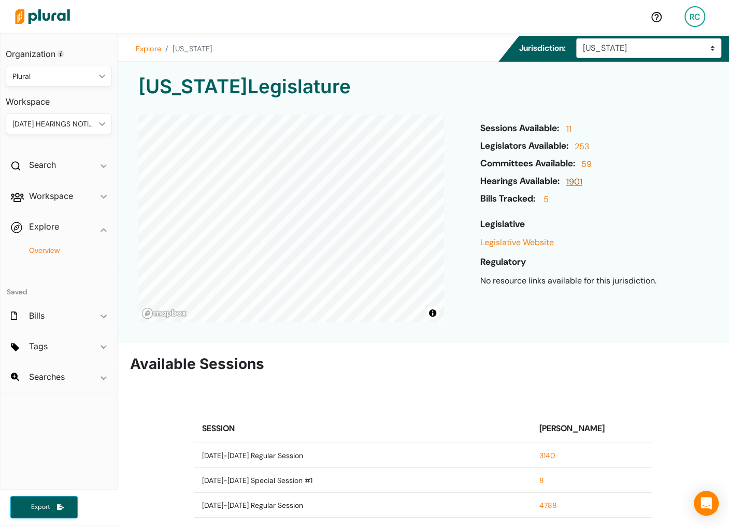
click at [580, 179] on link "1901" at bounding box center [572, 185] width 19 height 18
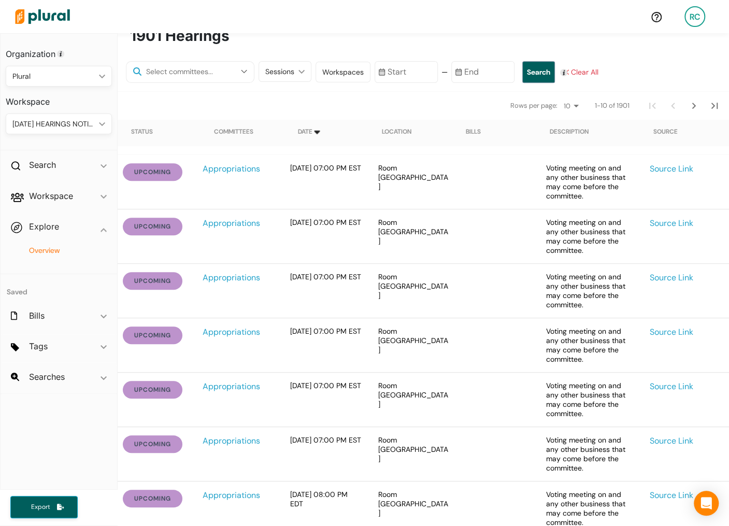
scroll to position [423, 0]
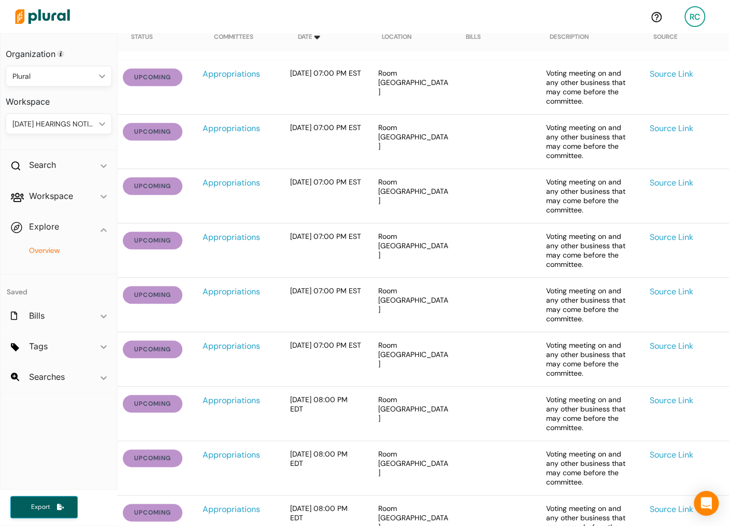
click at [706, 16] on link "RC" at bounding box center [694, 16] width 37 height 29
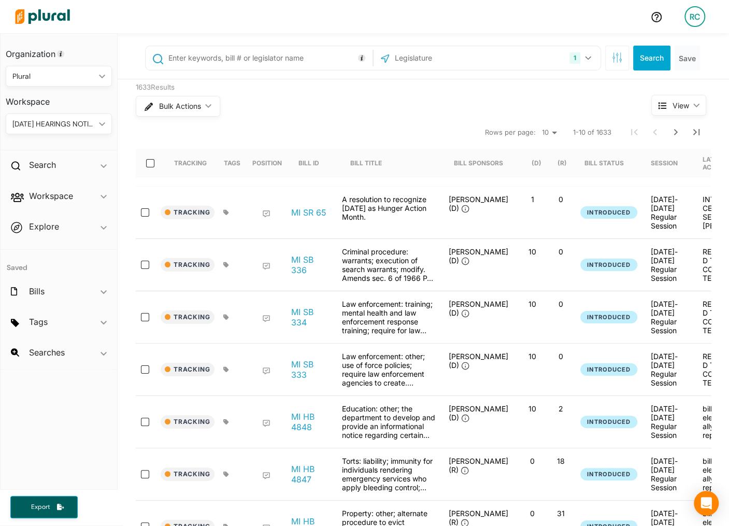
click at [434, 65] on input "text" at bounding box center [449, 58] width 111 height 20
type input "wiscon"
click at [439, 97] on div "Select All Clear All" at bounding box center [486, 111] width 225 height 29
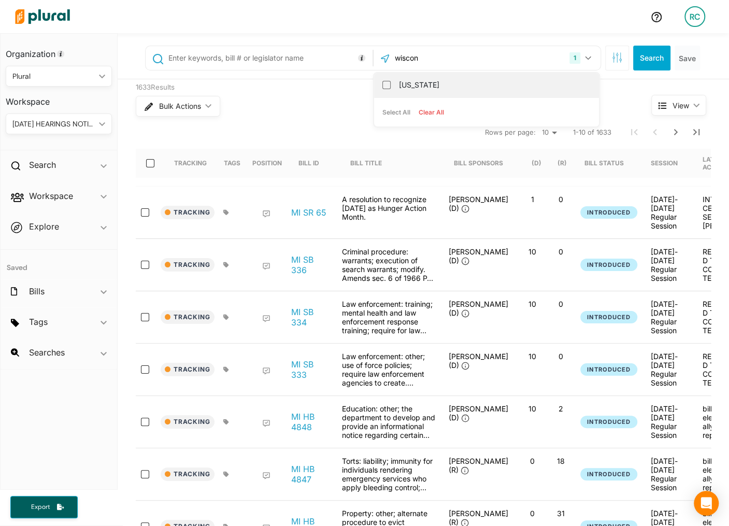
click at [439, 88] on label "[US_STATE]" at bounding box center [494, 85] width 190 height 16
click at [390, 88] on input "[US_STATE]" at bounding box center [386, 85] width 8 height 8
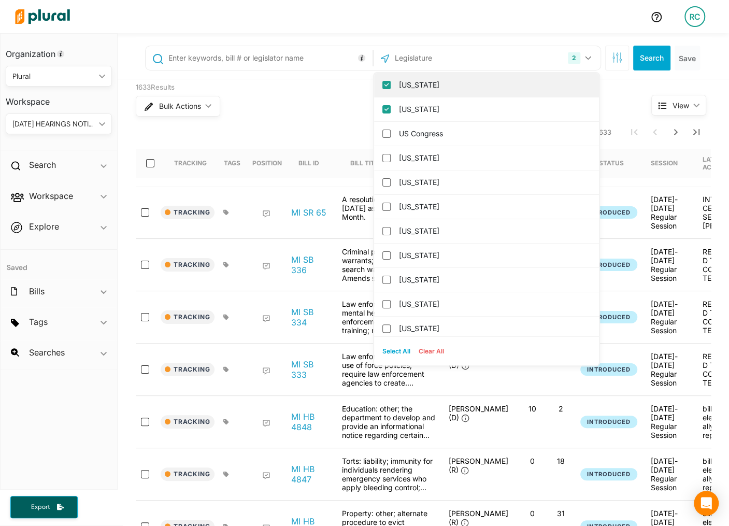
click at [443, 83] on label "[US_STATE]" at bounding box center [494, 85] width 190 height 16
click at [390, 83] on input "[US_STATE]" at bounding box center [386, 85] width 8 height 8
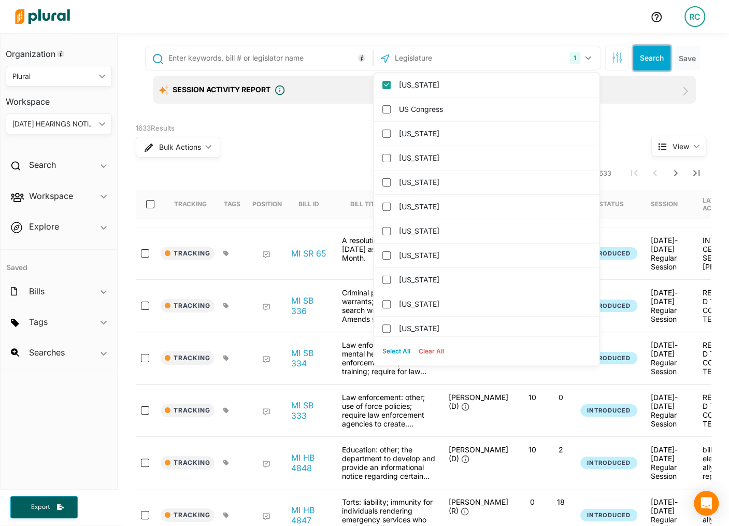
click at [648, 60] on button "Search" at bounding box center [651, 58] width 37 height 25
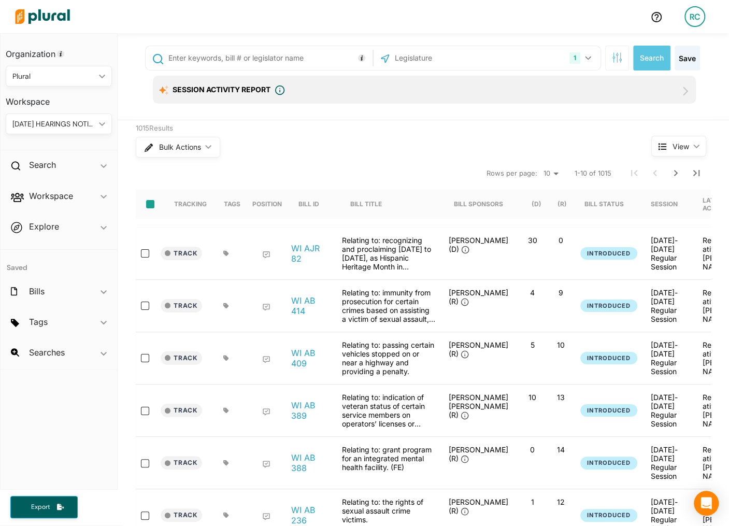
click at [151, 203] on input "select-all-rows" at bounding box center [150, 204] width 8 height 8
checkbox input "true"
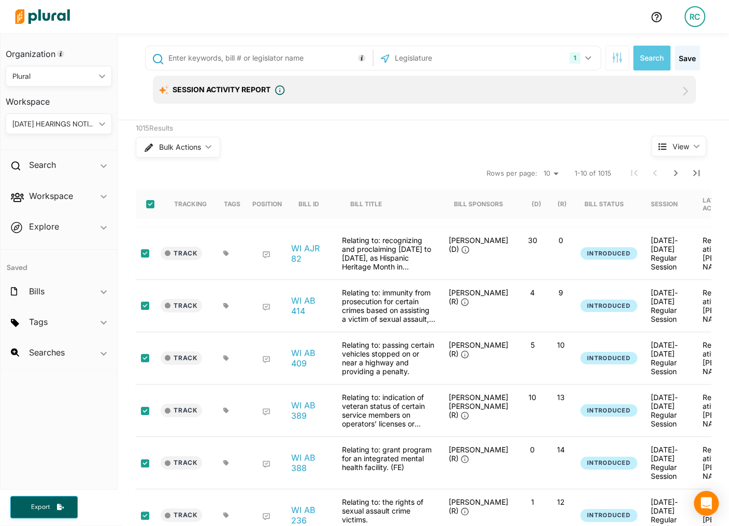
checkbox input "true"
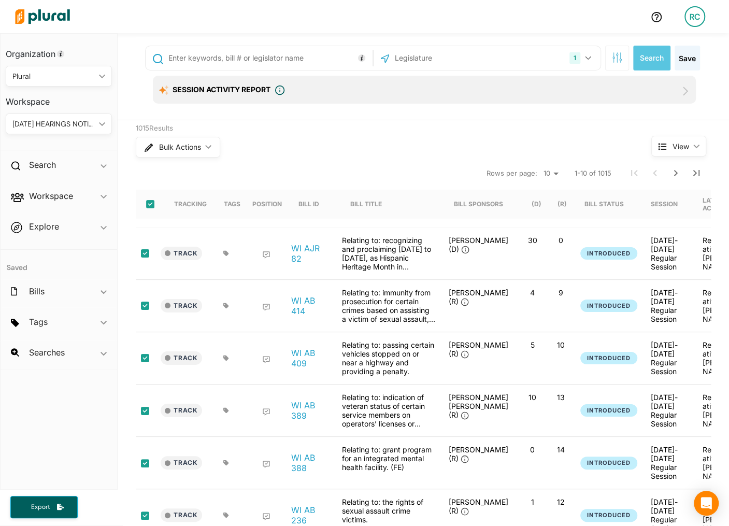
checkbox input "true"
click at [205, 135] on div "Bulk Actions ic_keyboard_arrow_down" at bounding box center [374, 147] width 476 height 27
click at [201, 144] on icon "ic_keyboard_arrow_down" at bounding box center [205, 146] width 10 height 5
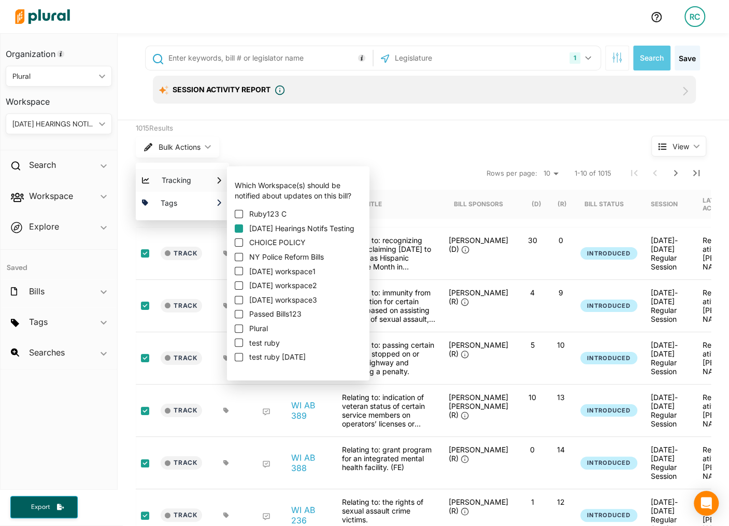
click at [238, 227] on input "[DATE] Hearings Notifs Testing" at bounding box center [239, 228] width 8 height 8
checkbox input "true"
checkbox input "false"
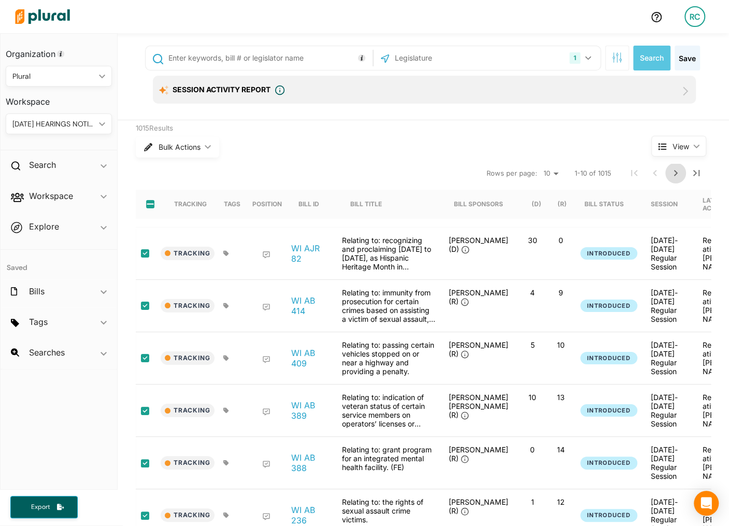
click at [675, 170] on icon "Next Page" at bounding box center [675, 173] width 4 height 6
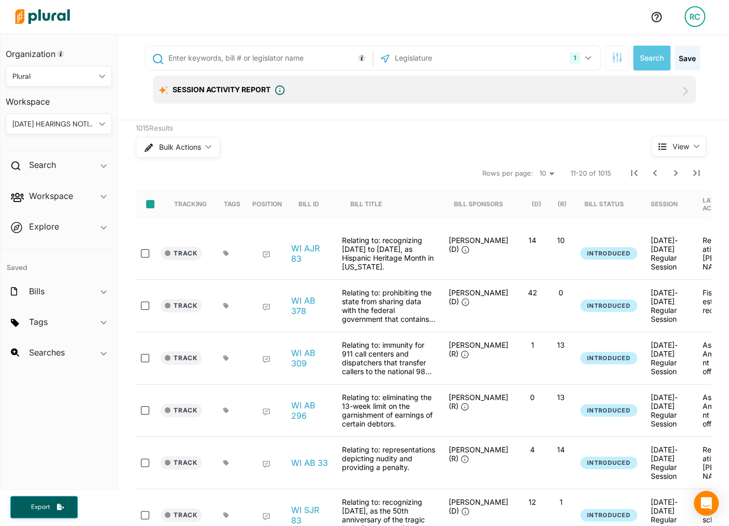
click at [150, 204] on input "select-all-rows" at bounding box center [150, 204] width 8 height 8
checkbox input "true"
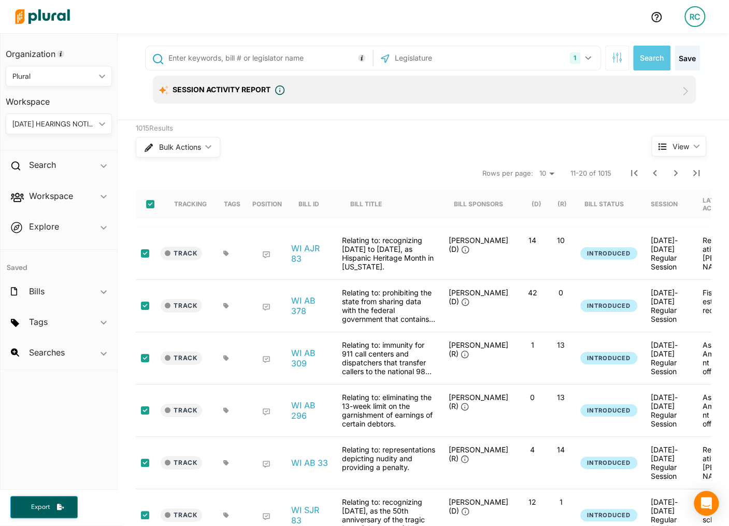
checkbox input "true"
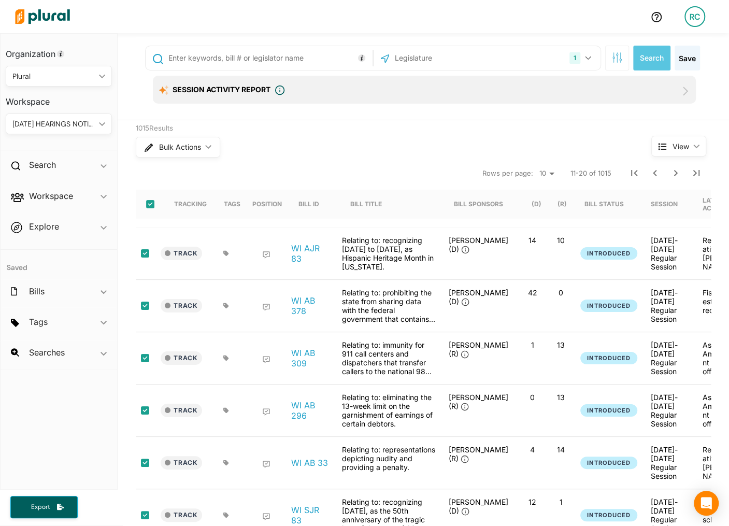
checkbox input "true"
click at [179, 154] on button "Bulk Actions ic_keyboard_arrow_down" at bounding box center [177, 147] width 83 height 21
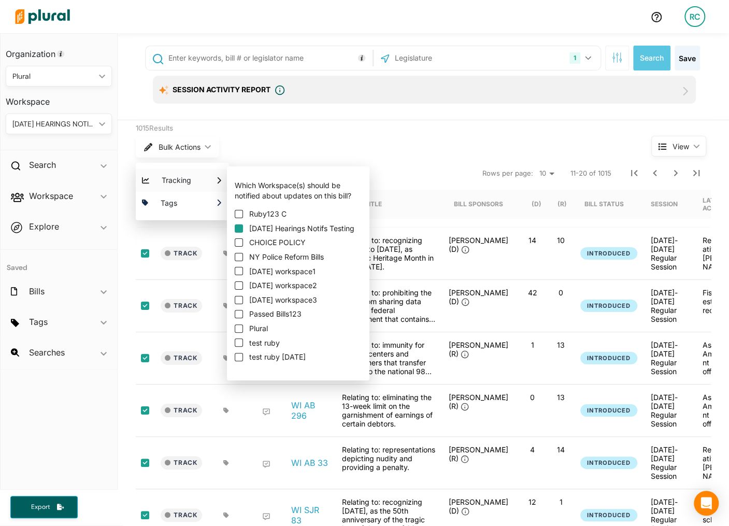
click at [241, 227] on input "[DATE] Hearings Notifs Testing" at bounding box center [239, 228] width 8 height 8
checkbox input "true"
checkbox input "false"
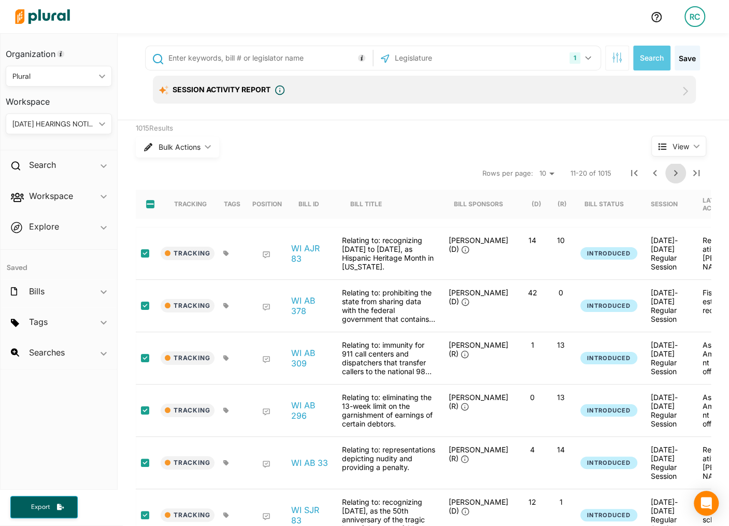
click at [676, 175] on icon "Next Page" at bounding box center [675, 173] width 12 height 12
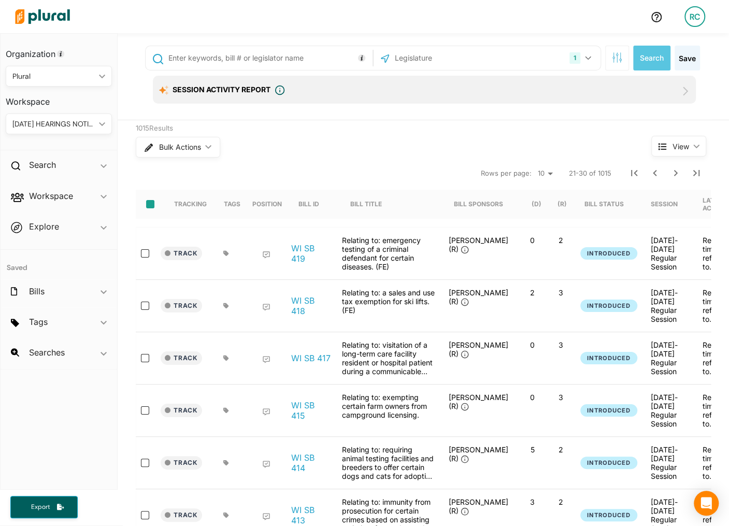
click at [151, 200] on input "select-all-rows" at bounding box center [150, 204] width 8 height 8
checkbox input "true"
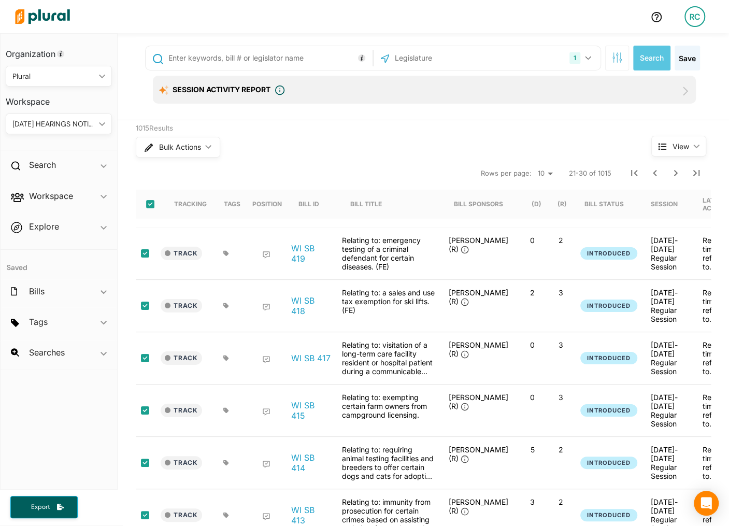
checkbox input "true"
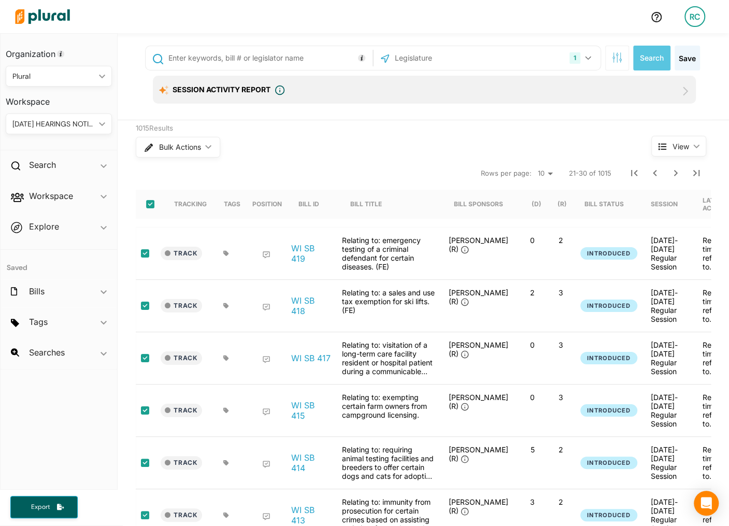
checkbox input "true"
click at [194, 146] on span "Bulk Actions" at bounding box center [179, 146] width 42 height 7
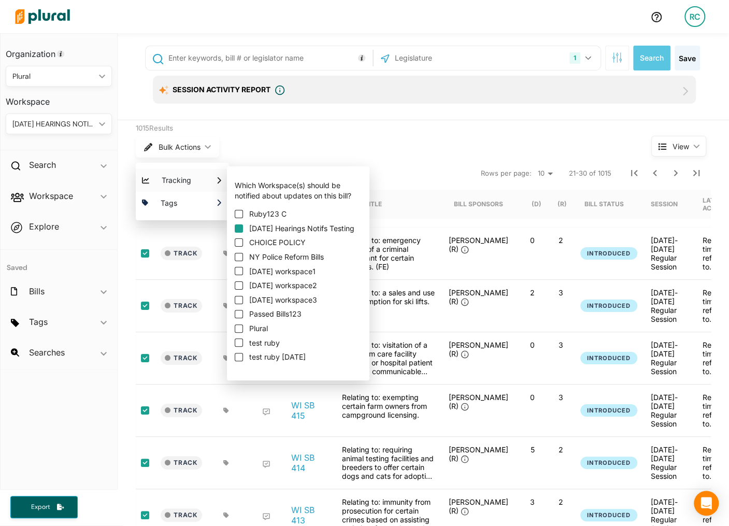
click at [241, 227] on input "[DATE] Hearings Notifs Testing" at bounding box center [239, 228] width 8 height 8
checkbox input "true"
checkbox input "false"
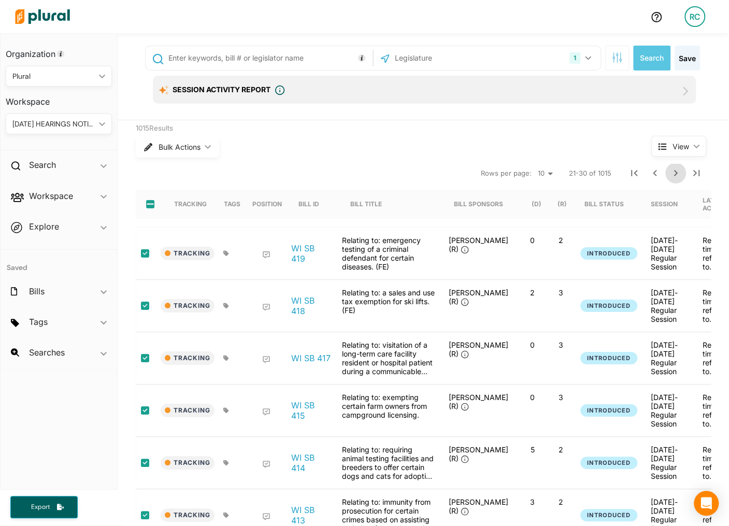
click at [670, 176] on icon "Next Page" at bounding box center [675, 173] width 12 height 12
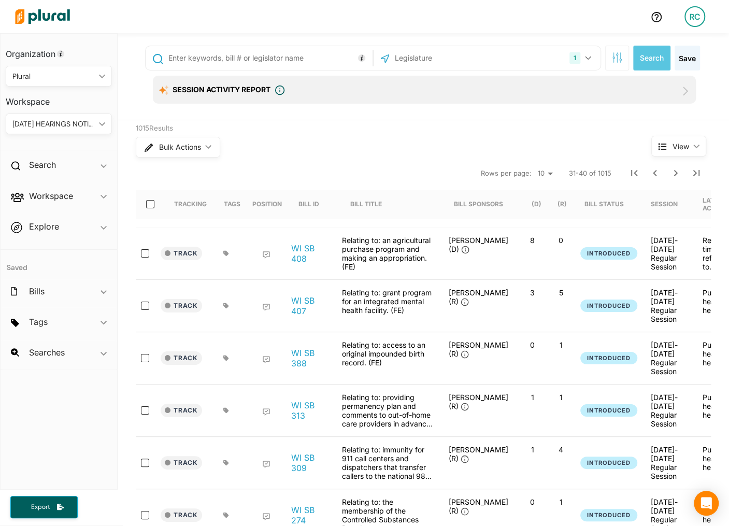
click at [149, 196] on div at bounding box center [153, 204] width 25 height 29
click at [149, 202] on input "select-all-rows" at bounding box center [150, 204] width 8 height 8
checkbox input "true"
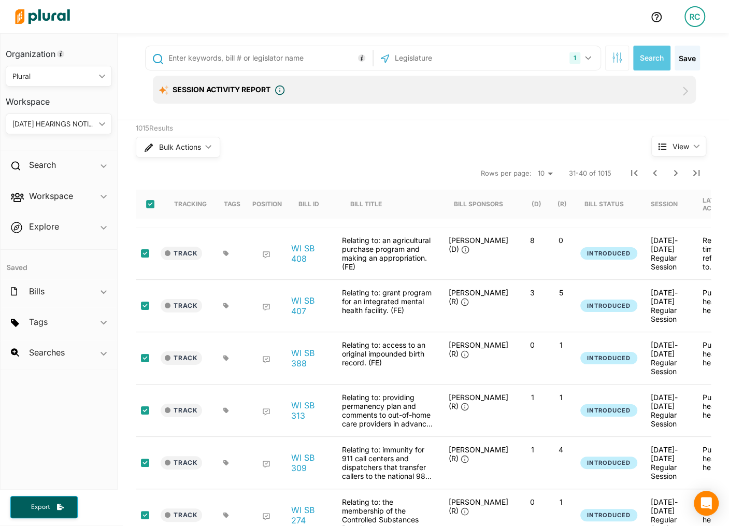
checkbox input "true"
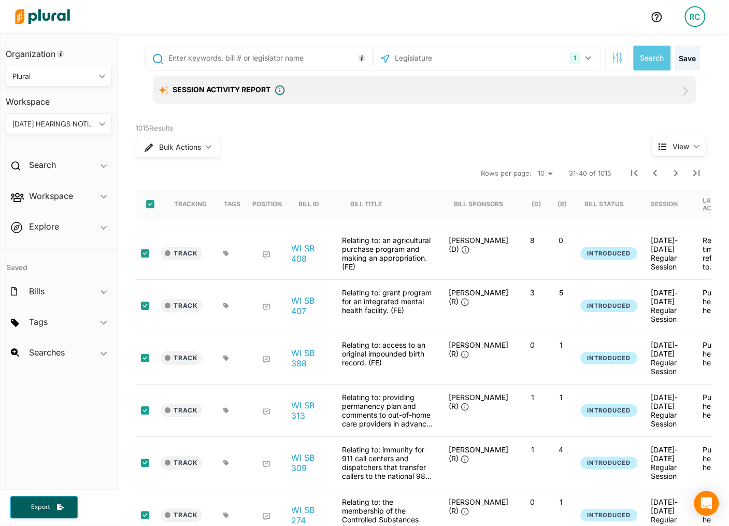
checkbox input "true"
click at [181, 146] on span "Bulk Actions" at bounding box center [179, 146] width 42 height 7
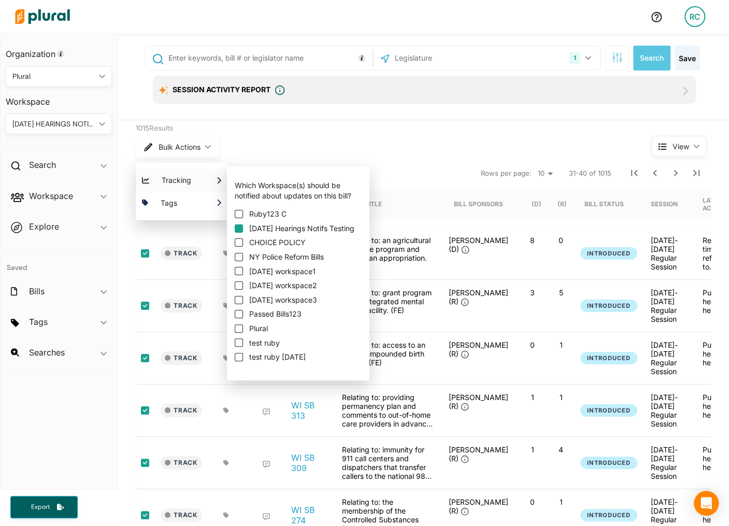
click at [238, 227] on input "[DATE] Hearings Notifs Testing" at bounding box center [239, 228] width 8 height 8
checkbox input "true"
checkbox input "false"
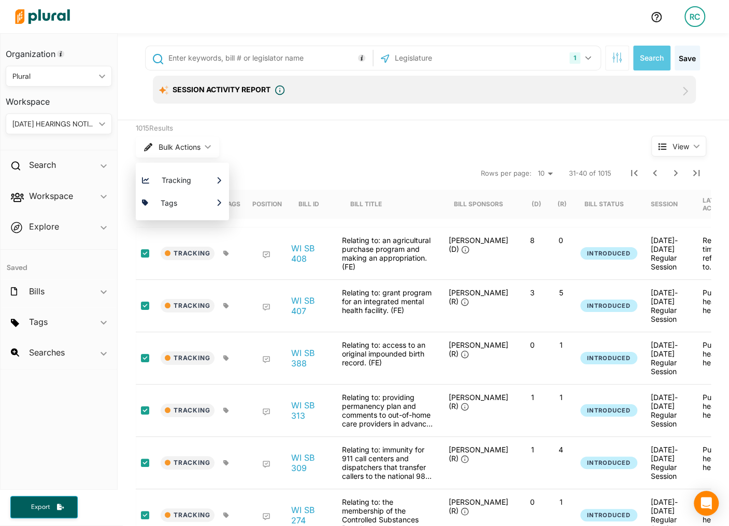
click at [415, 139] on div "Bulk Actions ic_keyboard_arrow_down Tracking Which Workspace(s) should be notif…" at bounding box center [374, 147] width 476 height 27
click at [435, 47] on div "1 [US_STATE] [GEOGRAPHIC_DATA] Congress [US_STATE] [US_STATE] [US_STATE] [US_ST…" at bounding box center [486, 58] width 227 height 24
click at [423, 60] on input "text" at bounding box center [449, 58] width 111 height 20
type input "penn"
click at [423, 89] on label "[US_STATE]" at bounding box center [494, 85] width 190 height 16
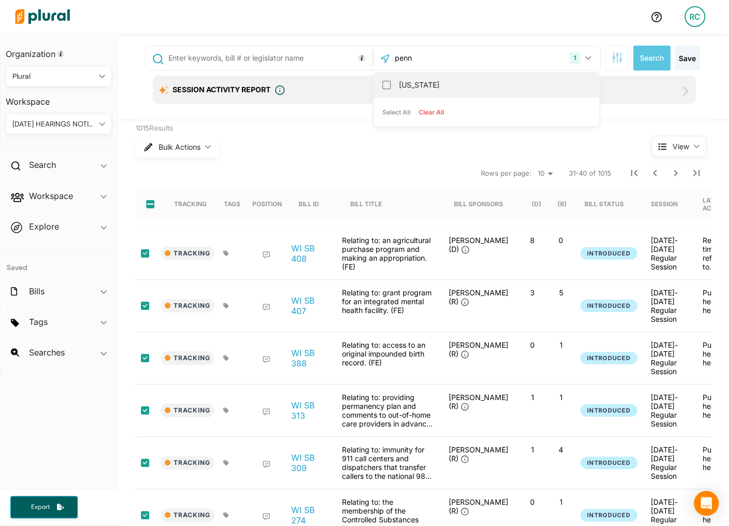
click at [390, 89] on input "[US_STATE]" at bounding box center [386, 85] width 8 height 8
checkbox input "true"
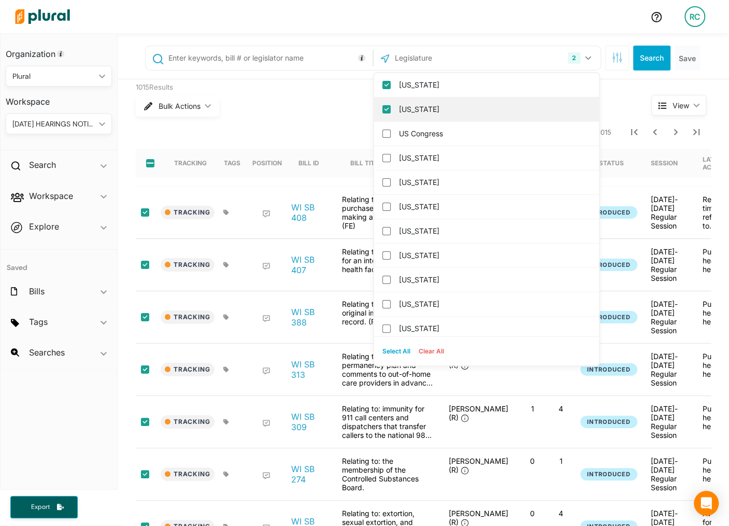
click at [444, 104] on label "[US_STATE]" at bounding box center [494, 109] width 190 height 16
click at [390, 105] on input "[US_STATE]" at bounding box center [386, 109] width 8 height 8
click at [654, 56] on button "Search" at bounding box center [651, 58] width 37 height 25
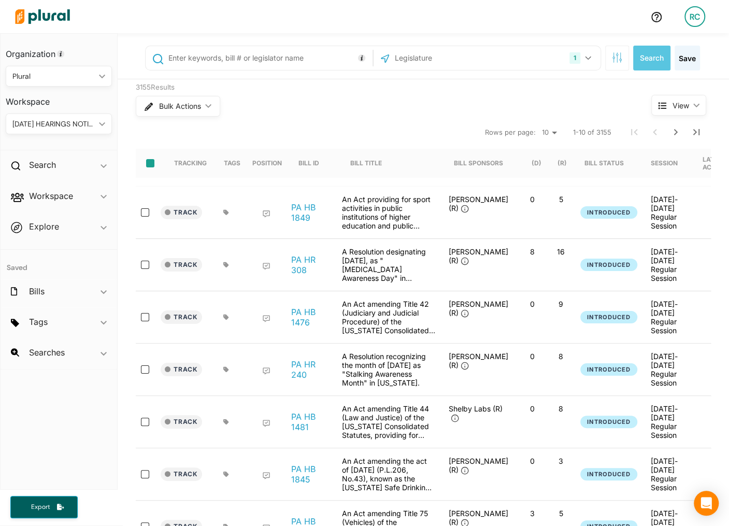
click at [152, 163] on input "select-all-rows" at bounding box center [150, 163] width 8 height 8
checkbox input "true"
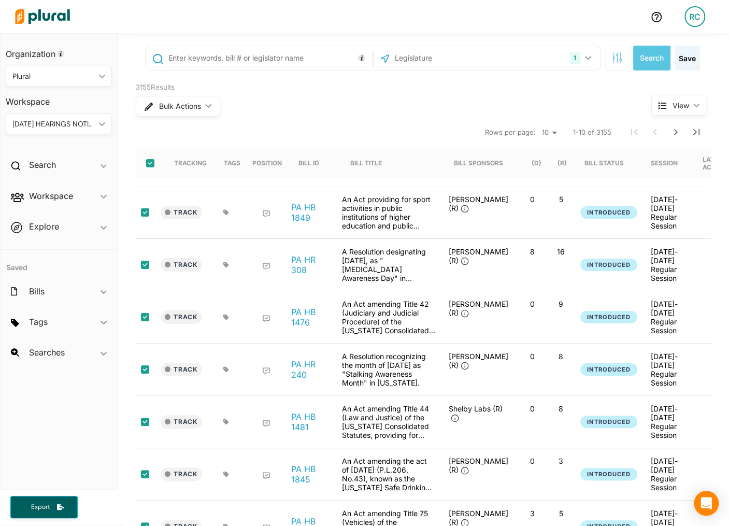
checkbox input "true"
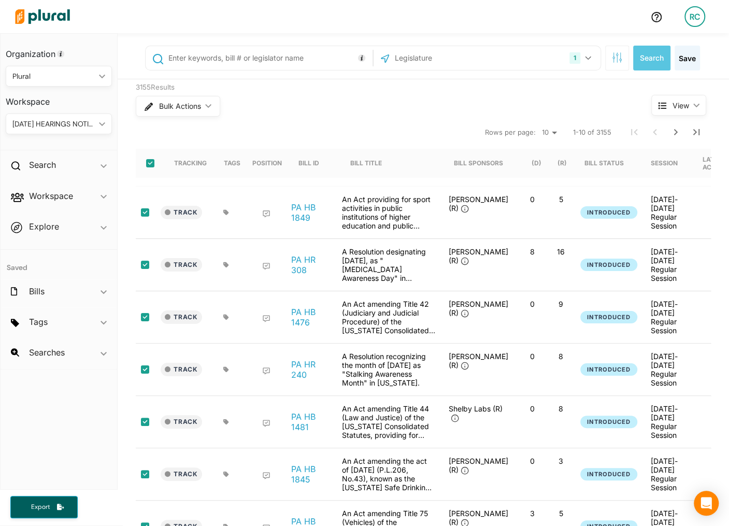
checkbox input "true"
click at [180, 103] on span "Bulk Actions" at bounding box center [179, 106] width 42 height 7
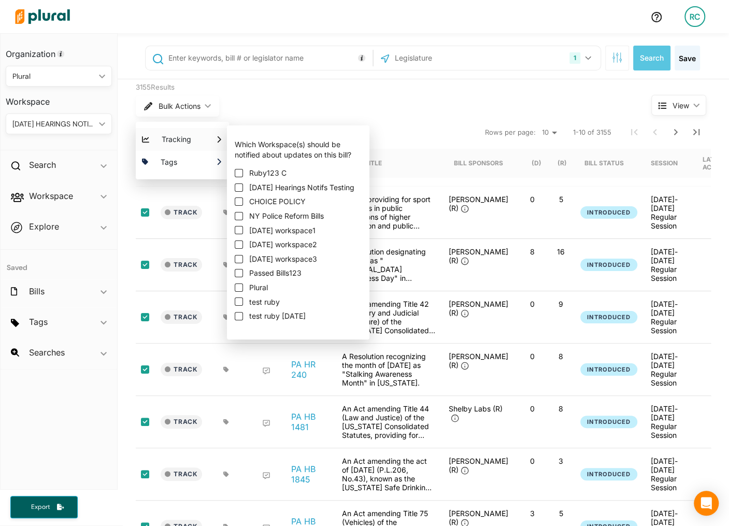
click at [243, 185] on label "[DATE] Hearings Notifs Testing" at bounding box center [298, 187] width 127 height 10
click at [243, 185] on input "[DATE] Hearings Notifs Testing" at bounding box center [239, 187] width 8 height 8
checkbox input "true"
checkbox input "false"
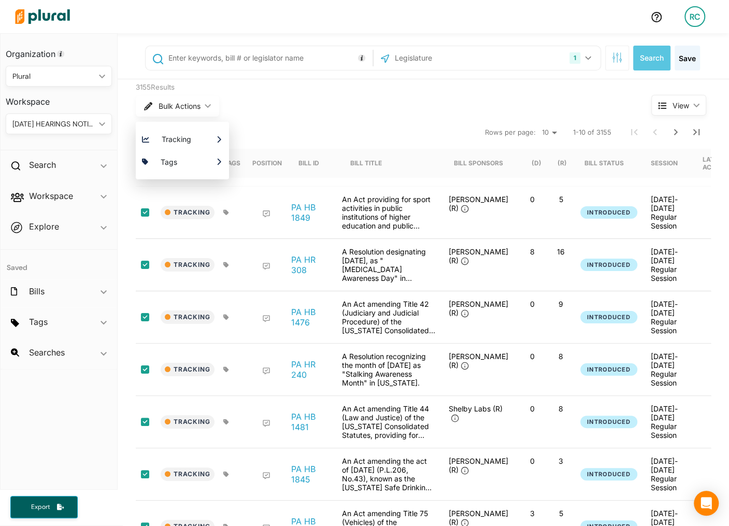
click at [427, 112] on div "Bulk Actions ic_keyboard_arrow_down Tracking Which Workspace(s) should be notif…" at bounding box center [374, 106] width 476 height 27
click at [677, 132] on icon "Next Page" at bounding box center [675, 132] width 12 height 12
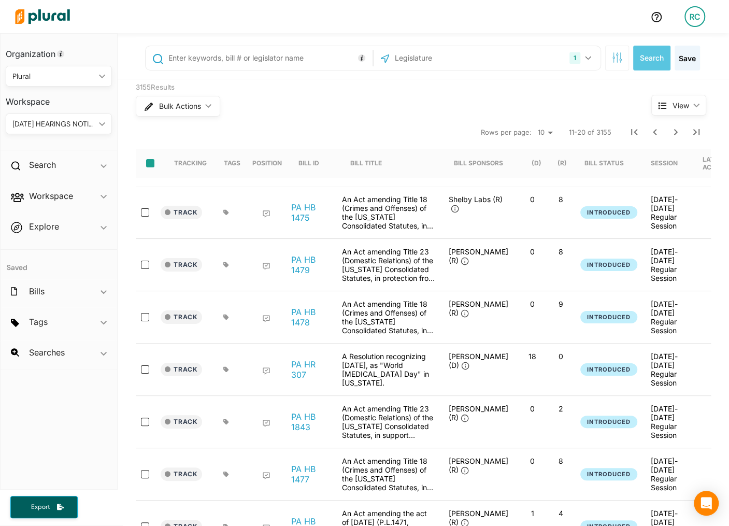
click at [152, 162] on input "select-all-rows" at bounding box center [150, 163] width 8 height 8
checkbox input "true"
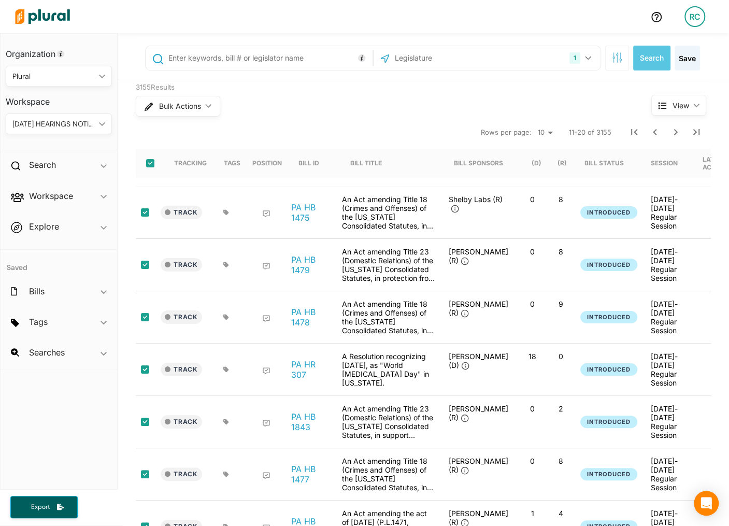
checkbox input "true"
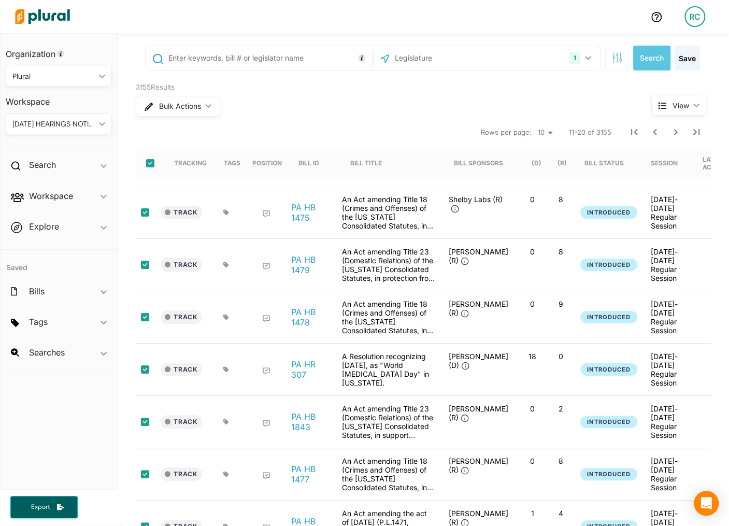
checkbox input "true"
click at [192, 109] on span "Bulk Actions" at bounding box center [179, 106] width 42 height 7
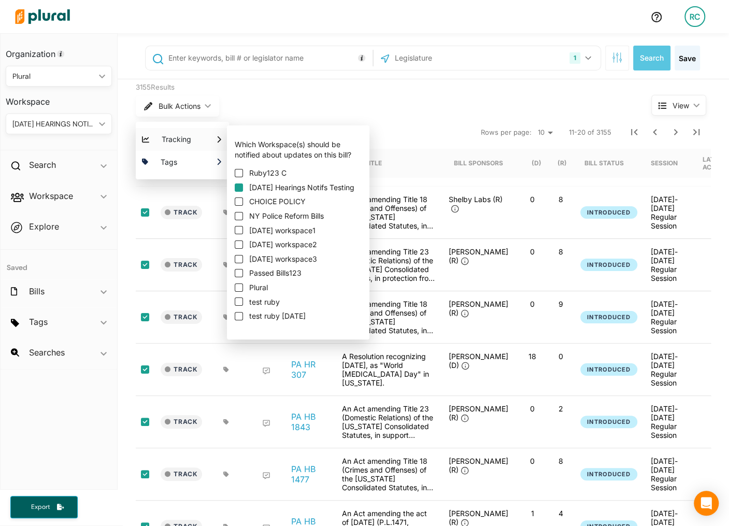
click at [241, 186] on input "[DATE] Hearings Notifs Testing" at bounding box center [239, 187] width 8 height 8
checkbox input "true"
checkbox input "false"
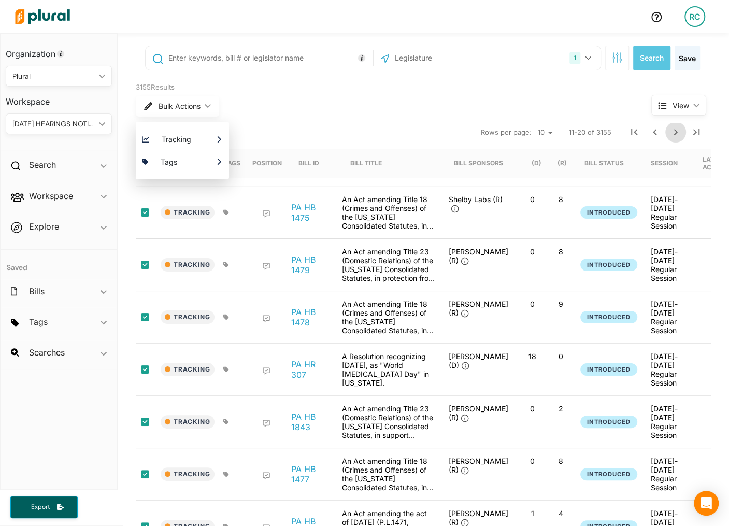
click at [677, 133] on icon "Next Page" at bounding box center [675, 132] width 12 height 12
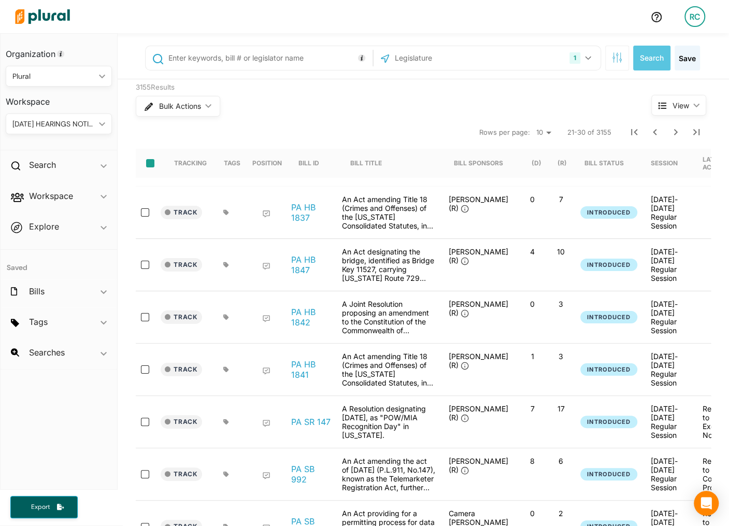
click at [150, 162] on input "select-all-rows" at bounding box center [150, 163] width 8 height 8
checkbox input "true"
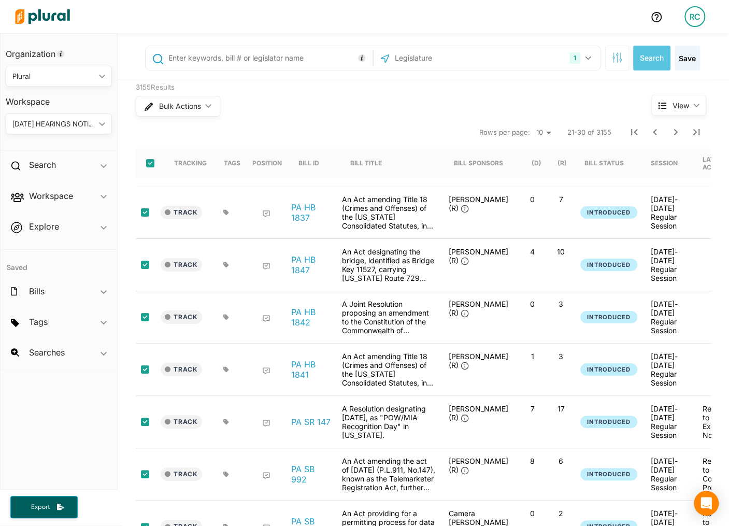
checkbox input "true"
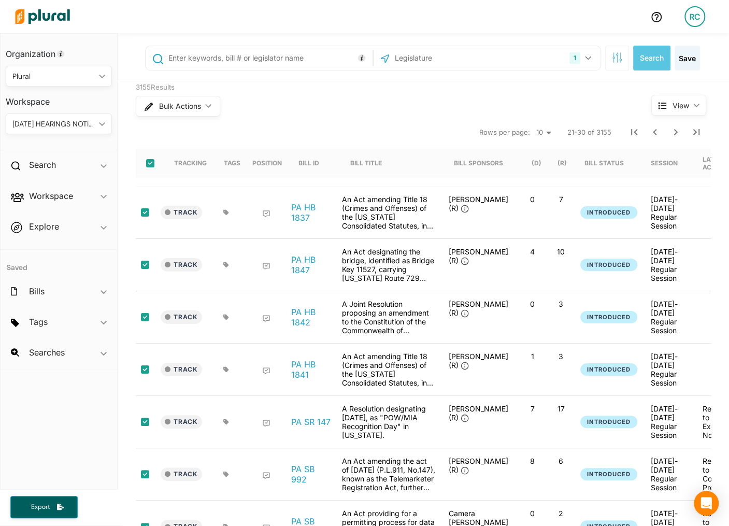
checkbox input "true"
click at [180, 99] on button "Bulk Actions ic_keyboard_arrow_down" at bounding box center [177, 106] width 83 height 21
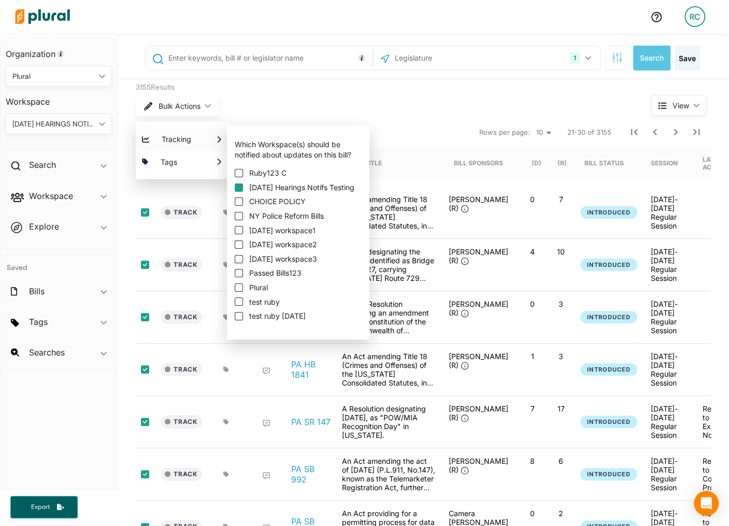
click at [240, 186] on input "[DATE] Hearings Notifs Testing" at bounding box center [239, 187] width 8 height 8
checkbox input "true"
checkbox input "false"
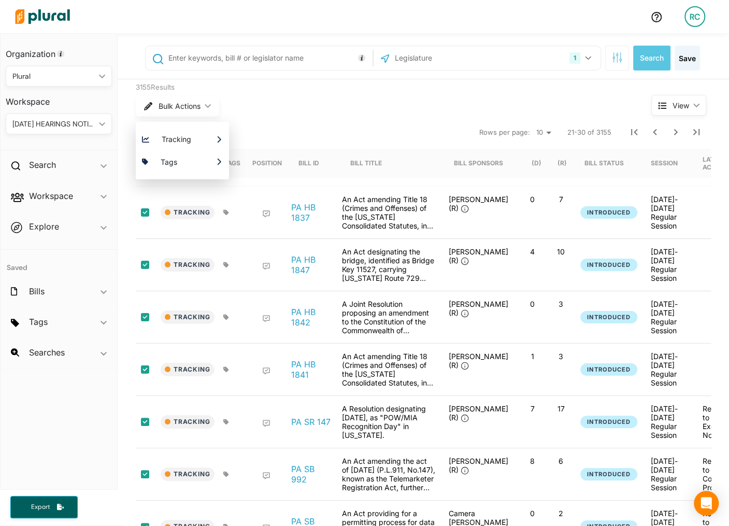
click at [431, 109] on div "Bulk Actions ic_keyboard_arrow_down Tracking Which Workspace(s) should be notif…" at bounding box center [374, 106] width 476 height 27
click at [695, 13] on div "RC" at bounding box center [694, 16] width 21 height 21
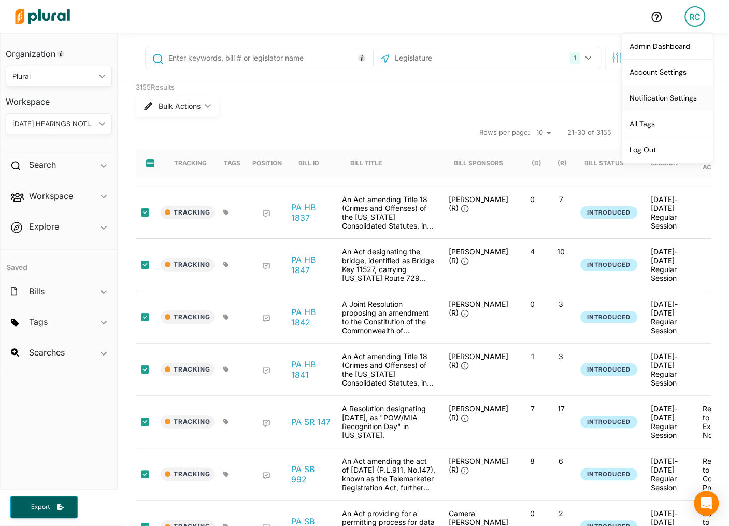
click at [661, 93] on link "Notification Settings" at bounding box center [666, 98] width 91 height 26
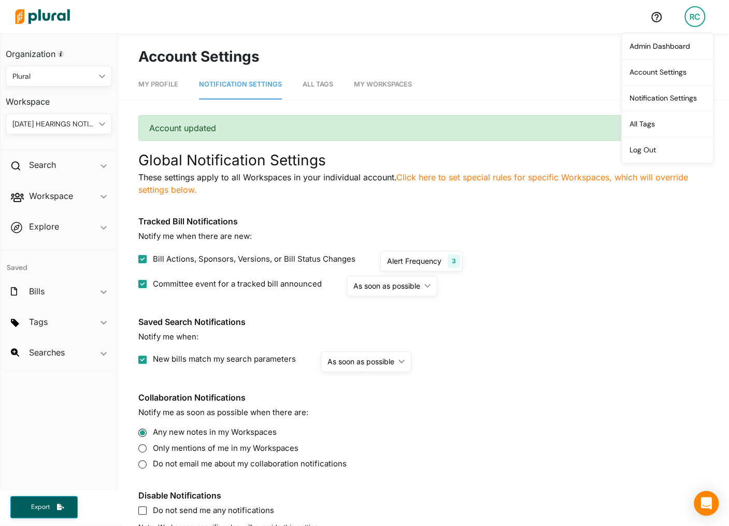
click at [578, 81] on nav "My Profile Notification Settings All Tags My Workspaces" at bounding box center [423, 83] width 611 height 32
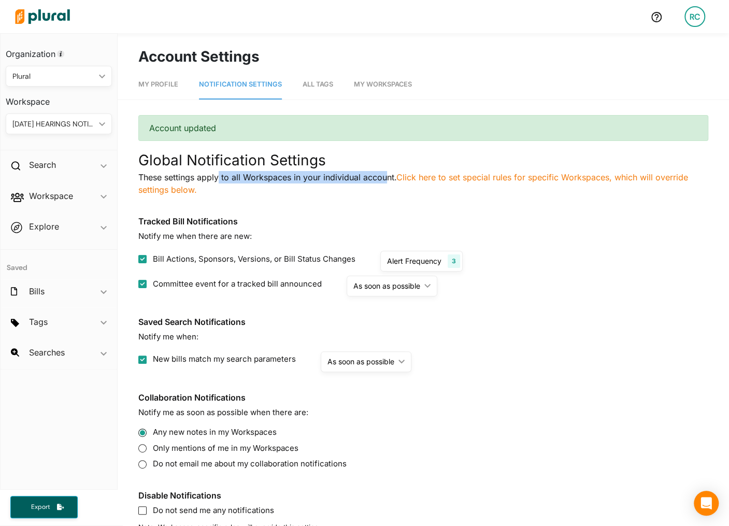
drag, startPoint x: 218, startPoint y: 177, endPoint x: 386, endPoint y: 179, distance: 167.8
click at [386, 179] on p "These settings apply to all Workspaces in your individual account. Click here t…" at bounding box center [423, 183] width 570 height 25
click at [385, 179] on p "These settings apply to all Workspaces in your individual account. Click here t…" at bounding box center [423, 183] width 570 height 25
drag, startPoint x: 263, startPoint y: 173, endPoint x: 332, endPoint y: 184, distance: 70.3
click at [332, 184] on p "These settings apply to all Workspaces in your individual account. Click here t…" at bounding box center [423, 183] width 570 height 25
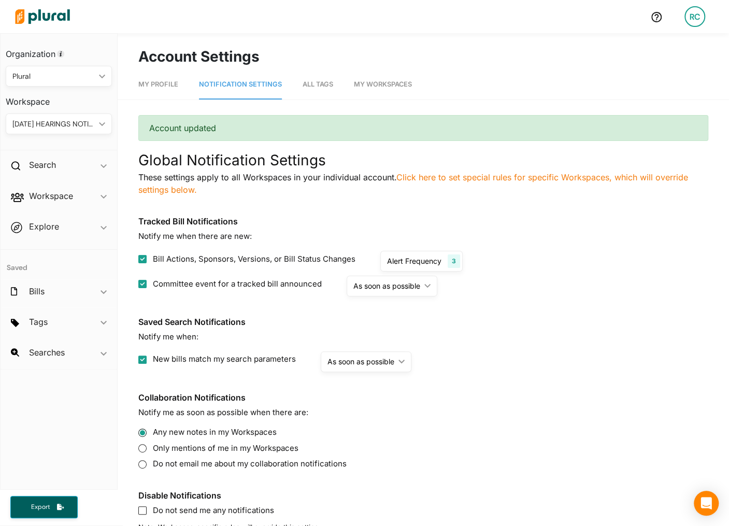
click at [332, 184] on p "These settings apply to all Workspaces in your individual account. Click here t…" at bounding box center [423, 183] width 570 height 25
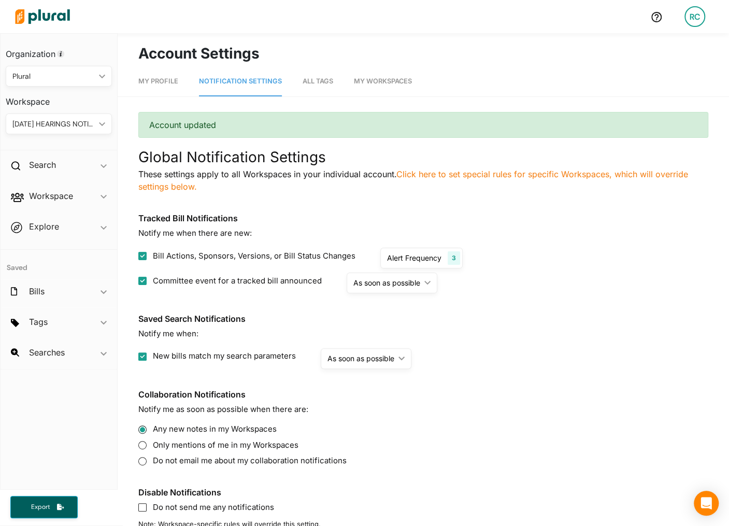
scroll to position [1, 0]
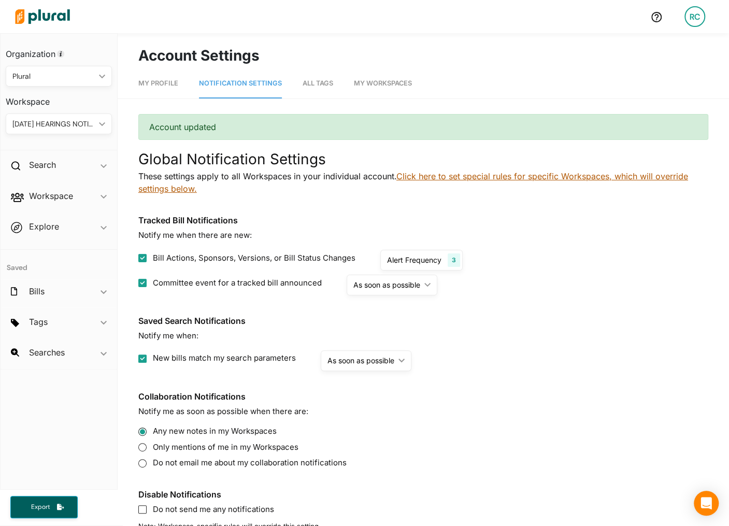
click at [454, 179] on link "Click here to set special rules for specific Workspaces, which will override se…" at bounding box center [412, 182] width 549 height 23
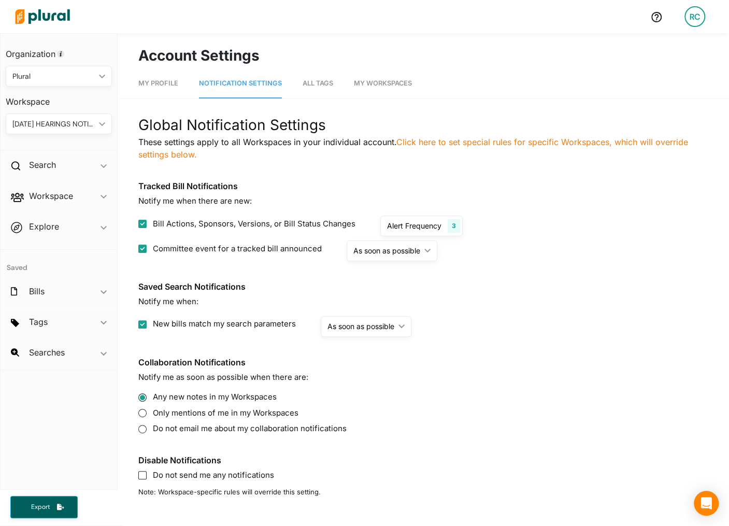
click at [91, 123] on div "[DATE] HEARINGS NOTIFS TESTING" at bounding box center [53, 124] width 82 height 11
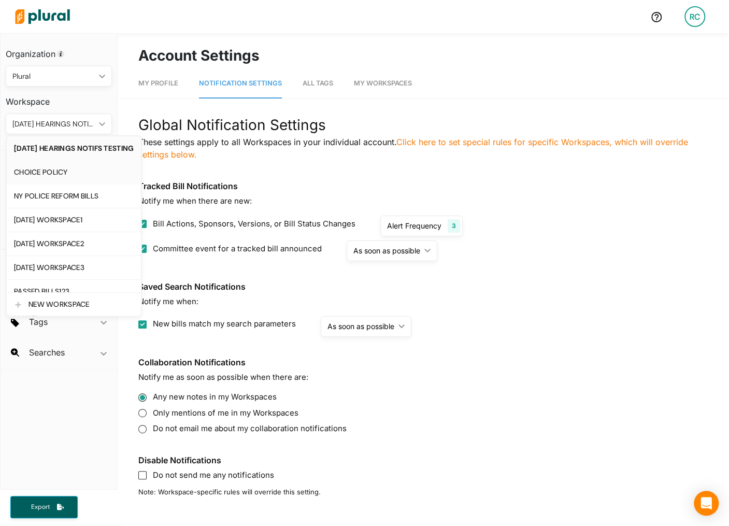
click at [83, 169] on div "CHOICE POLICY" at bounding box center [74, 172] width 120 height 9
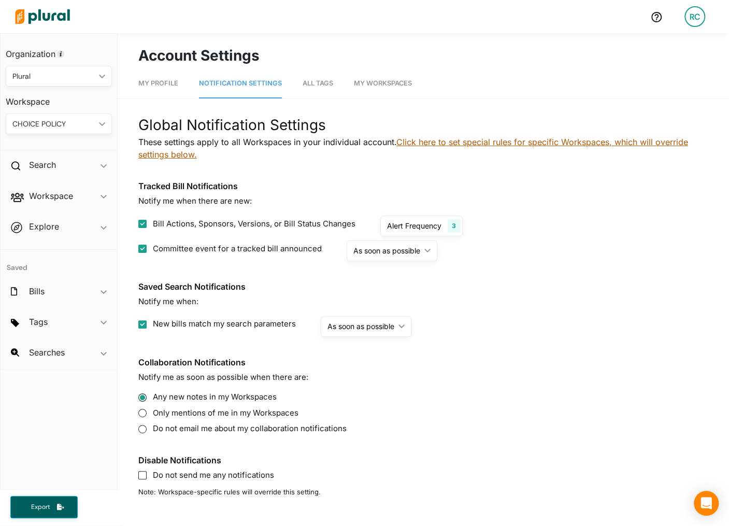
click at [433, 141] on link "Click here to set special rules for specific Workspaces, which will override se…" at bounding box center [412, 148] width 549 height 23
click at [696, 23] on div "RC" at bounding box center [694, 16] width 21 height 21
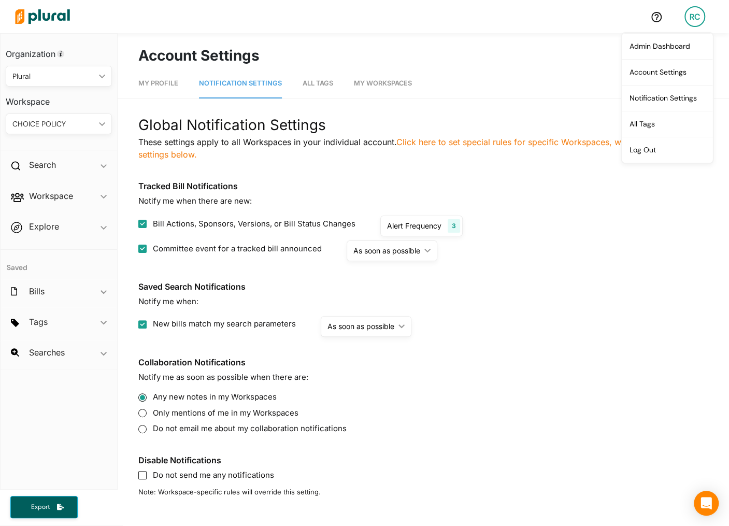
click at [696, 23] on div "RC" at bounding box center [694, 16] width 21 height 21
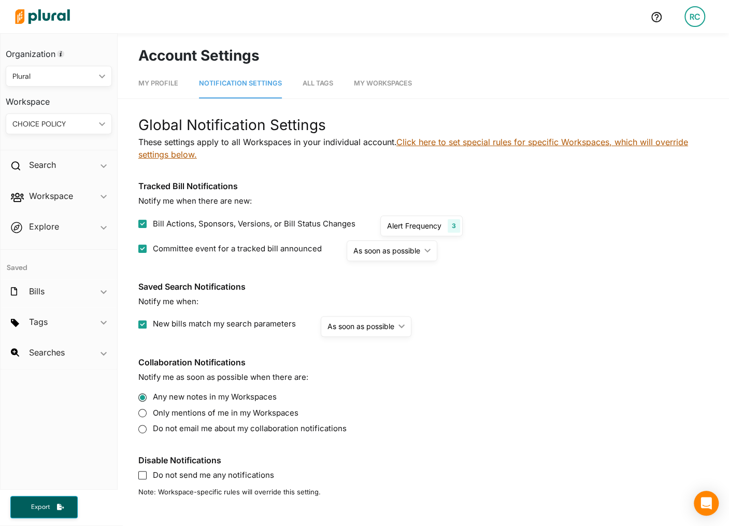
click at [480, 147] on link "Click here to set special rules for specific Workspaces, which will override se…" at bounding box center [412, 148] width 549 height 23
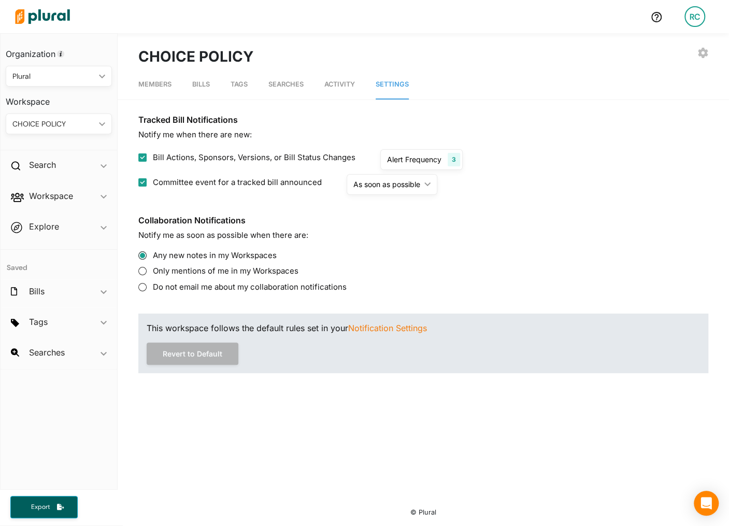
click at [142, 156] on input "Bill Actions, Sponsors, Versions, or Bill Status Changes" at bounding box center [142, 157] width 8 height 8
checkbox input "false"
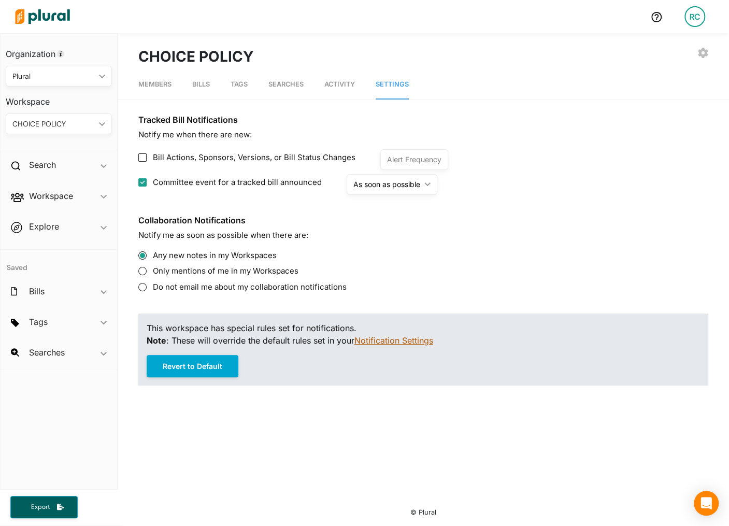
click at [387, 338] on link "Notification Settings" at bounding box center [393, 340] width 79 height 10
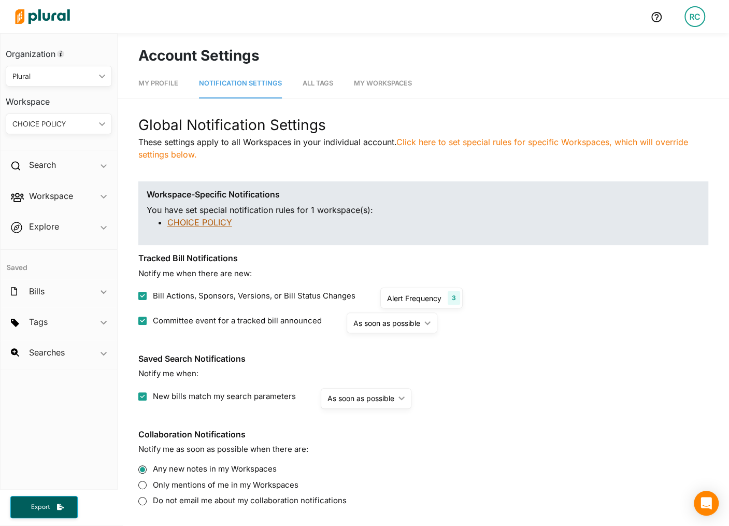
click at [202, 224] on link "CHOICE POLICY" at bounding box center [199, 222] width 65 height 10
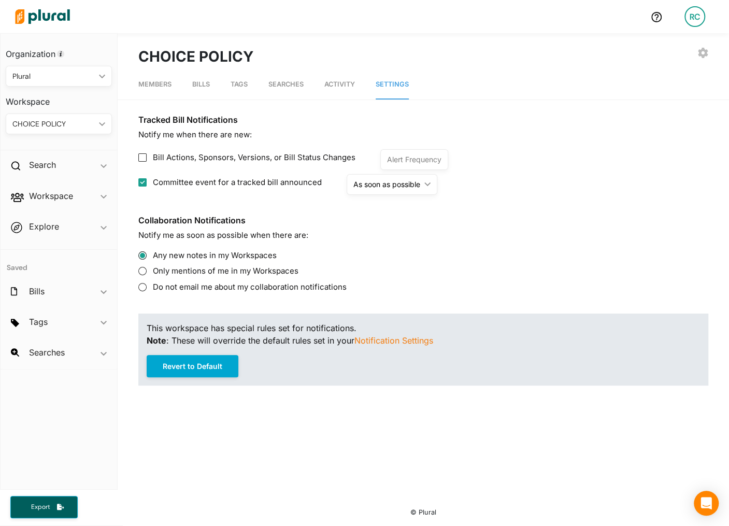
click at [84, 126] on div "CHOICE POLICY" at bounding box center [53, 124] width 82 height 11
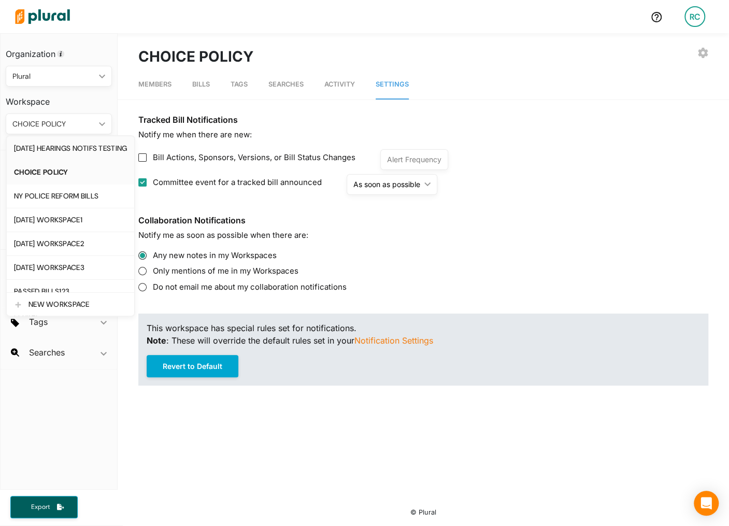
click at [82, 148] on div "[DATE] HEARINGS NOTIFS TESTING" at bounding box center [70, 148] width 113 height 9
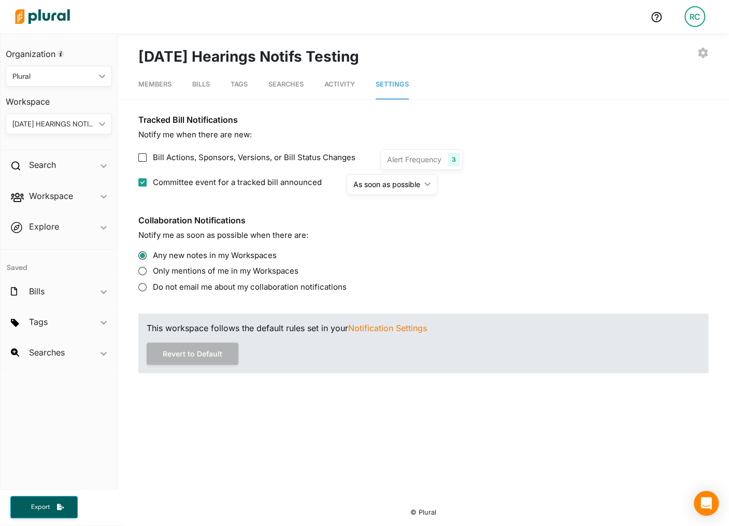
click at [694, 15] on div "RC" at bounding box center [694, 16] width 21 height 21
click at [681, 97] on link "Notification Settings" at bounding box center [666, 98] width 91 height 26
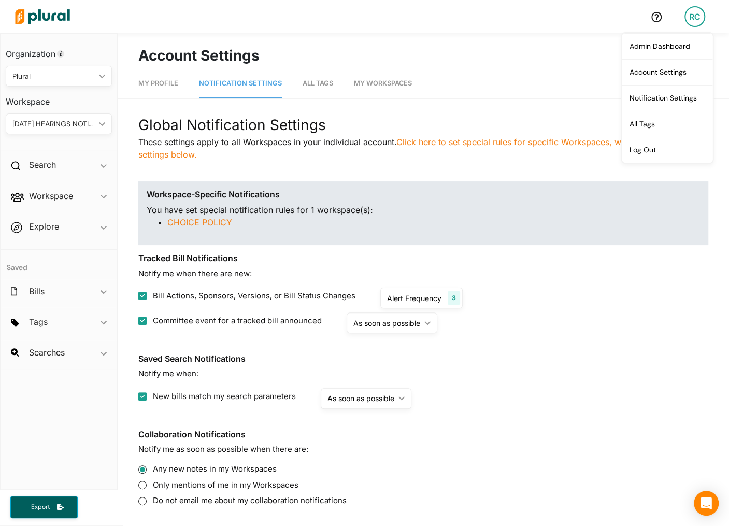
click at [442, 167] on div "Global Notification Settings These settings apply to all Workspaces in your ind…" at bounding box center [423, 341] width 570 height 455
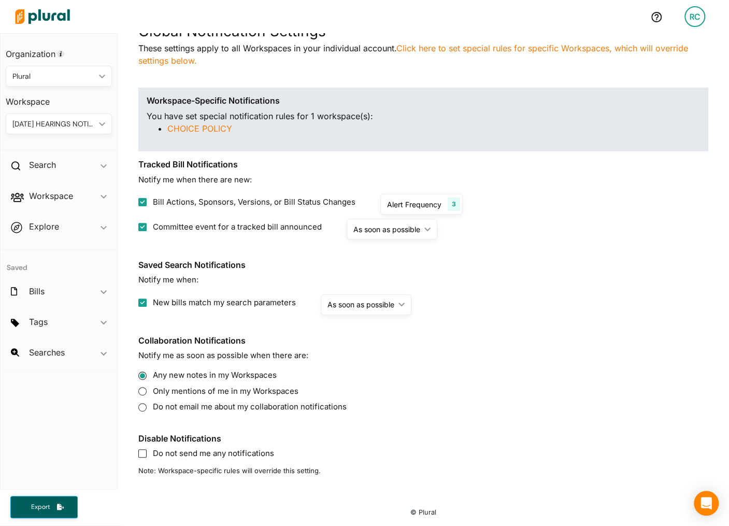
scroll to position [66, 0]
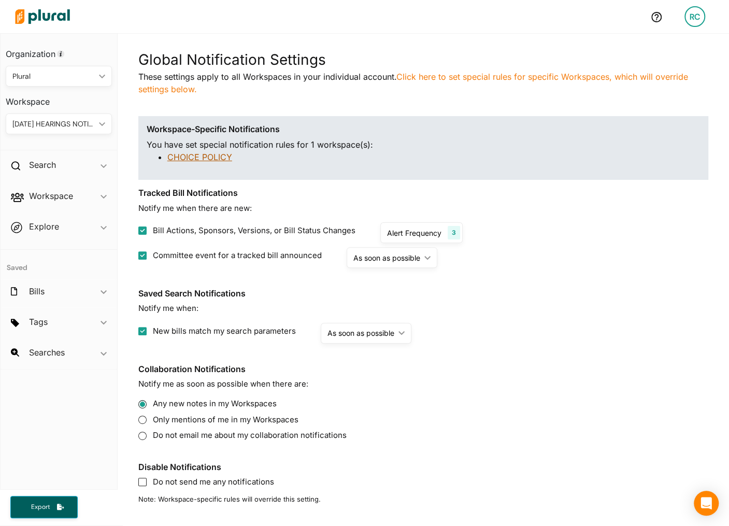
click at [212, 152] on link "CHOICE POLICY" at bounding box center [199, 157] width 65 height 10
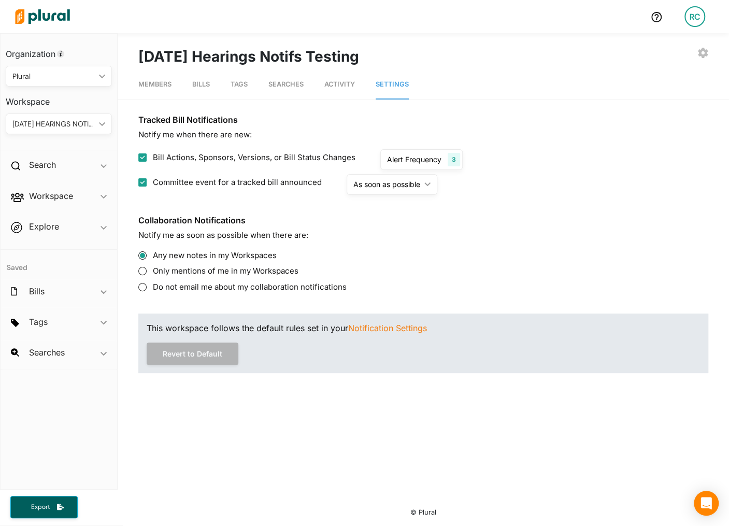
click at [699, 26] on span "RC" at bounding box center [694, 16] width 21 height 21
click at [672, 85] on link "Notification Settings" at bounding box center [666, 98] width 91 height 26
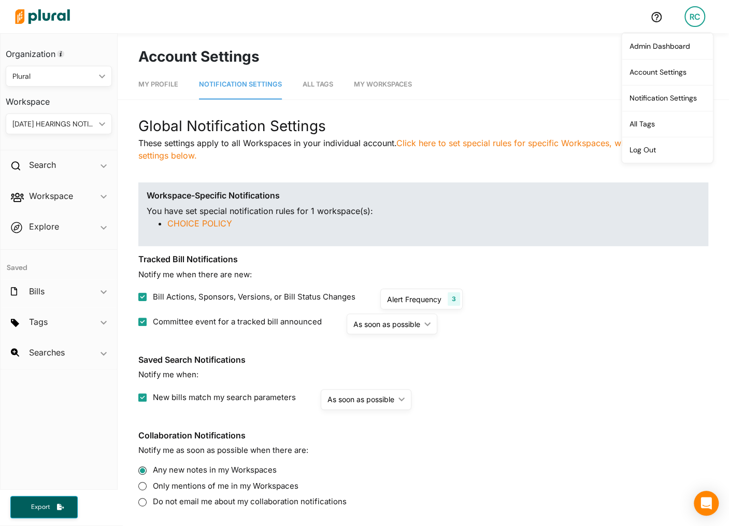
click at [386, 226] on li "CHOICE POLICY" at bounding box center [433, 223] width 532 height 12
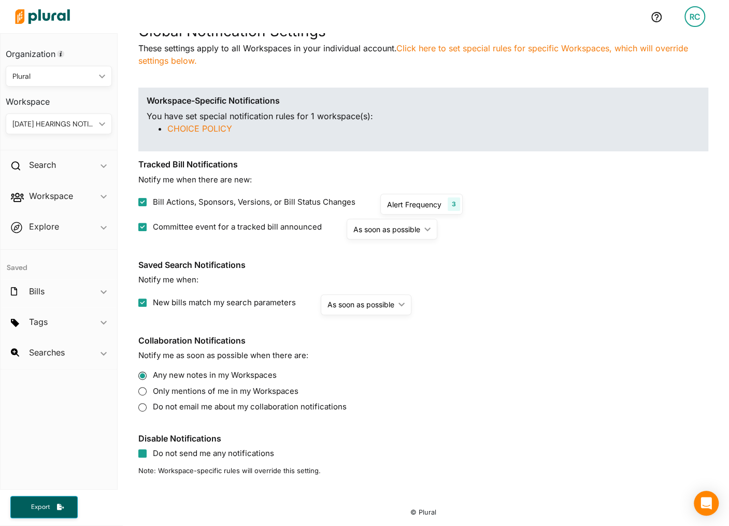
click at [145, 452] on input "Do not send me any notifications" at bounding box center [142, 453] width 8 height 8
checkbox input "true"
checkbox input "false"
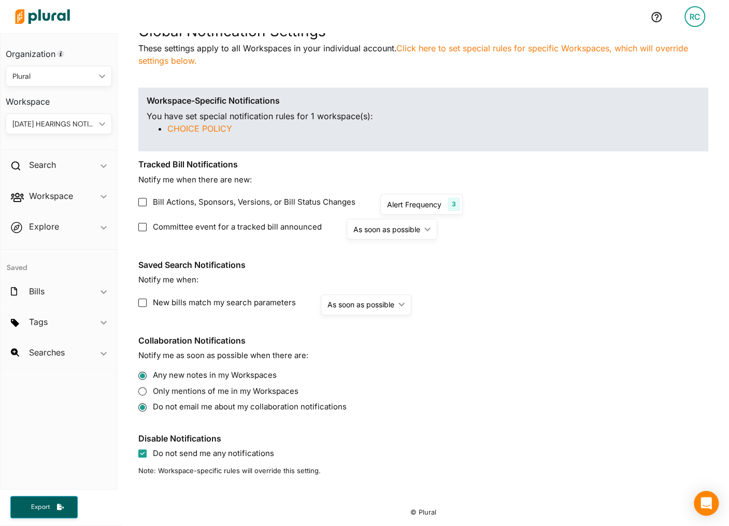
radio input "false"
radio input "true"
click at [145, 452] on input "Do not send me any notifications" at bounding box center [142, 453] width 8 height 8
checkbox input "false"
click at [147, 203] on label "Bill Actions, Sponsors, Versions, or Bill Status Changes" at bounding box center [246, 202] width 217 height 12
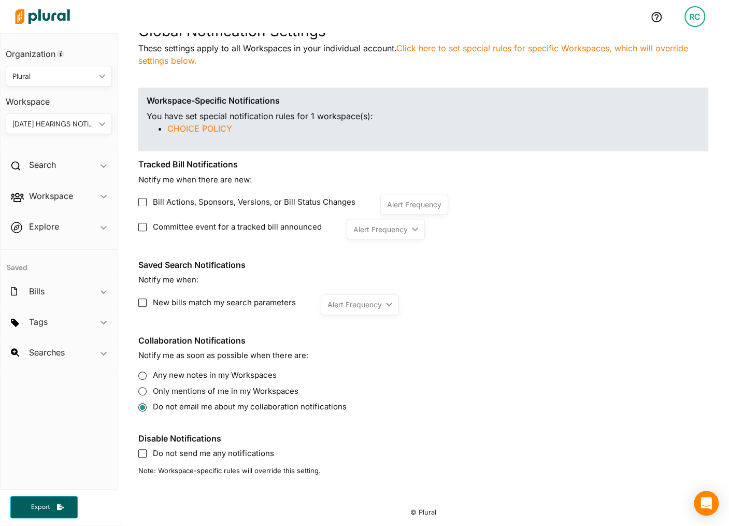
click at [147, 203] on input "Bill Actions, Sponsors, Versions, or Bill Status Changes" at bounding box center [142, 202] width 8 height 8
checkbox input "true"
click at [143, 229] on input "Committee event for a tracked bill announced" at bounding box center [142, 227] width 8 height 8
checkbox input "true"
click at [143, 301] on input "New bills match my search parameters" at bounding box center [142, 302] width 8 height 8
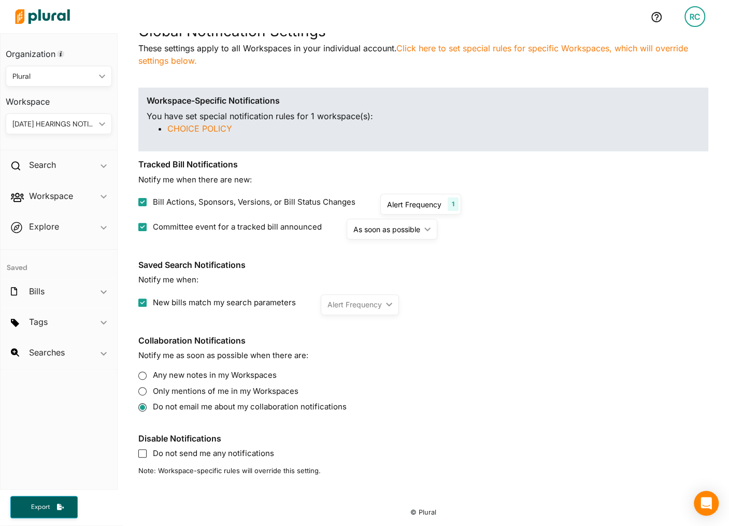
checkbox input "true"
click at [244, 373] on label "Any new notes in my Workspaces" at bounding box center [423, 375] width 570 height 12
click at [142, 372] on input "Any new notes in my Workspaces" at bounding box center [142, 375] width 8 height 8
radio input "true"
radio input "false"
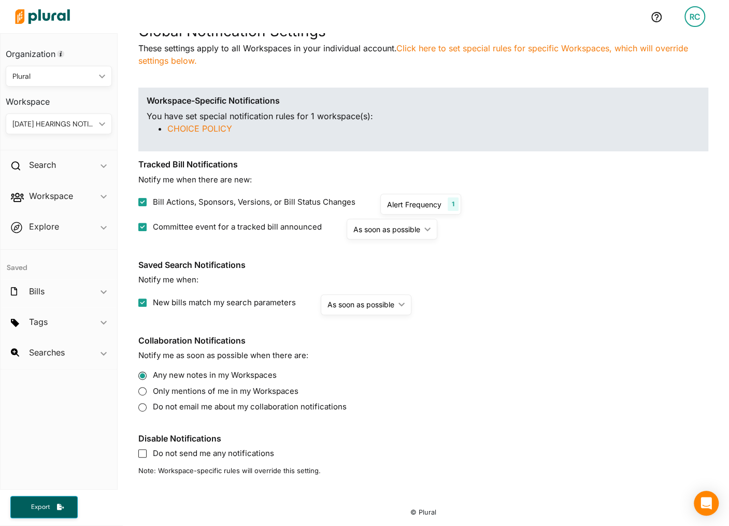
click at [143, 226] on input "Committee event for a tracked bill announced" at bounding box center [142, 227] width 8 height 8
checkbox input "false"
click at [143, 202] on input "Bill Actions, Sponsors, Versions, or Bill Status Changes" at bounding box center [142, 202] width 8 height 8
checkbox input "false"
click at [144, 229] on input "Committee event for a tracked bill announced" at bounding box center [142, 227] width 8 height 8
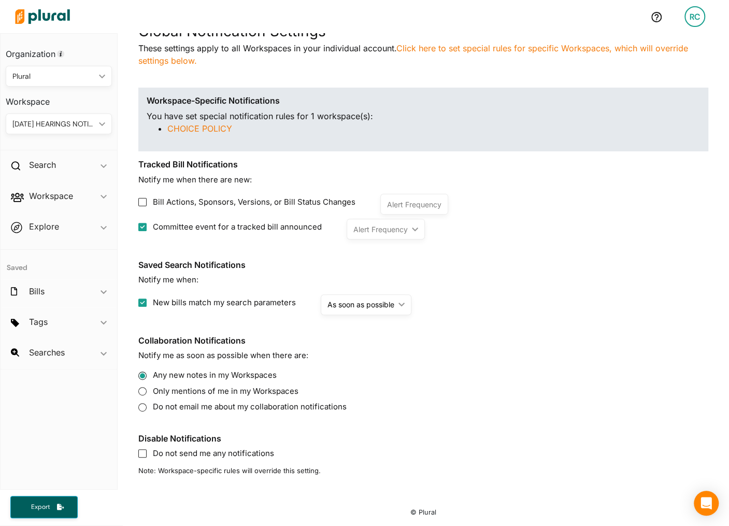
checkbox input "true"
click at [144, 203] on input "Bill Actions, Sponsors, Versions, or Bill Status Changes" at bounding box center [142, 202] width 8 height 8
checkbox input "true"
click at [691, 14] on div "RC" at bounding box center [694, 16] width 21 height 21
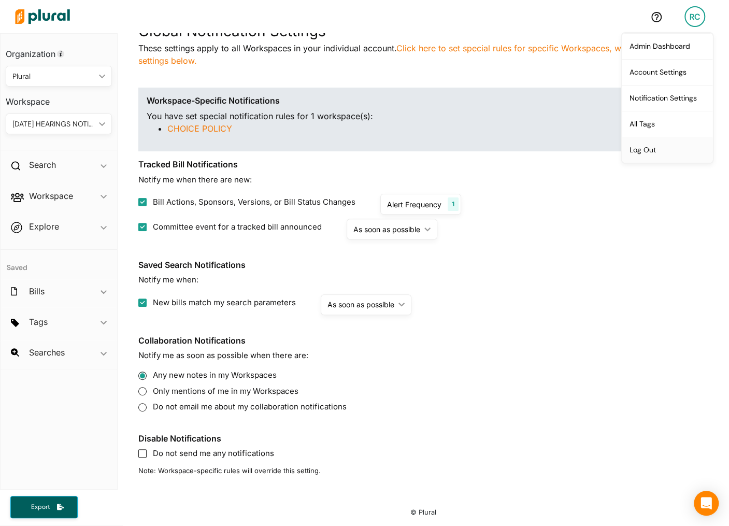
click at [662, 146] on link "Log Out" at bounding box center [666, 150] width 91 height 26
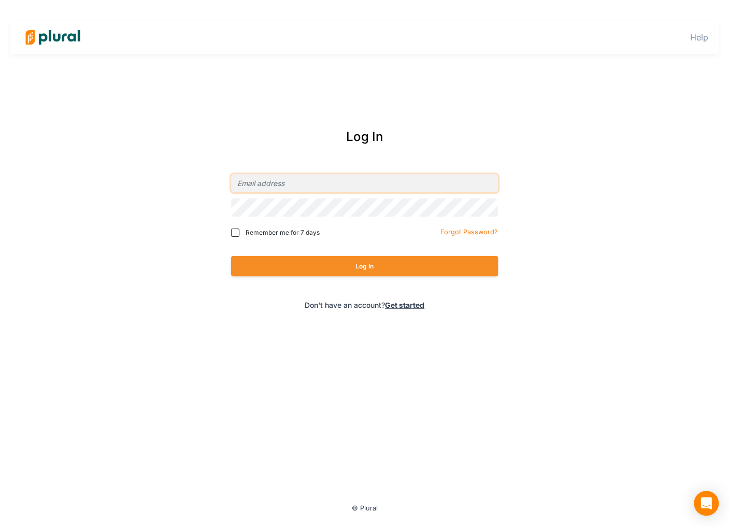
type input "[EMAIL_ADDRESS][DOMAIN_NAME]"
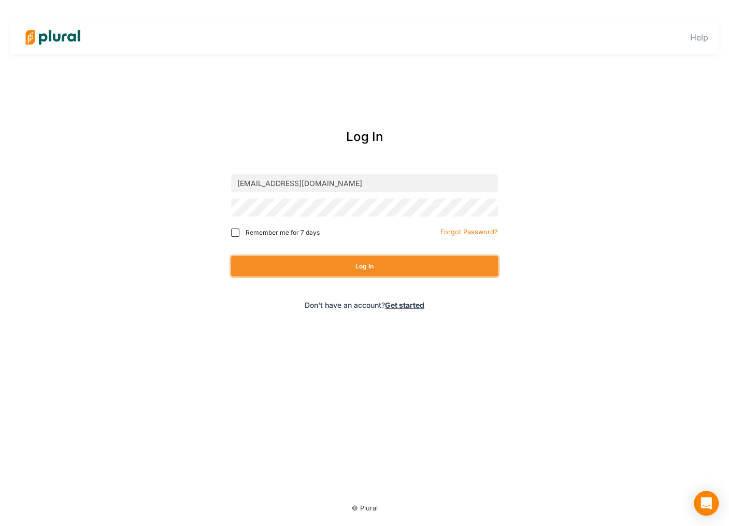
click at [365, 264] on button "Log In" at bounding box center [364, 266] width 267 height 20
